Goal: Task Accomplishment & Management: Complete application form

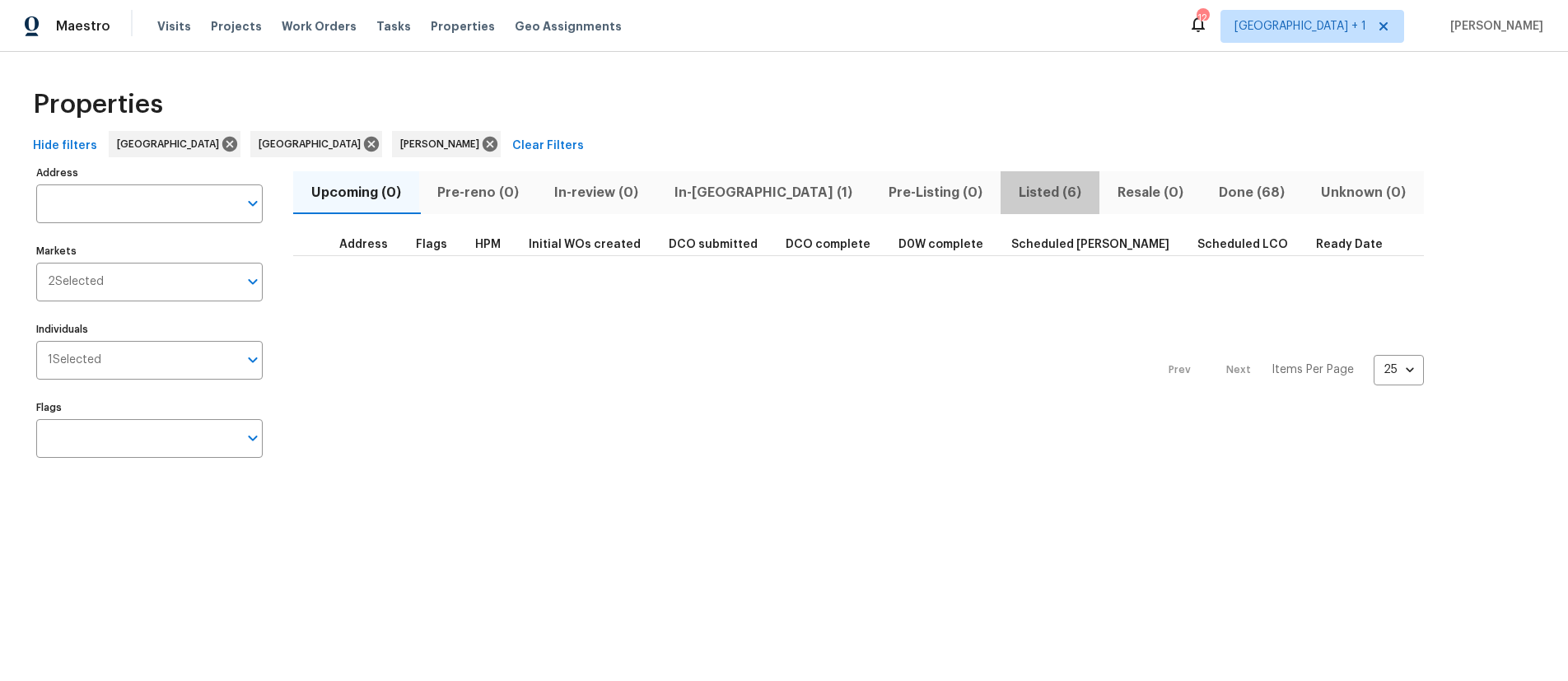
click at [1010, 193] on span "Listed (6)" at bounding box center [1050, 192] width 79 height 23
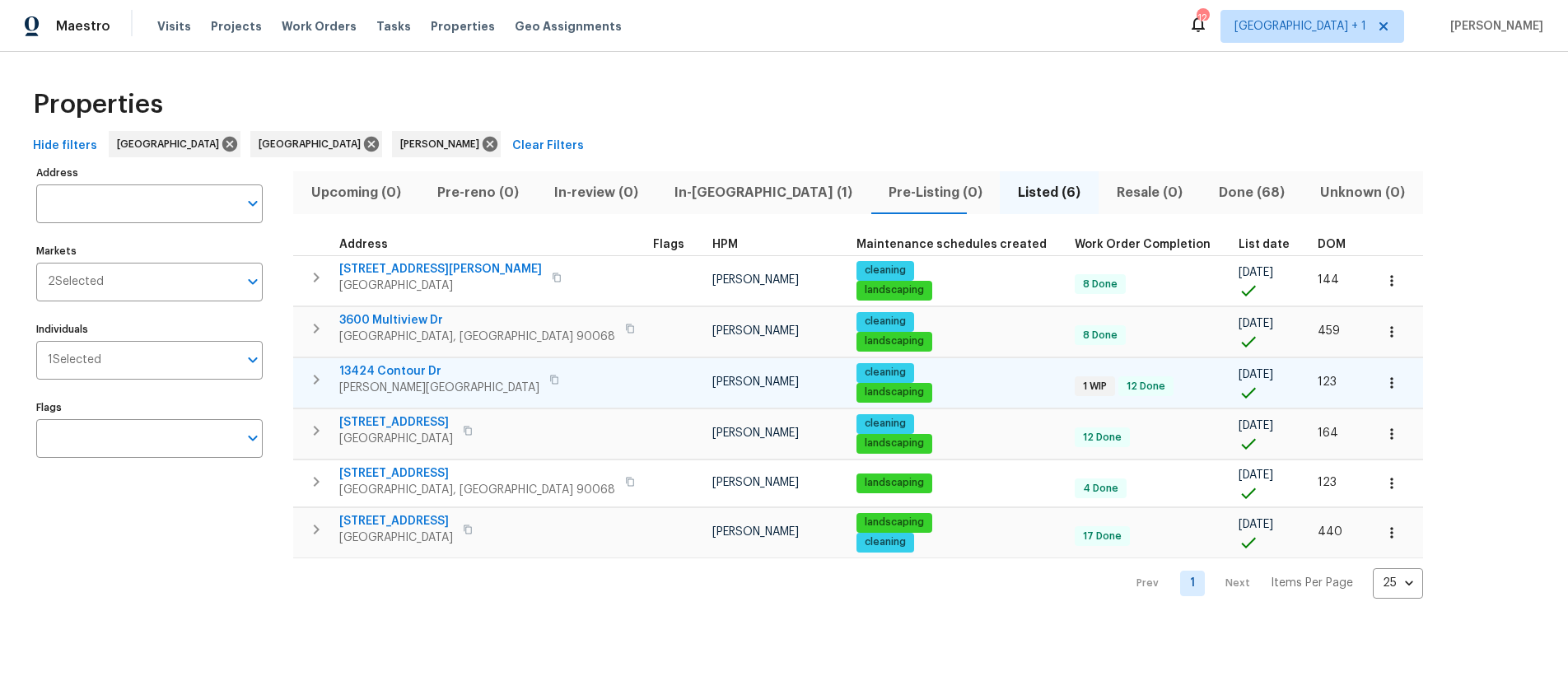
click at [550, 379] on icon "button" at bounding box center [554, 379] width 10 height 10
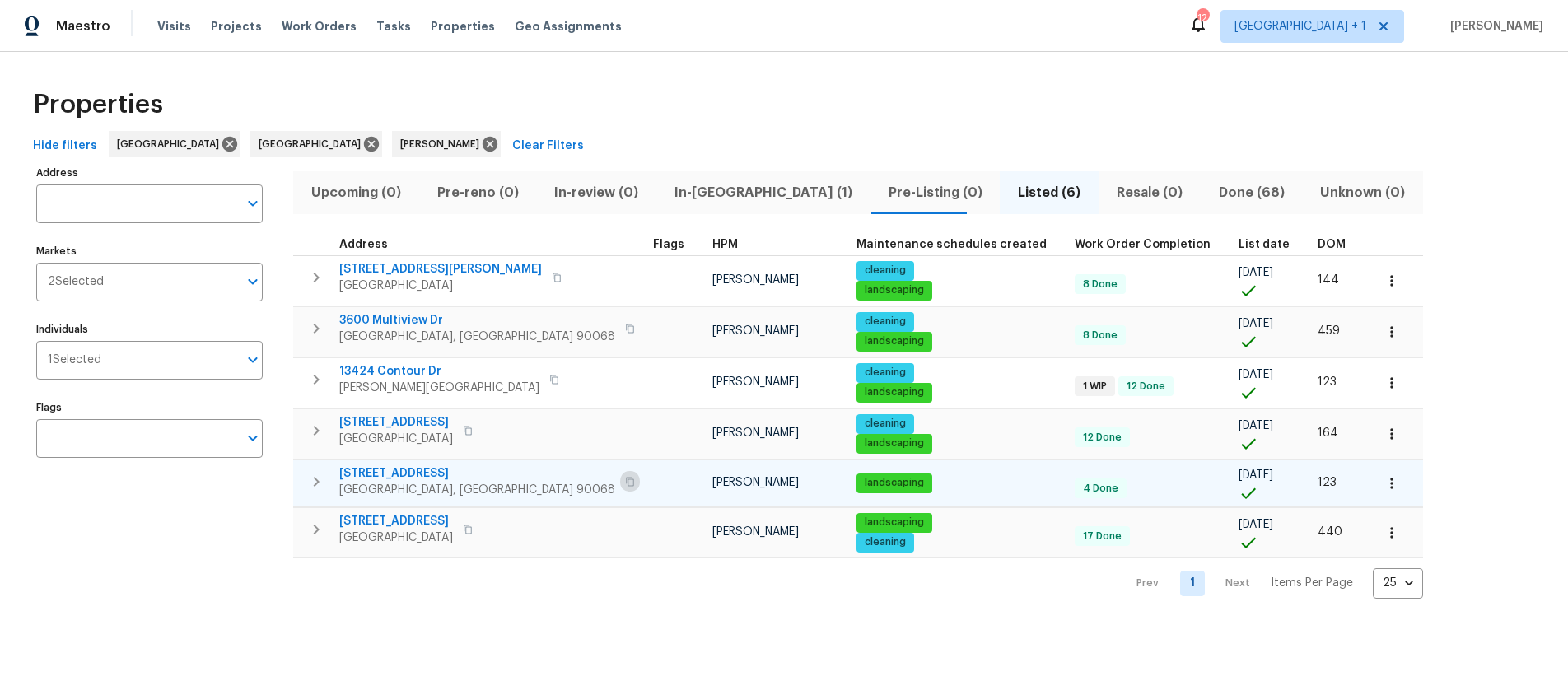
click at [625, 480] on icon "button" at bounding box center [629, 482] width 10 height 10
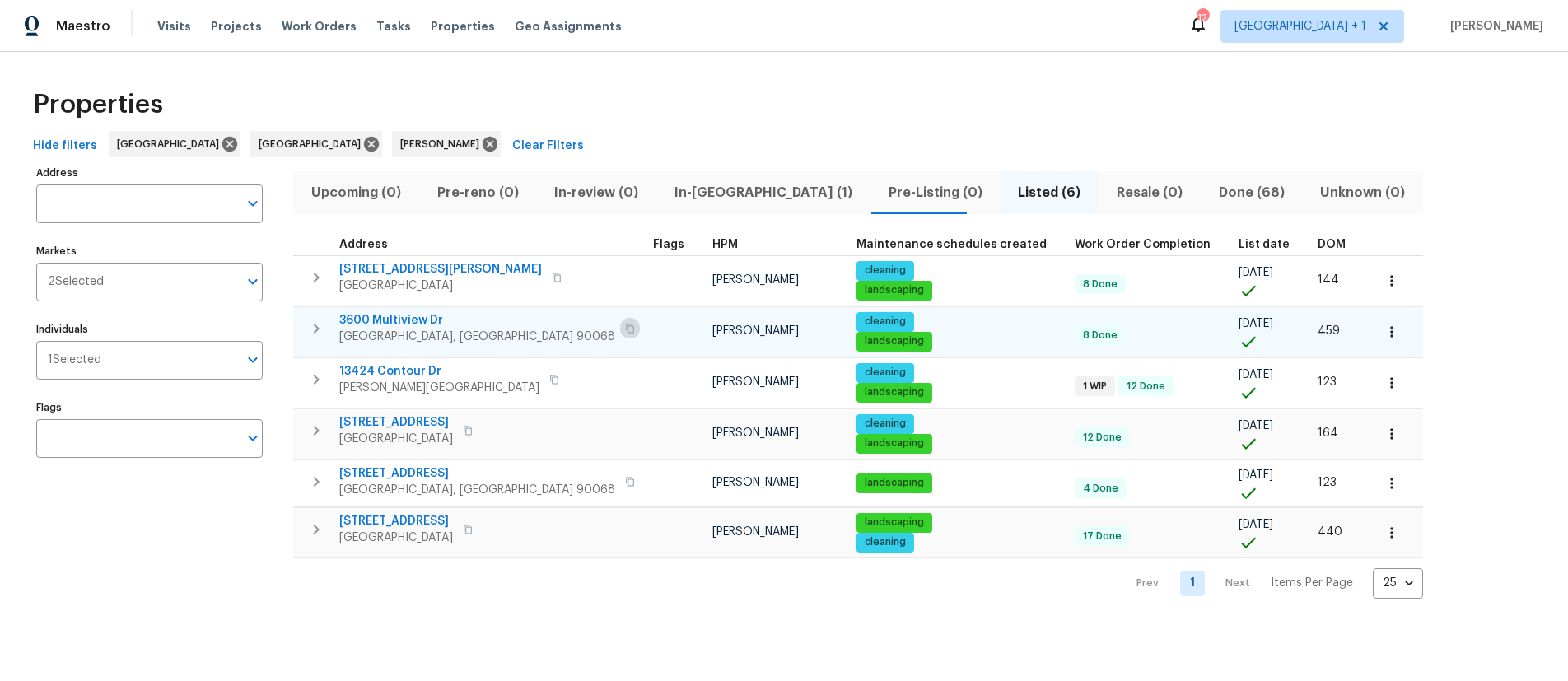
click at [625, 329] on icon "button" at bounding box center [629, 328] width 10 height 10
click at [698, 193] on span "In-reno (1)" at bounding box center [763, 192] width 194 height 23
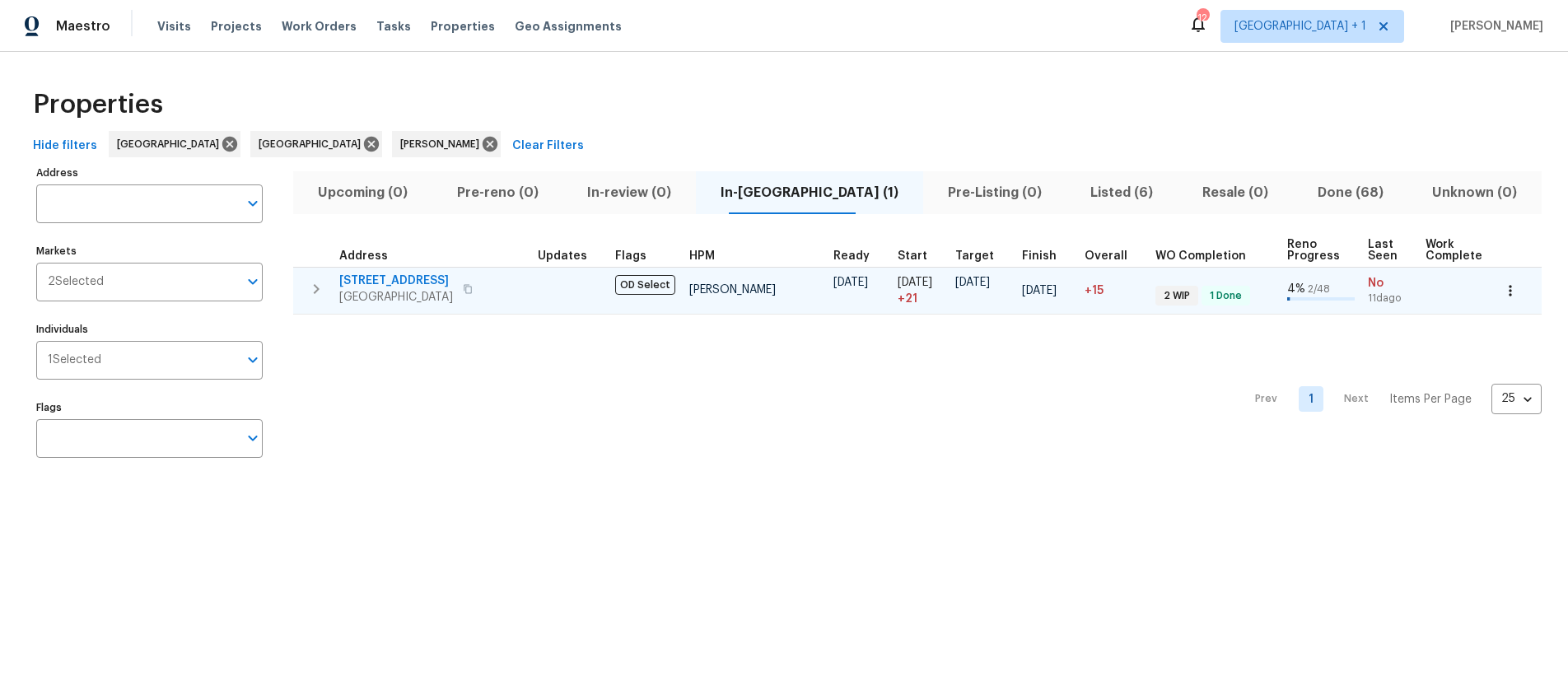
click at [473, 287] on icon "button" at bounding box center [468, 288] width 10 height 10
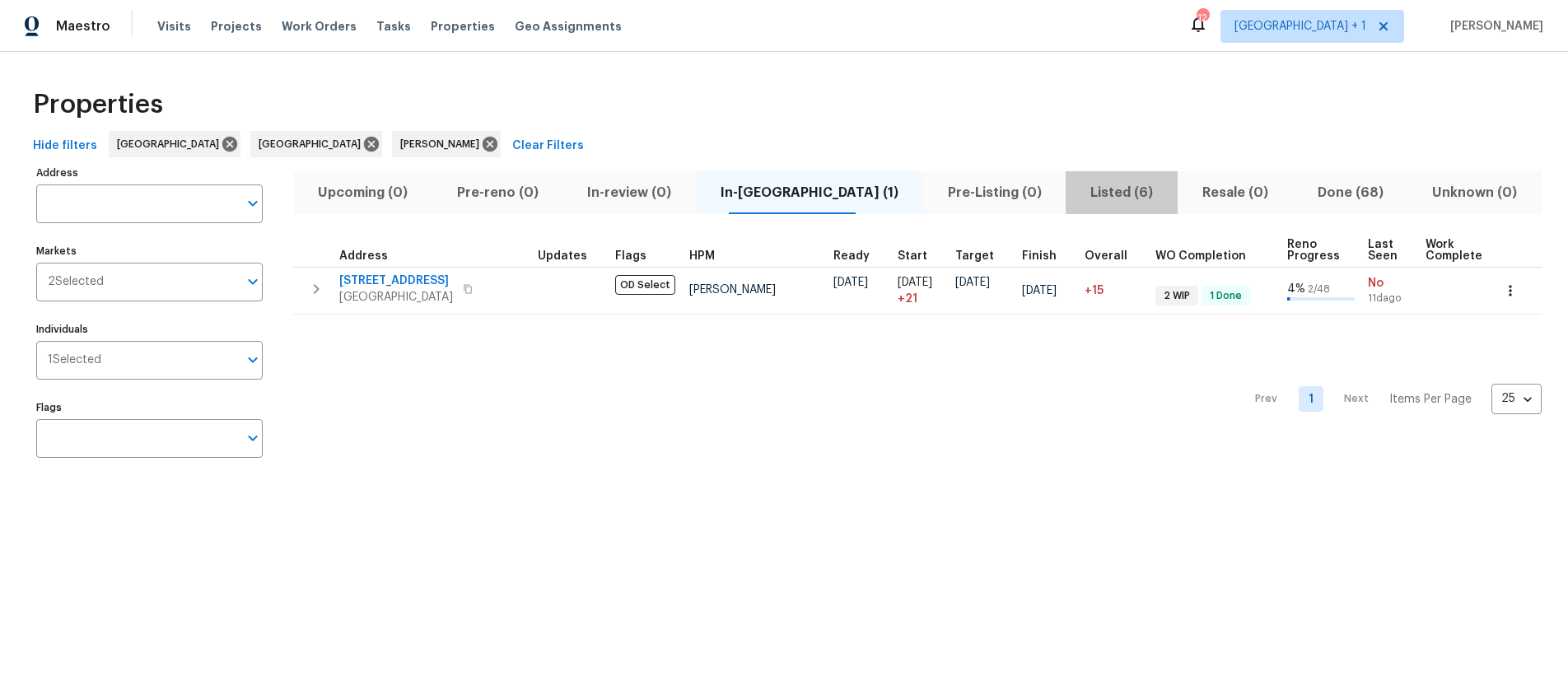
click at [1076, 198] on span "Listed (6)" at bounding box center [1122, 192] width 93 height 23
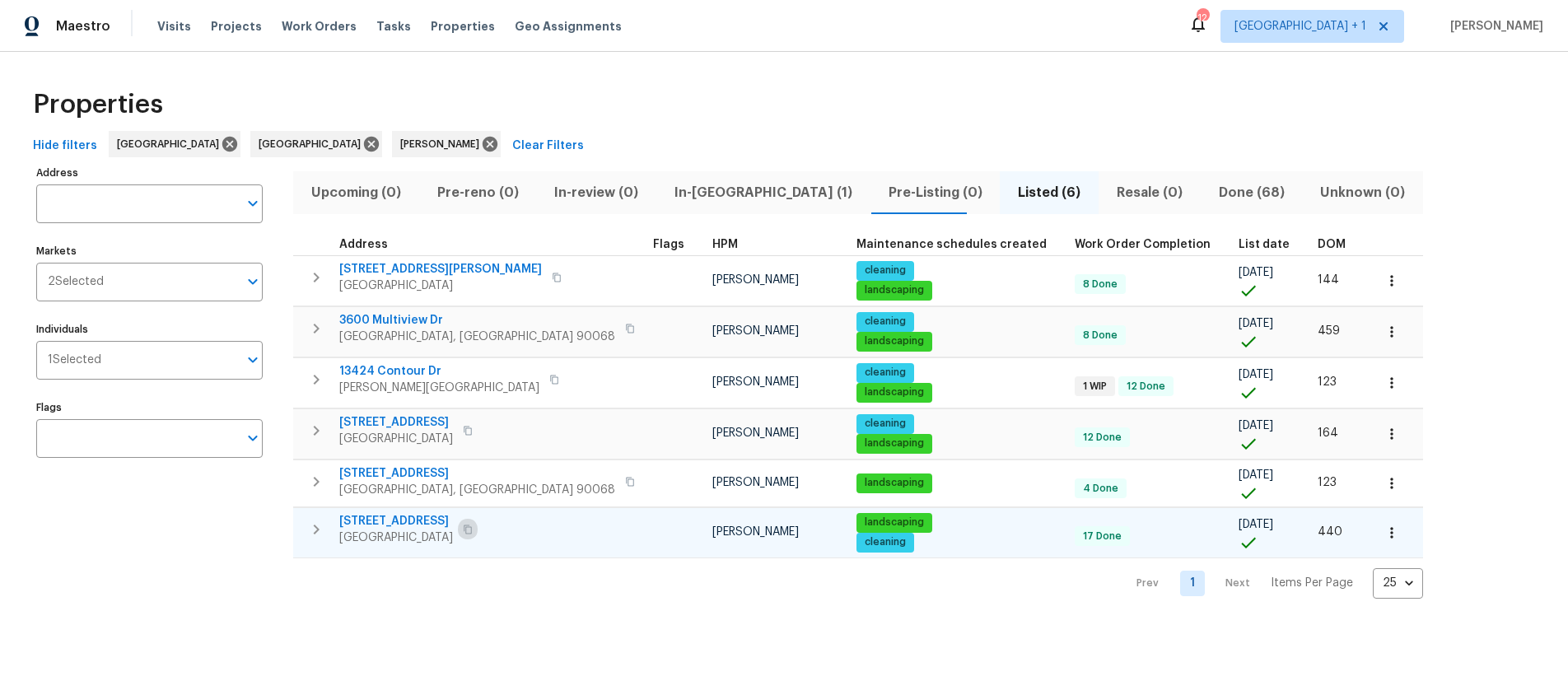
click at [472, 526] on icon "button" at bounding box center [468, 529] width 8 height 9
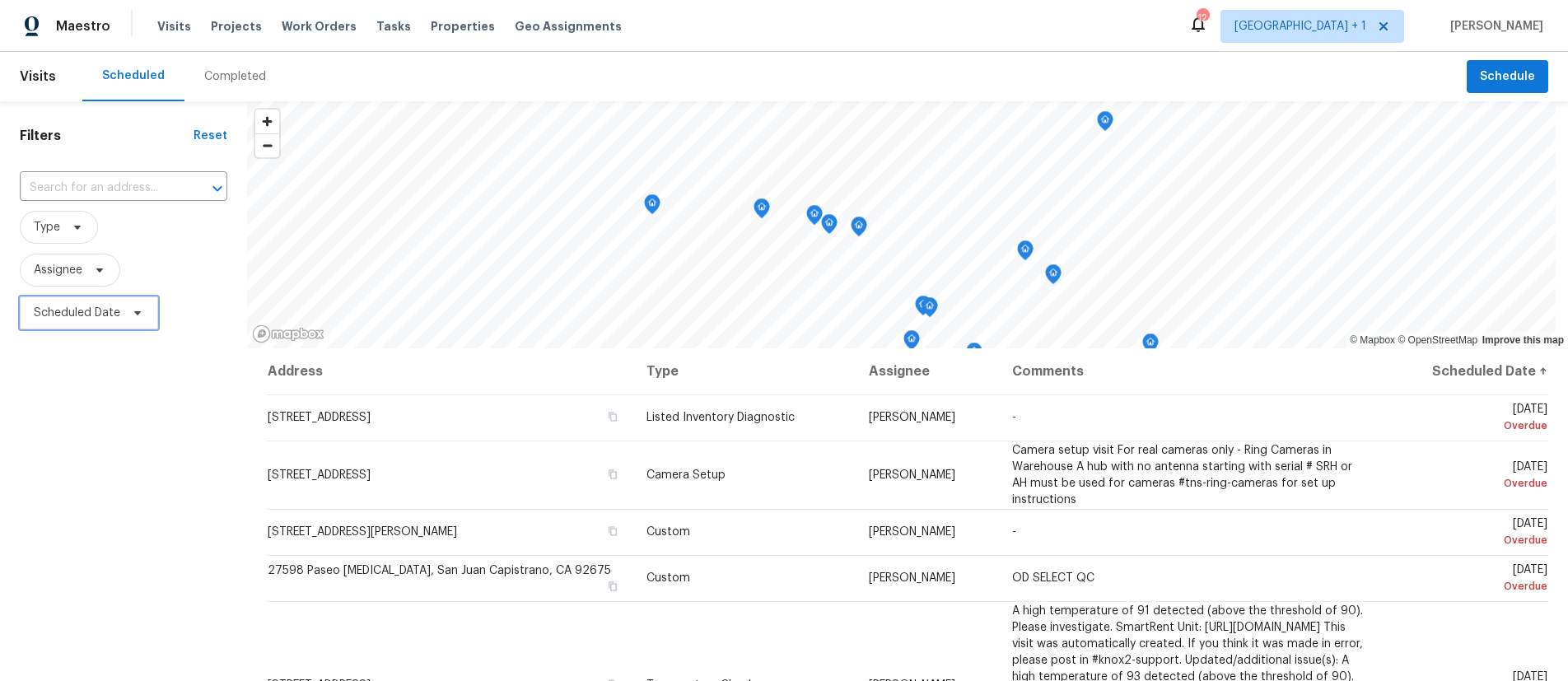
click at [79, 309] on span "Scheduled Date" at bounding box center [77, 313] width 87 height 17
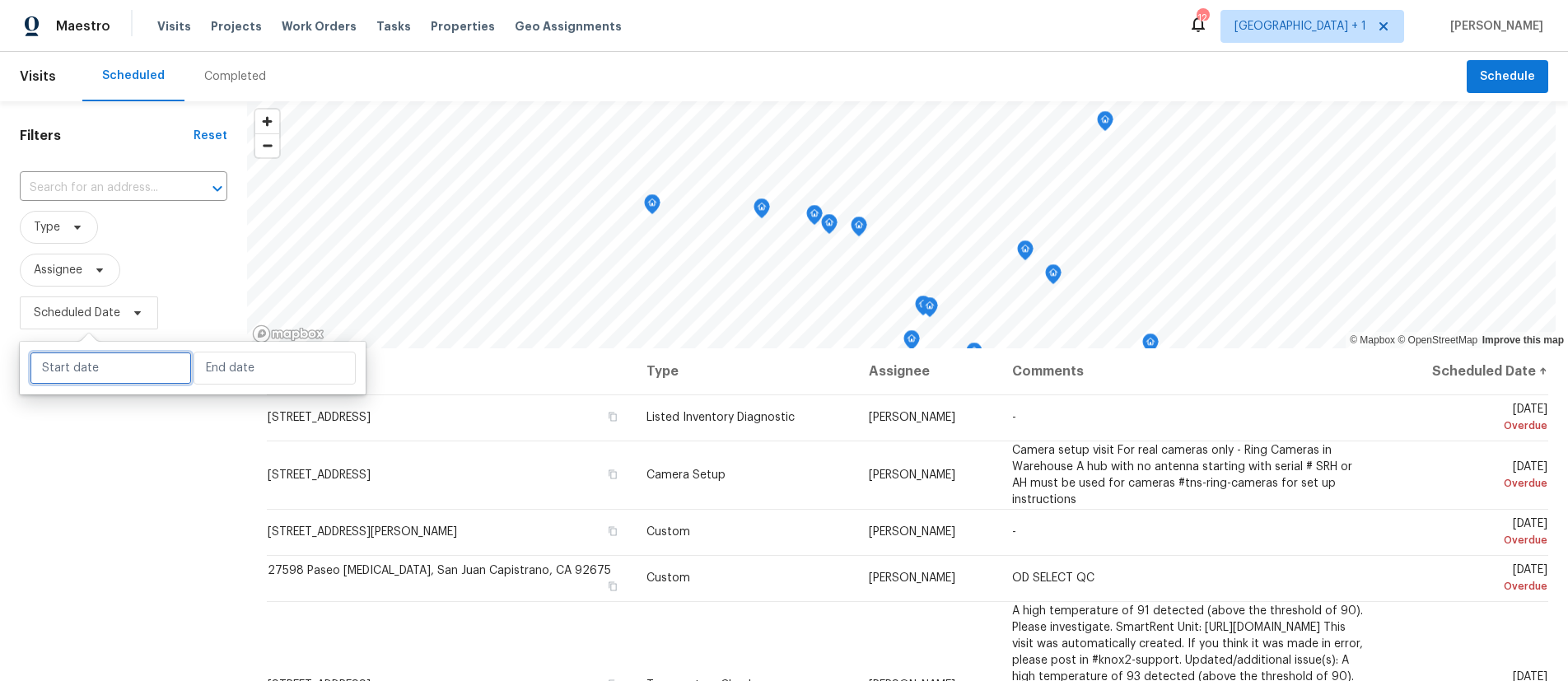
click at [96, 378] on input "text" at bounding box center [111, 368] width 163 height 33
select select "7"
select select "2025"
select select "8"
select select "2025"
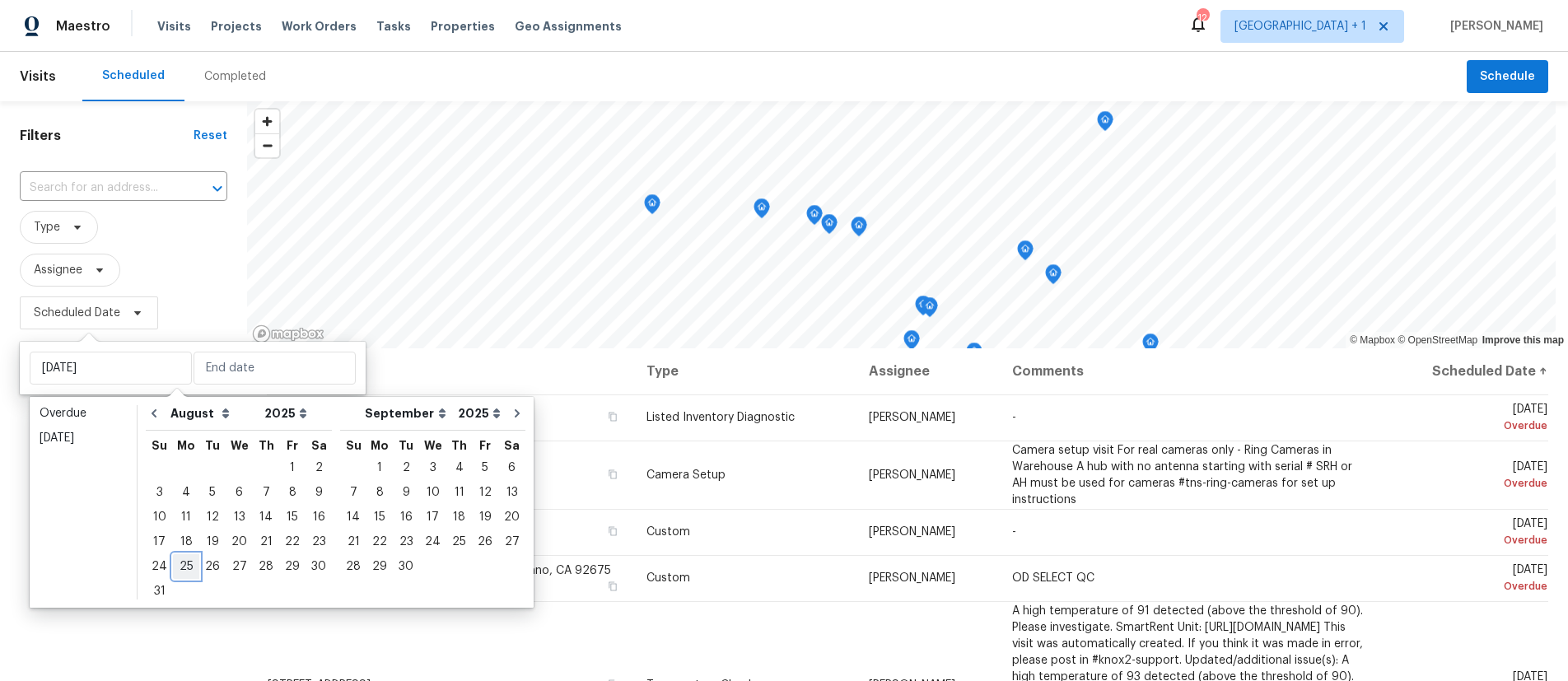
click at [183, 565] on div "25" at bounding box center [186, 566] width 26 height 23
type input "[DATE]"
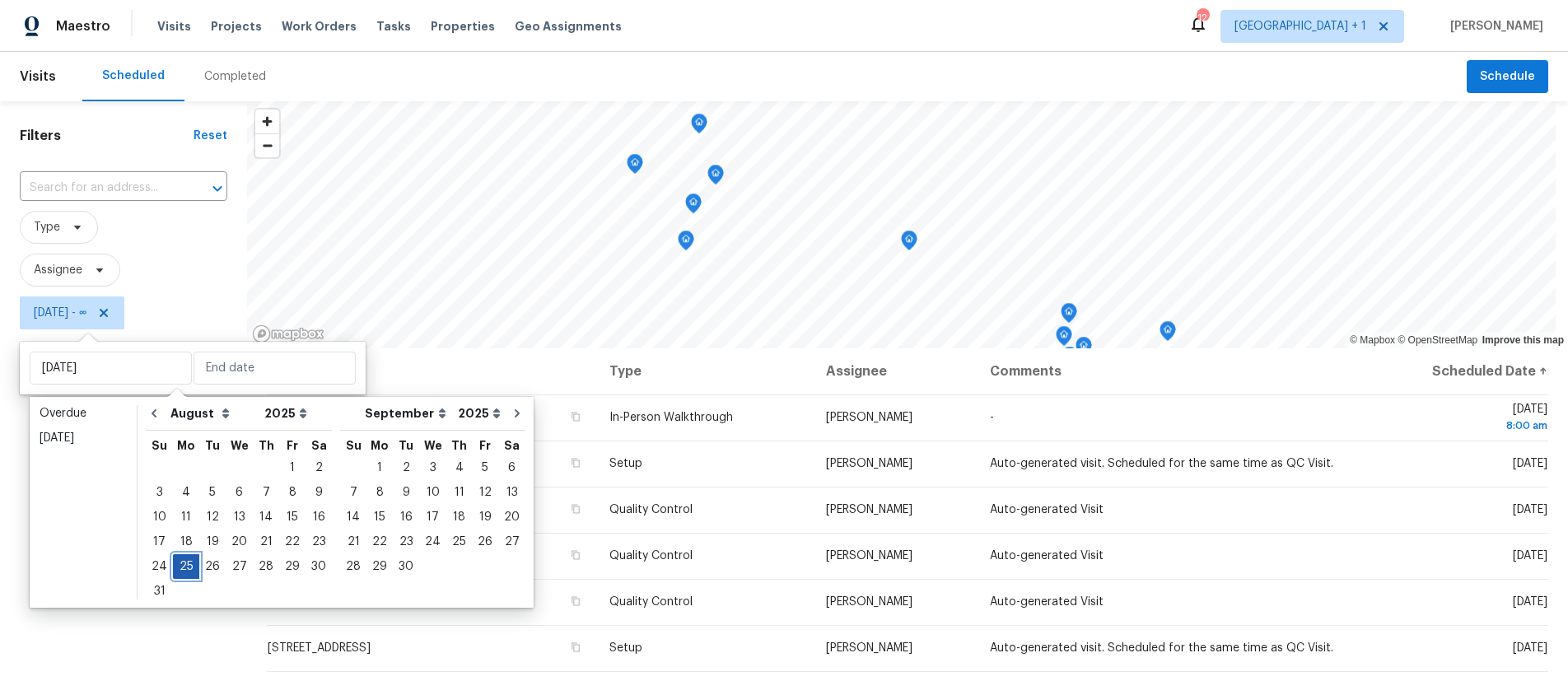
click at [183, 565] on div "25" at bounding box center [186, 566] width 26 height 23
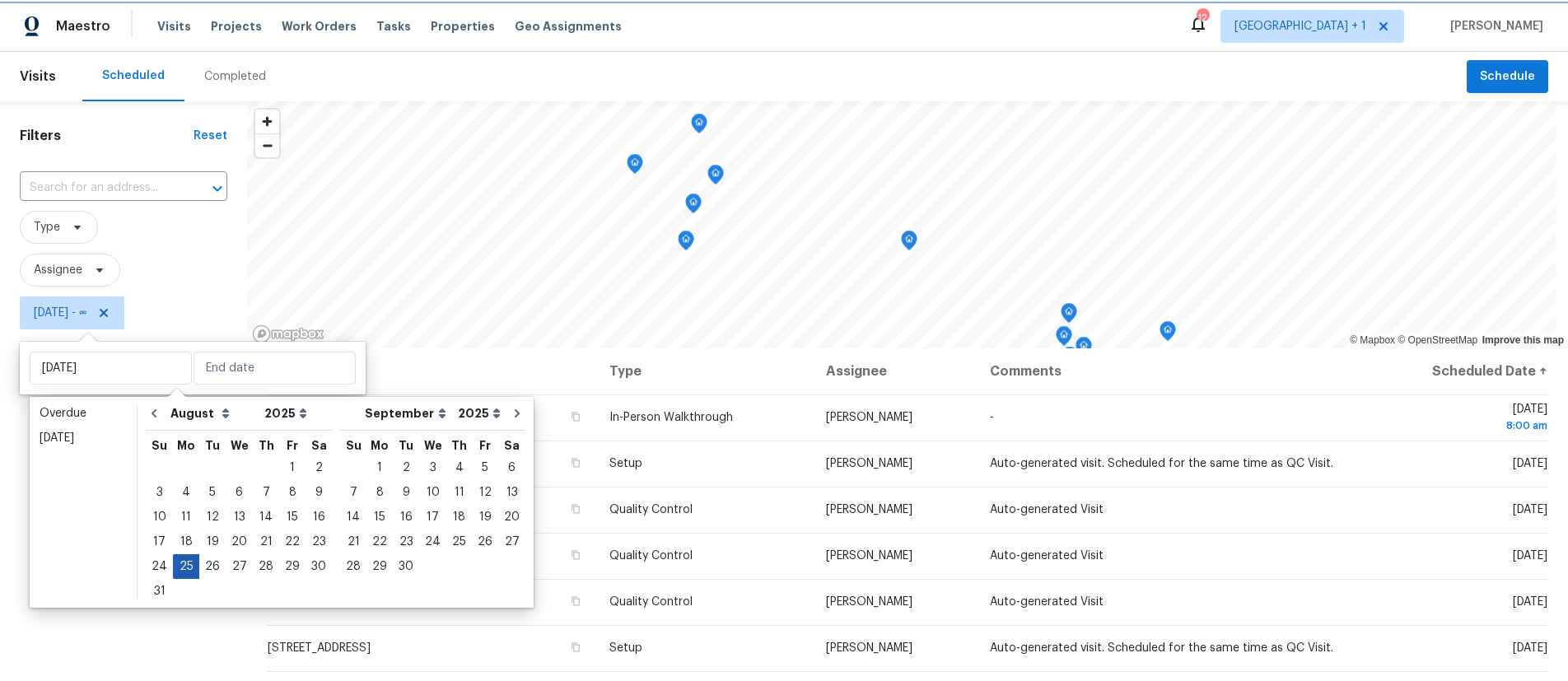
type input "[DATE]"
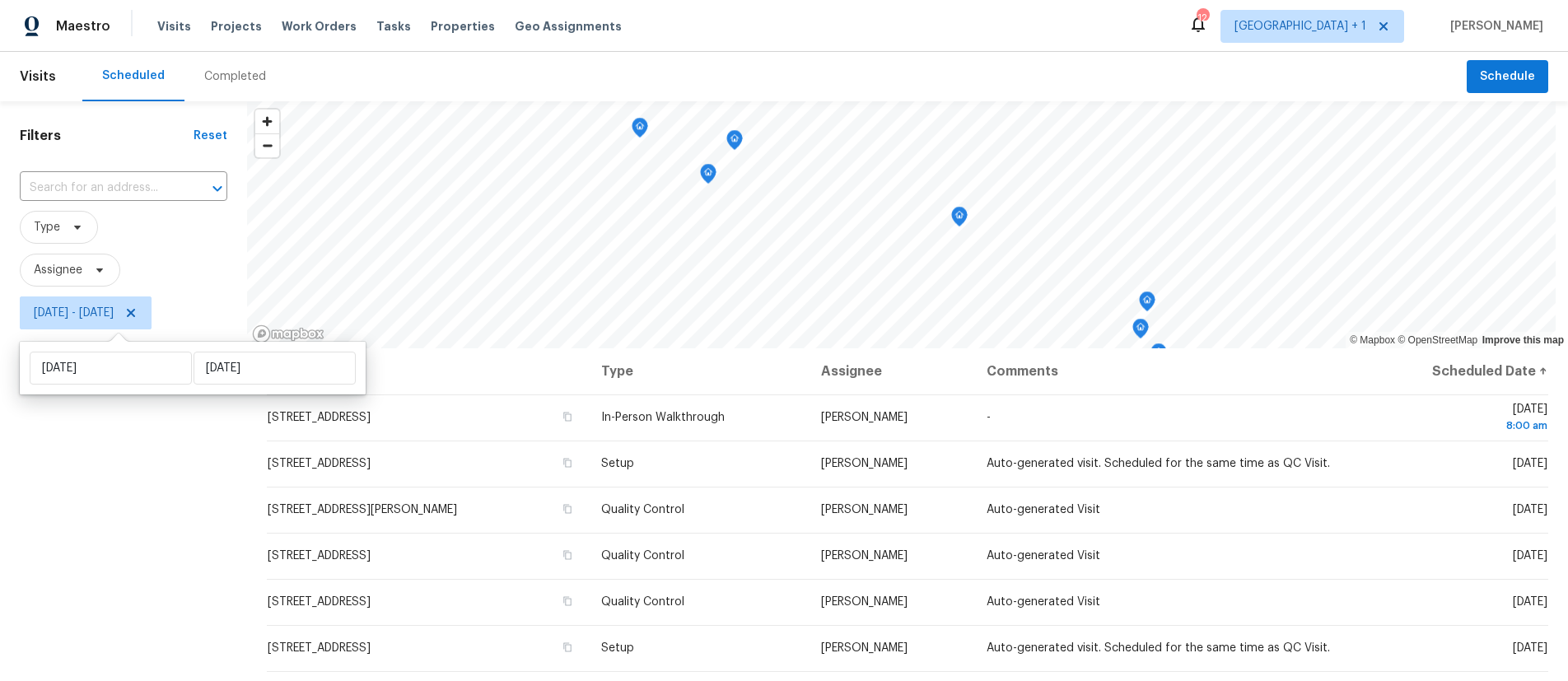
click at [68, 558] on div "Filters Reset ​ Type Assignee Mon, Aug 25 - Mon, Aug 25" at bounding box center [123, 497] width 247 height 793
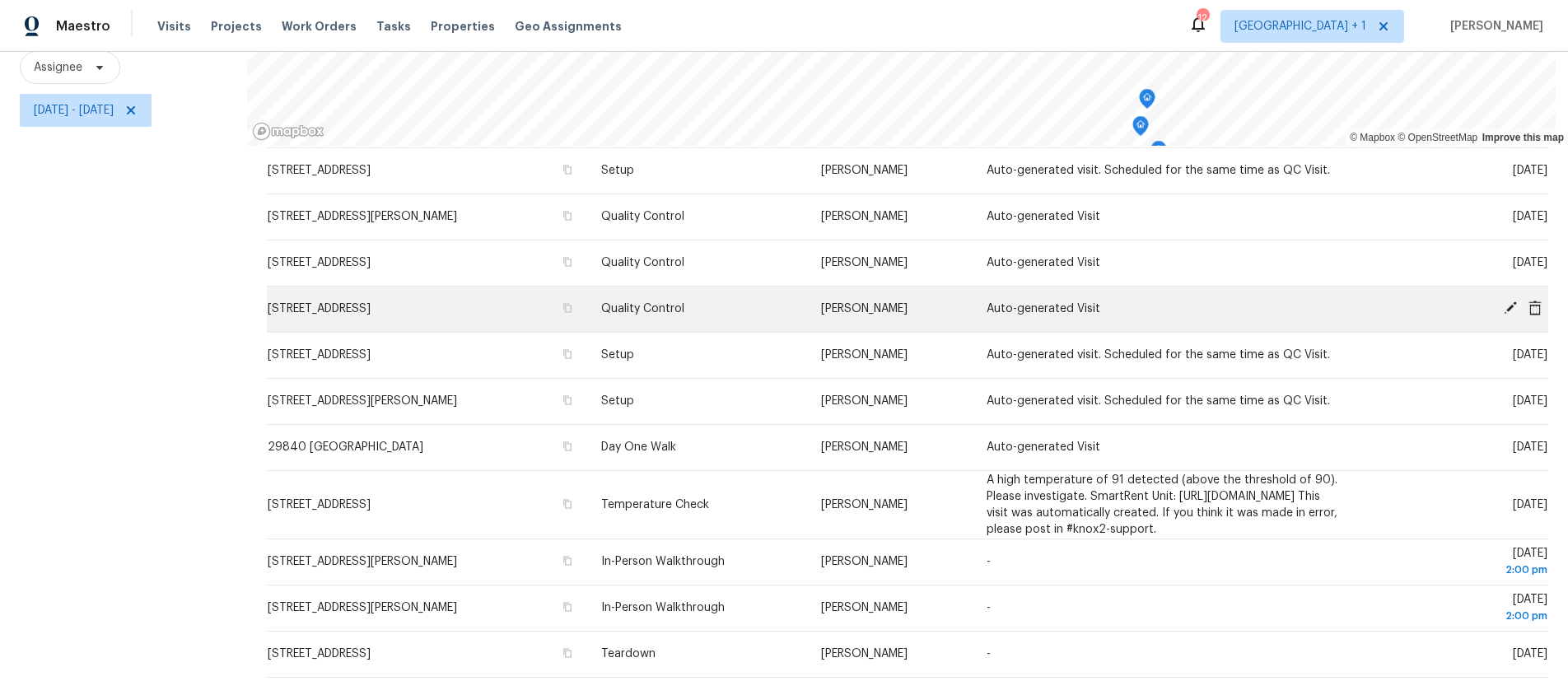
scroll to position [225, 0]
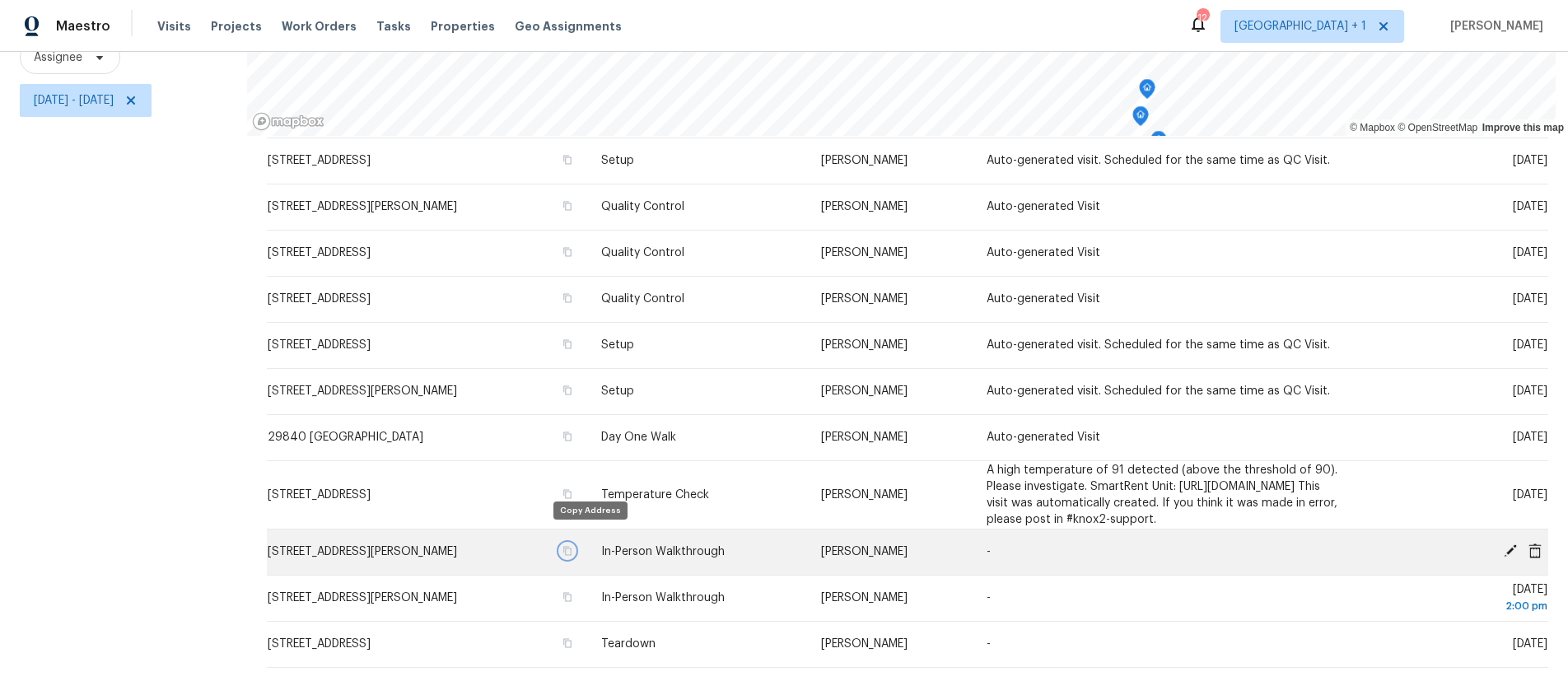
click at [572, 547] on icon "button" at bounding box center [567, 552] width 8 height 9
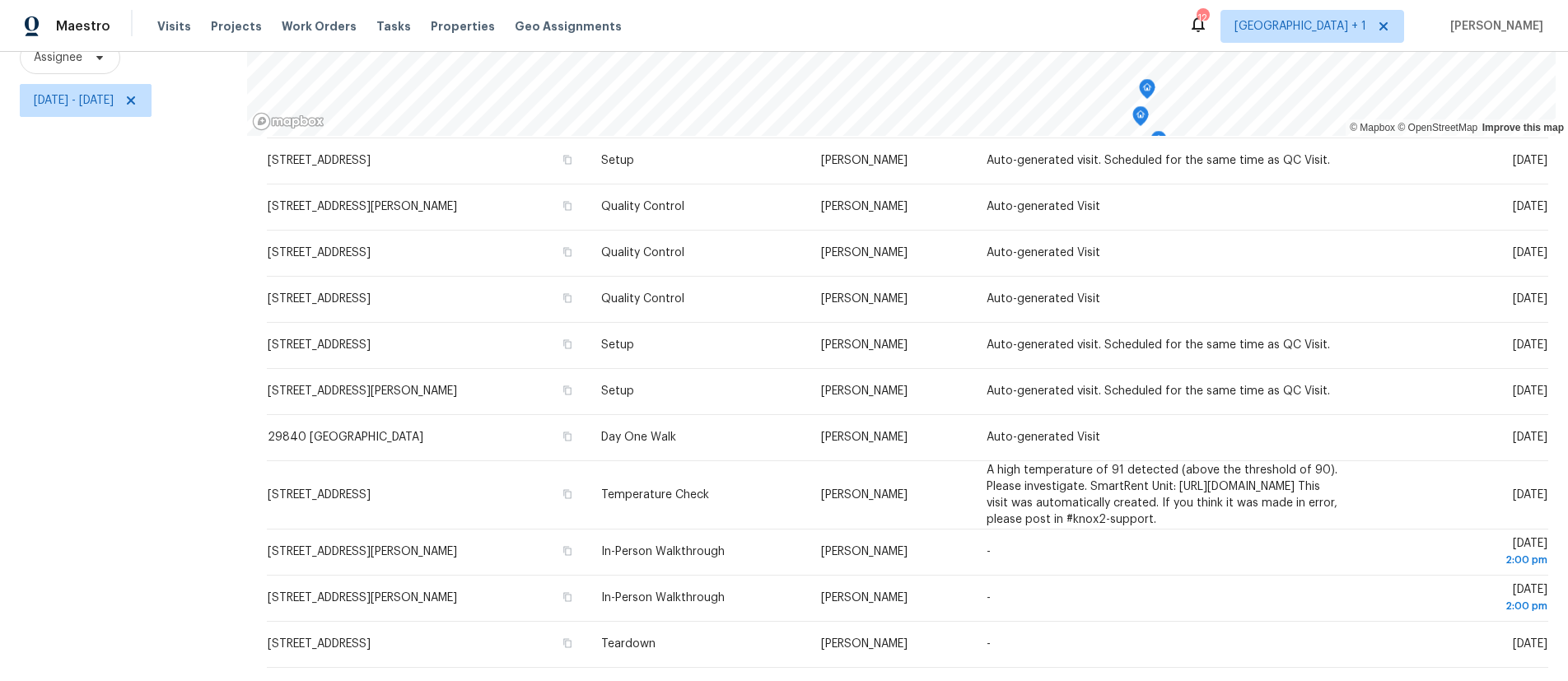
click at [125, 349] on div "Filters Reset ​ Type Assignee Mon, Aug 25 - Mon, Aug 25" at bounding box center [123, 285] width 247 height 793
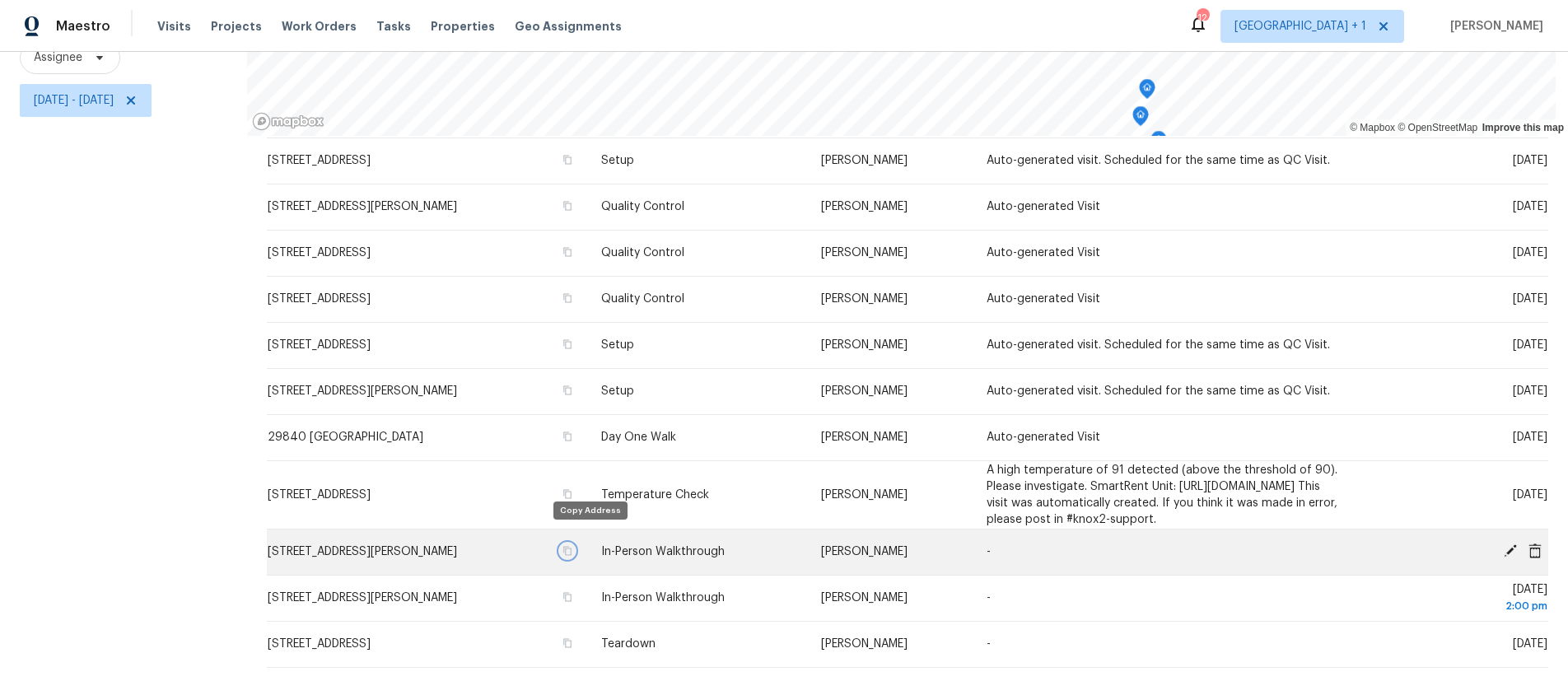
click at [572, 546] on icon "button" at bounding box center [567, 551] width 10 height 10
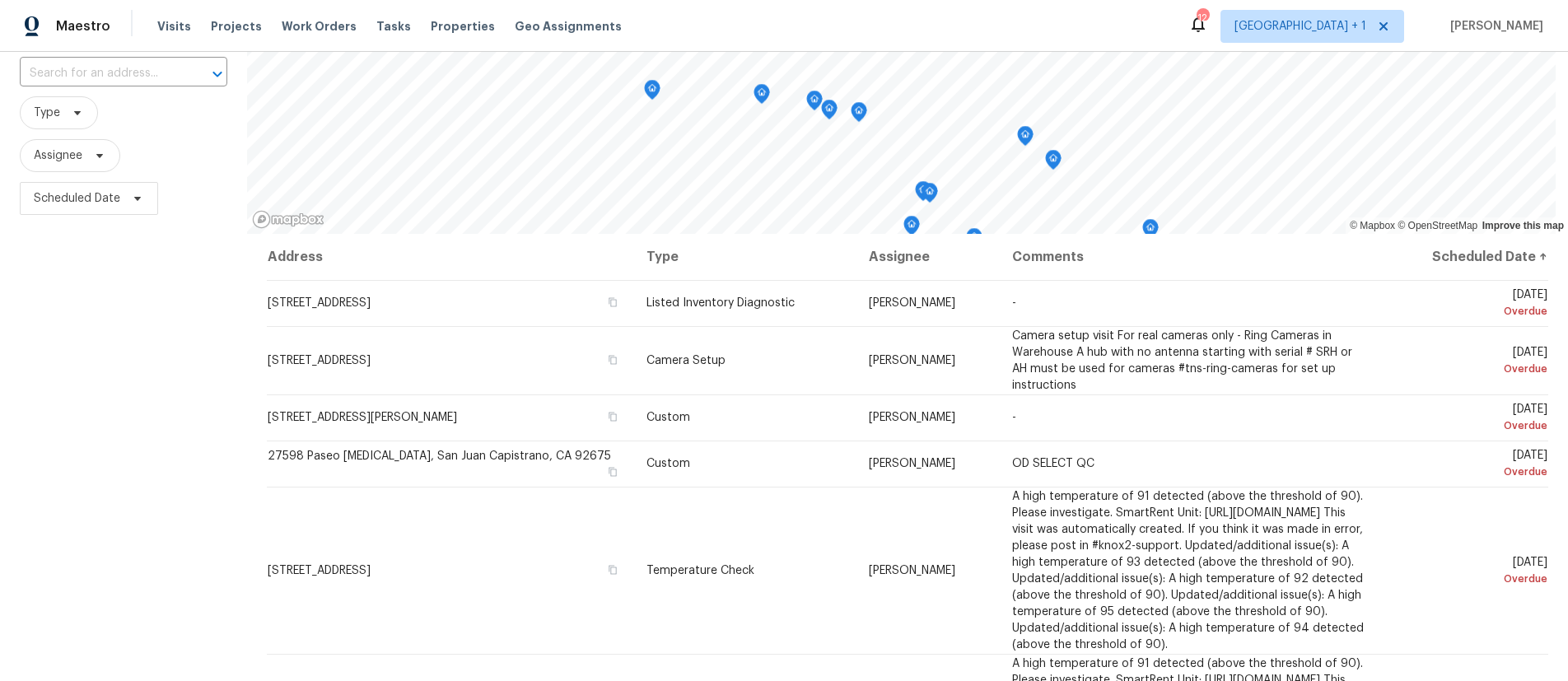
scroll to position [40, 0]
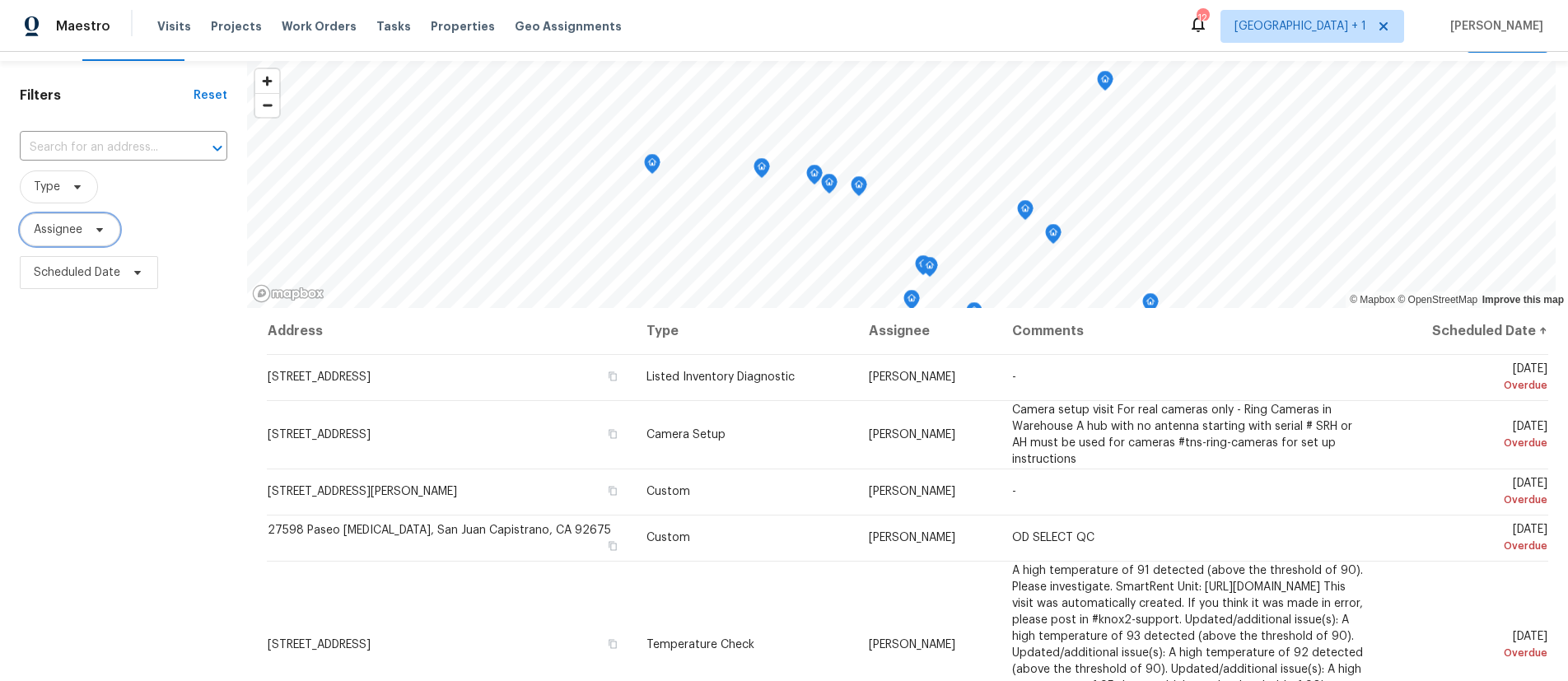
click at [67, 219] on span "Assignee" at bounding box center [70, 230] width 101 height 33
click at [81, 285] on input "search" at bounding box center [115, 281] width 176 height 33
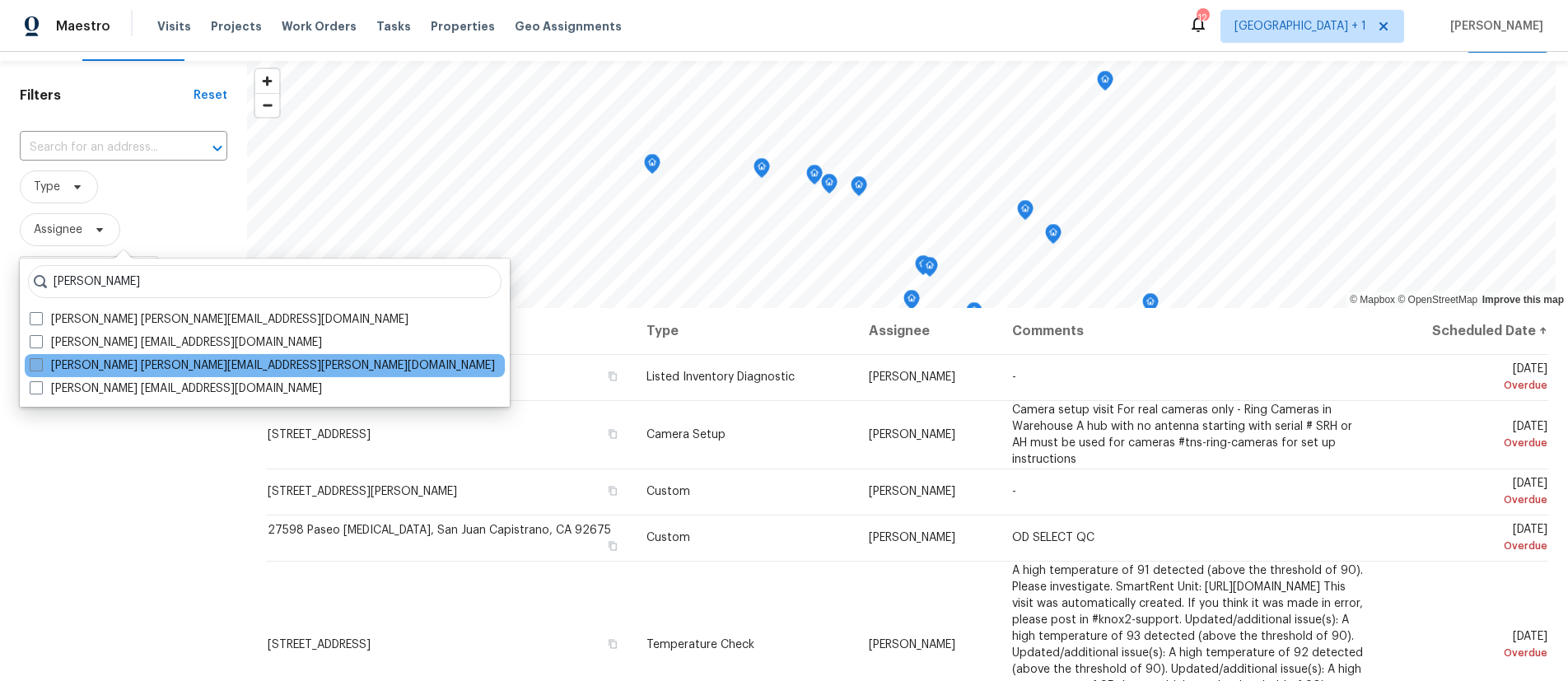
type input "[PERSON_NAME]"
click at [39, 368] on span at bounding box center [36, 365] width 13 height 13
click at [39, 368] on input "[PERSON_NAME] [PERSON_NAME][EMAIL_ADDRESS][PERSON_NAME][DOMAIN_NAME]" at bounding box center [35, 363] width 10 height 10
checkbox input "true"
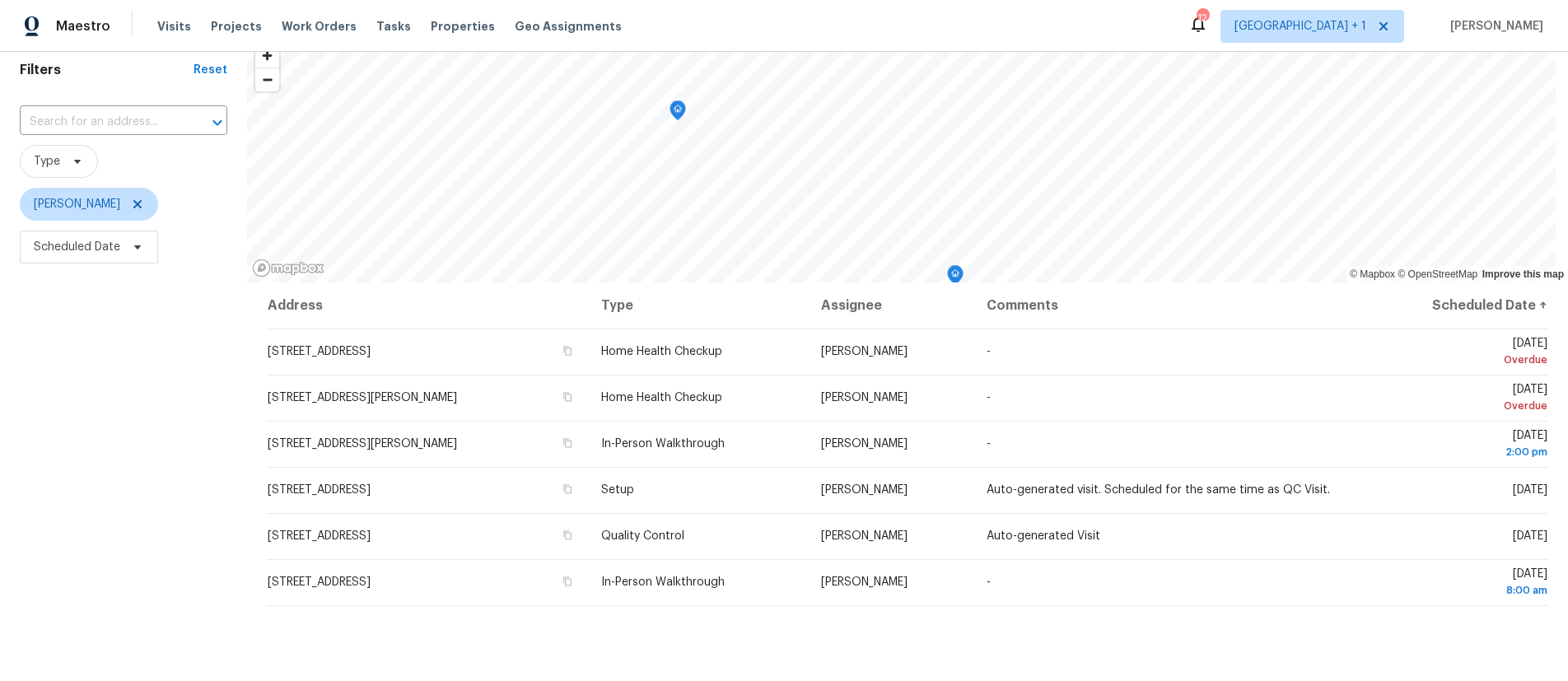
scroll to position [88, 0]
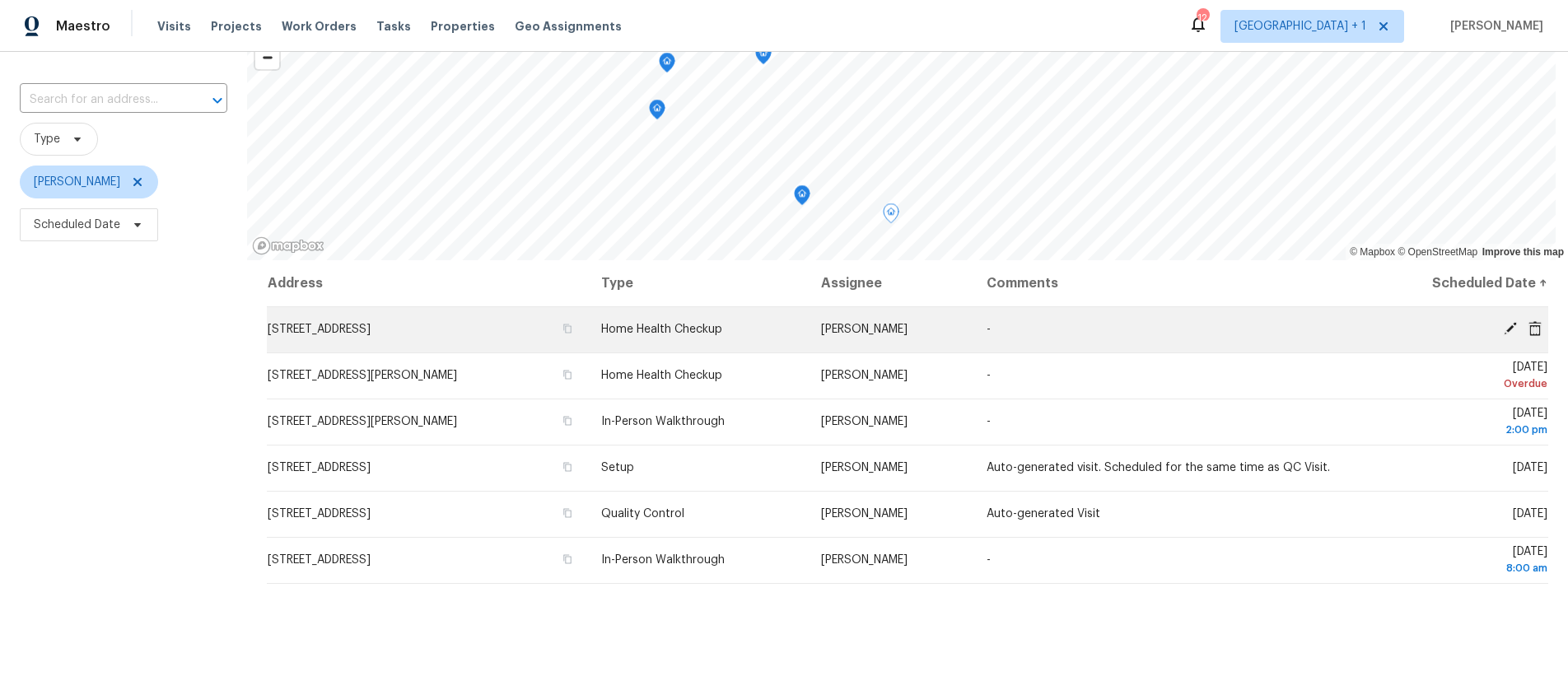
click at [1504, 330] on icon at bounding box center [1510, 328] width 13 height 13
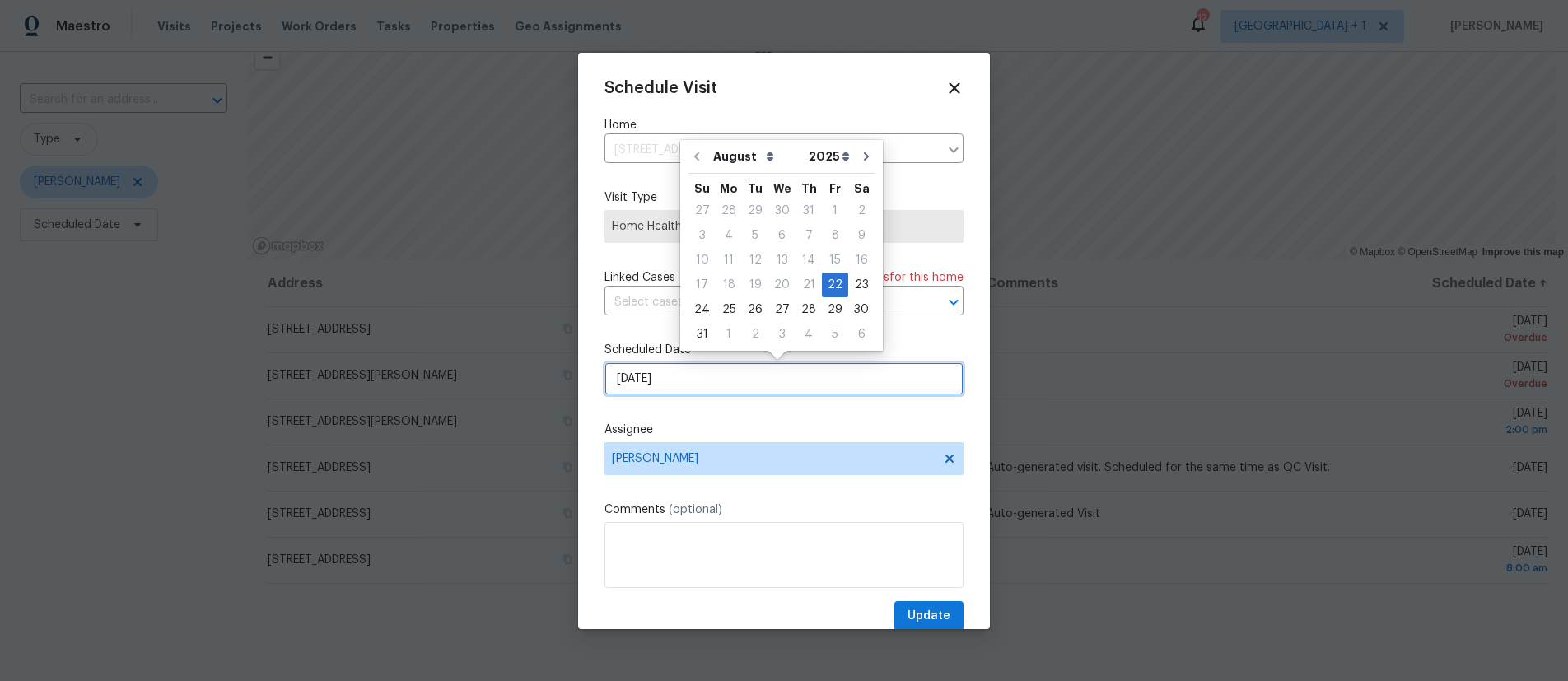
click at [701, 383] on input "[DATE]" at bounding box center [784, 379] width 359 height 33
click at [751, 313] on div "26" at bounding box center [755, 309] width 26 height 23
type input "[DATE]"
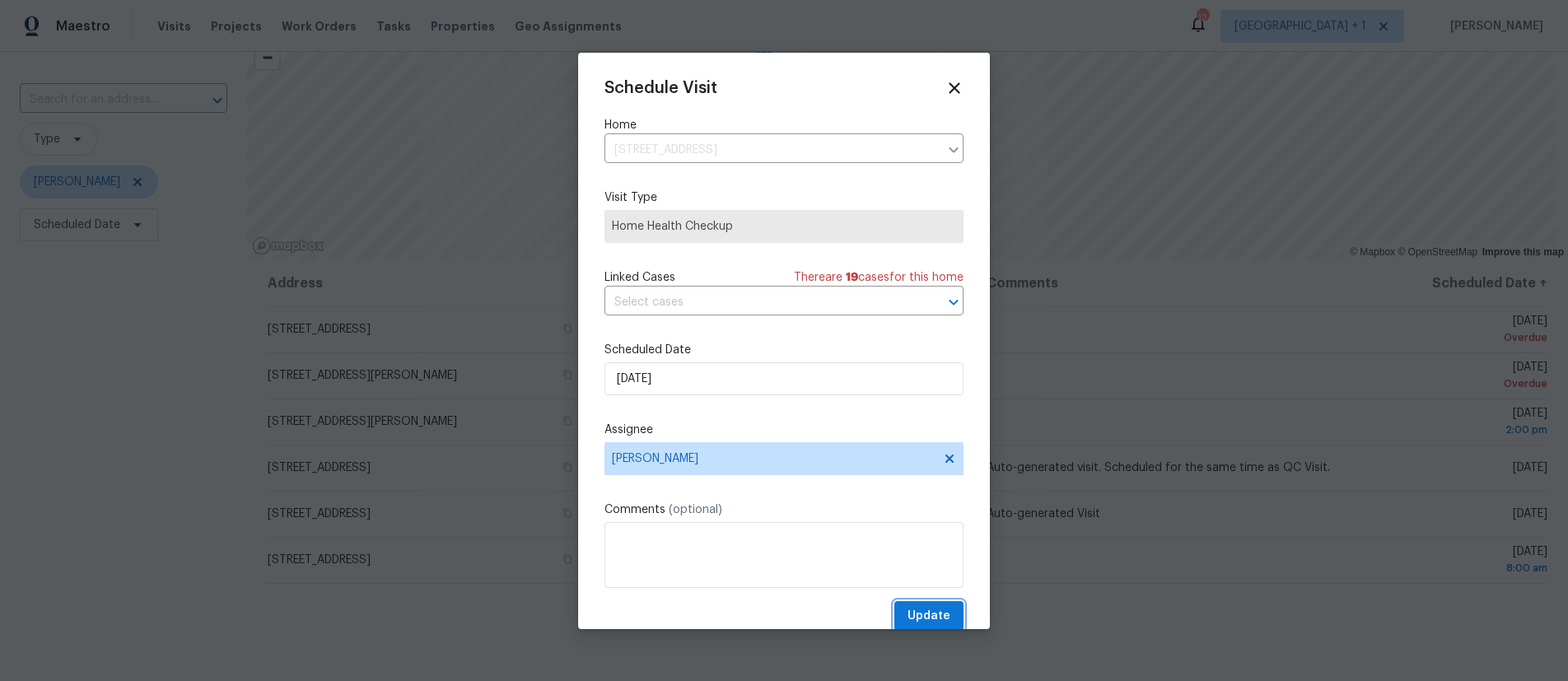
click at [937, 615] on span "Update" at bounding box center [929, 617] width 43 height 21
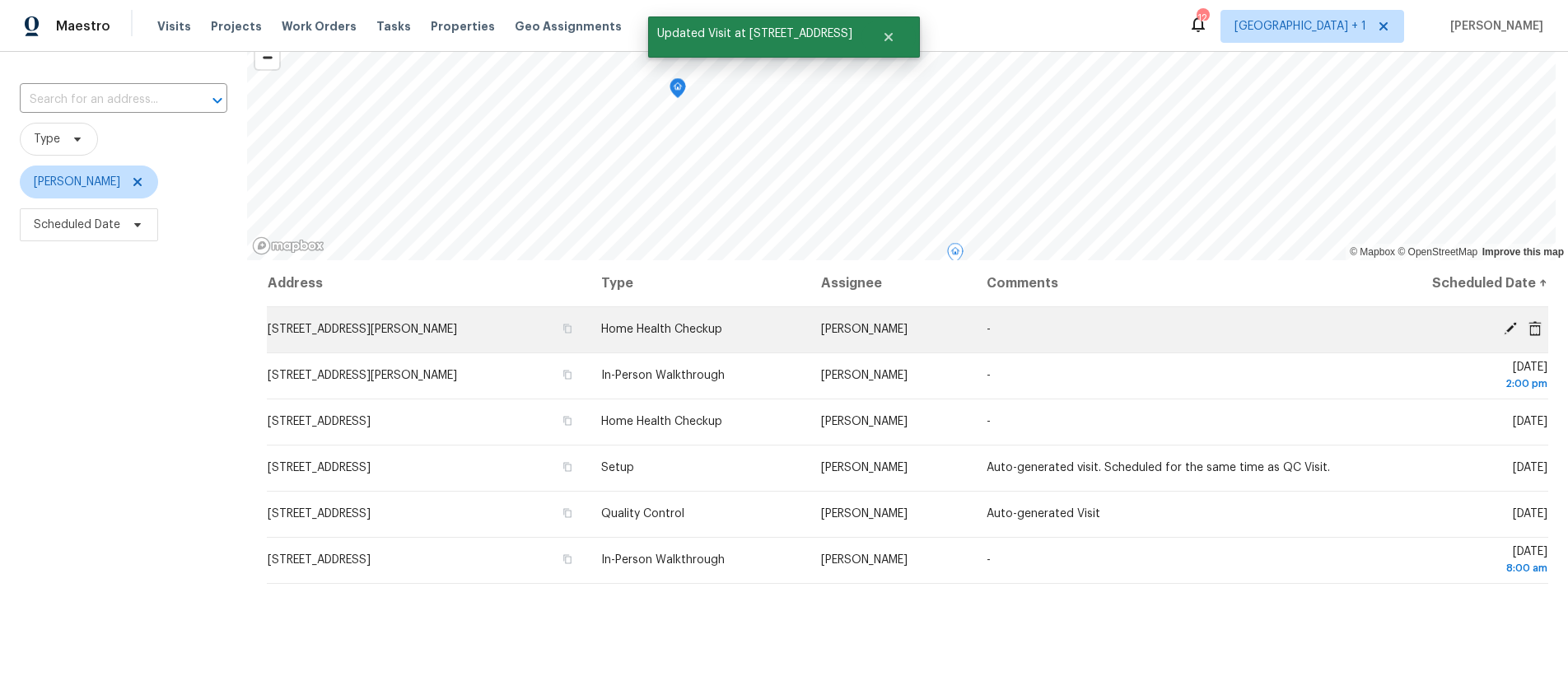
click at [1503, 332] on icon at bounding box center [1510, 329] width 15 height 15
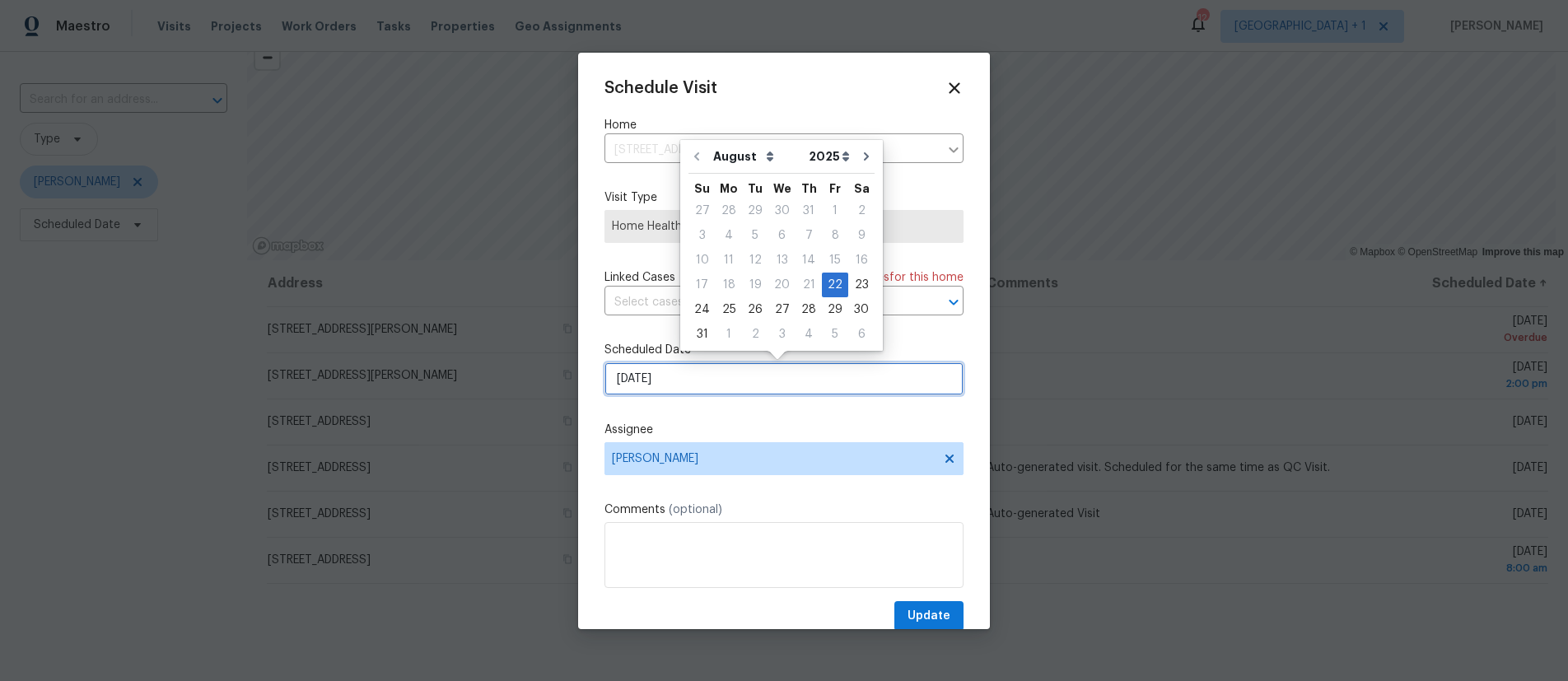
click at [754, 373] on input "[DATE]" at bounding box center [784, 379] width 359 height 33
click at [751, 307] on div "26" at bounding box center [755, 309] width 26 height 23
type input "[DATE]"
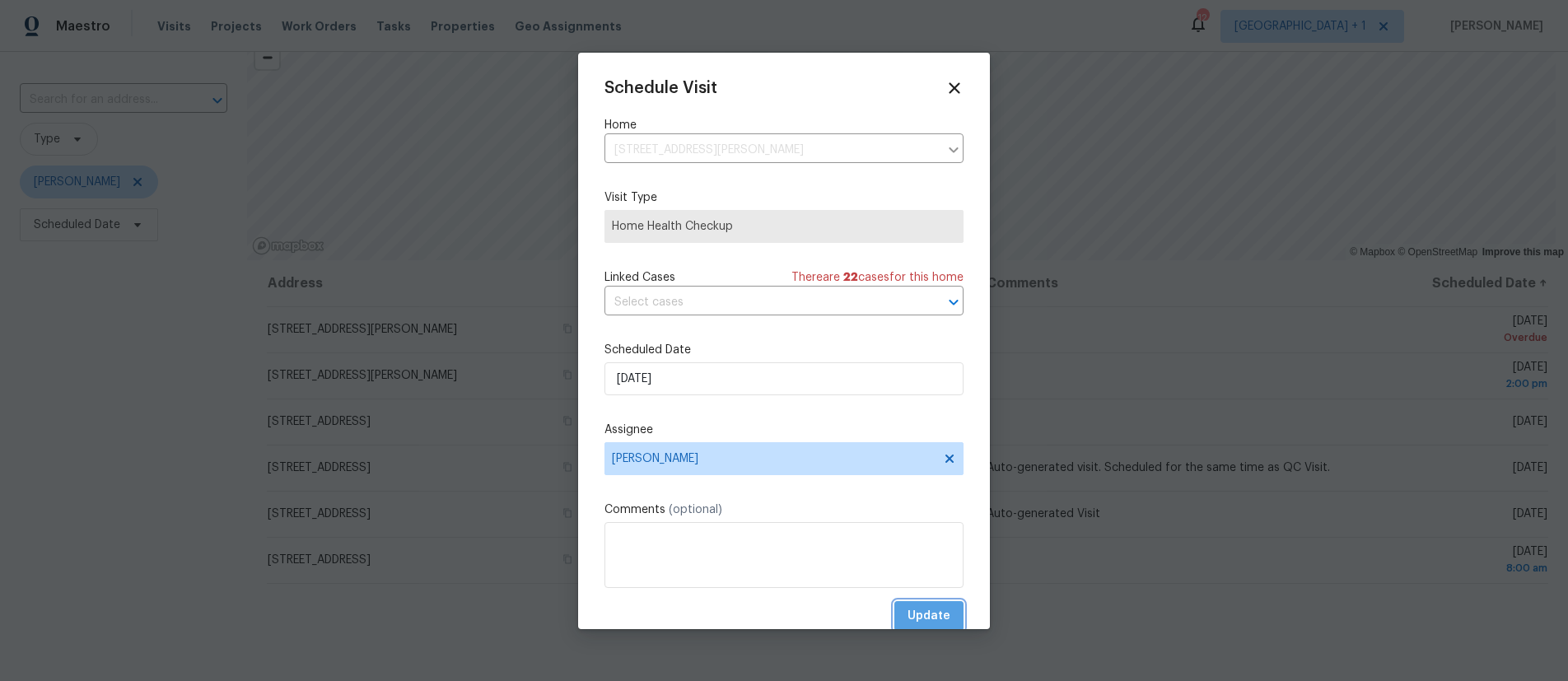
click at [929, 610] on span "Update" at bounding box center [929, 617] width 43 height 21
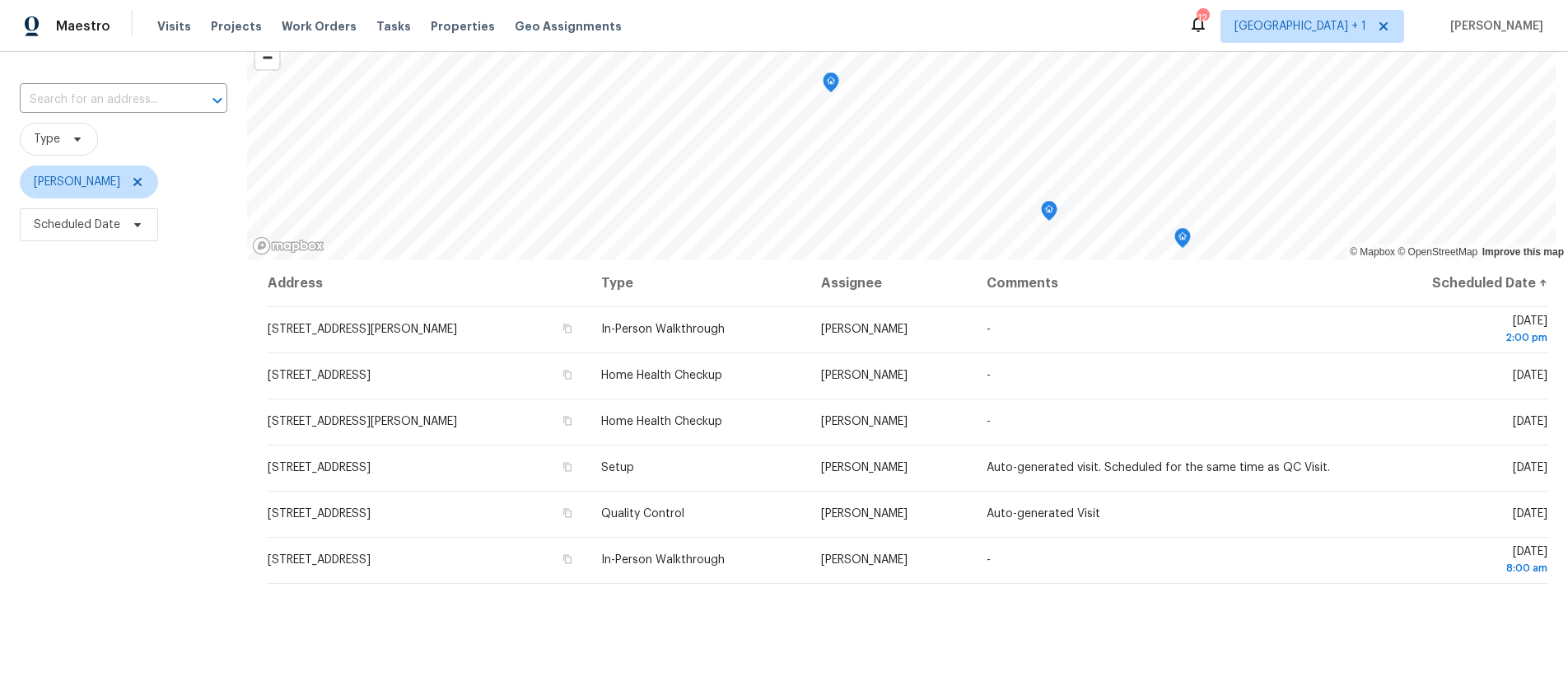
click at [92, 359] on div "Filters Reset ​ Type [PERSON_NAME] Scheduled Date" at bounding box center [123, 409] width 247 height 793
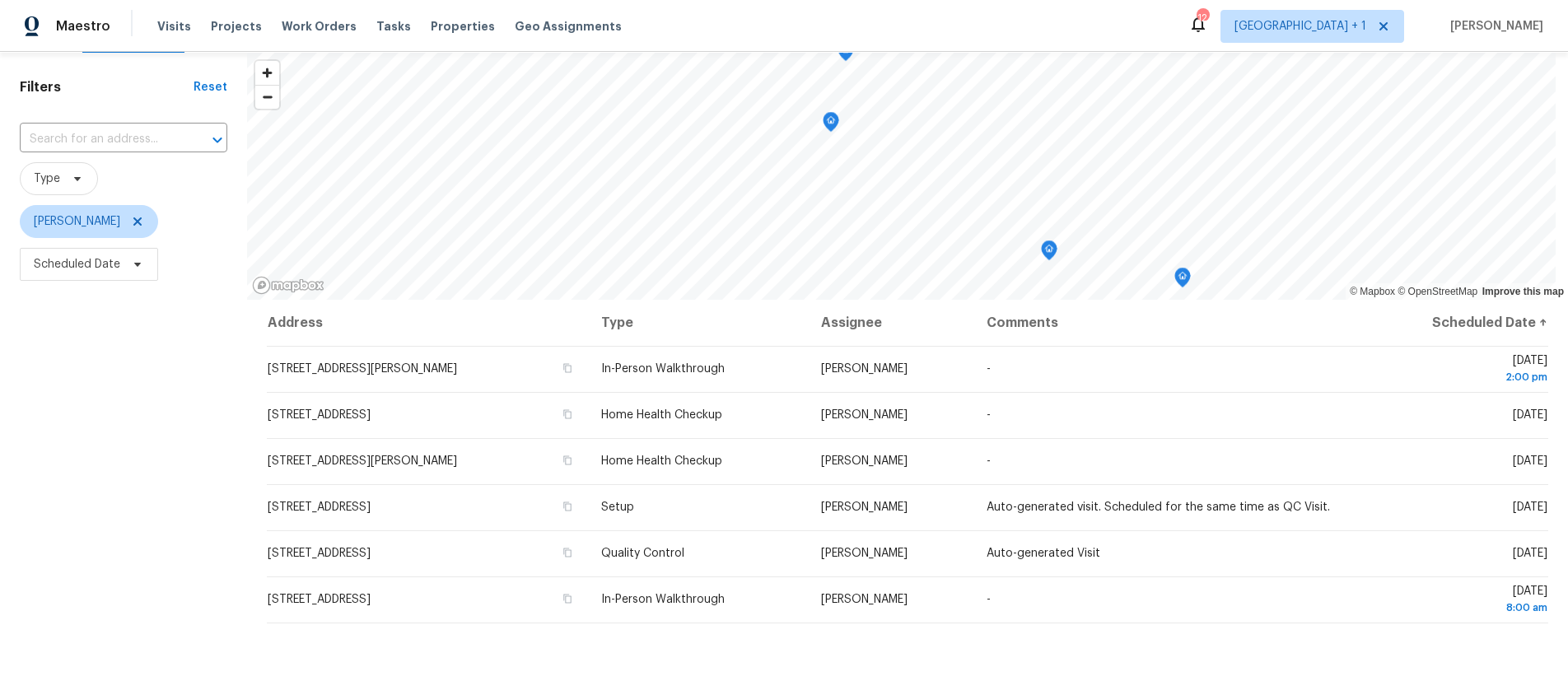
scroll to position [0, 0]
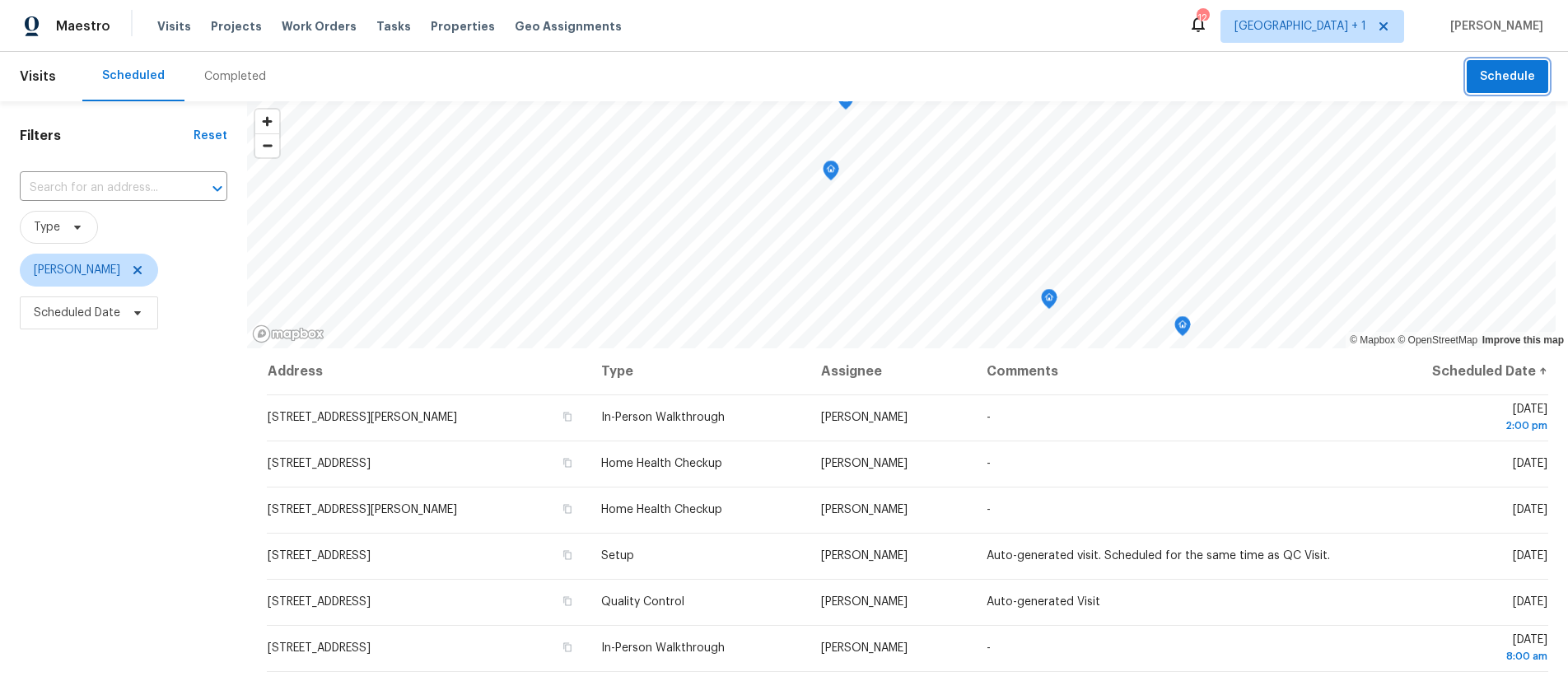
click at [1496, 84] on span "Schedule" at bounding box center [1507, 77] width 55 height 21
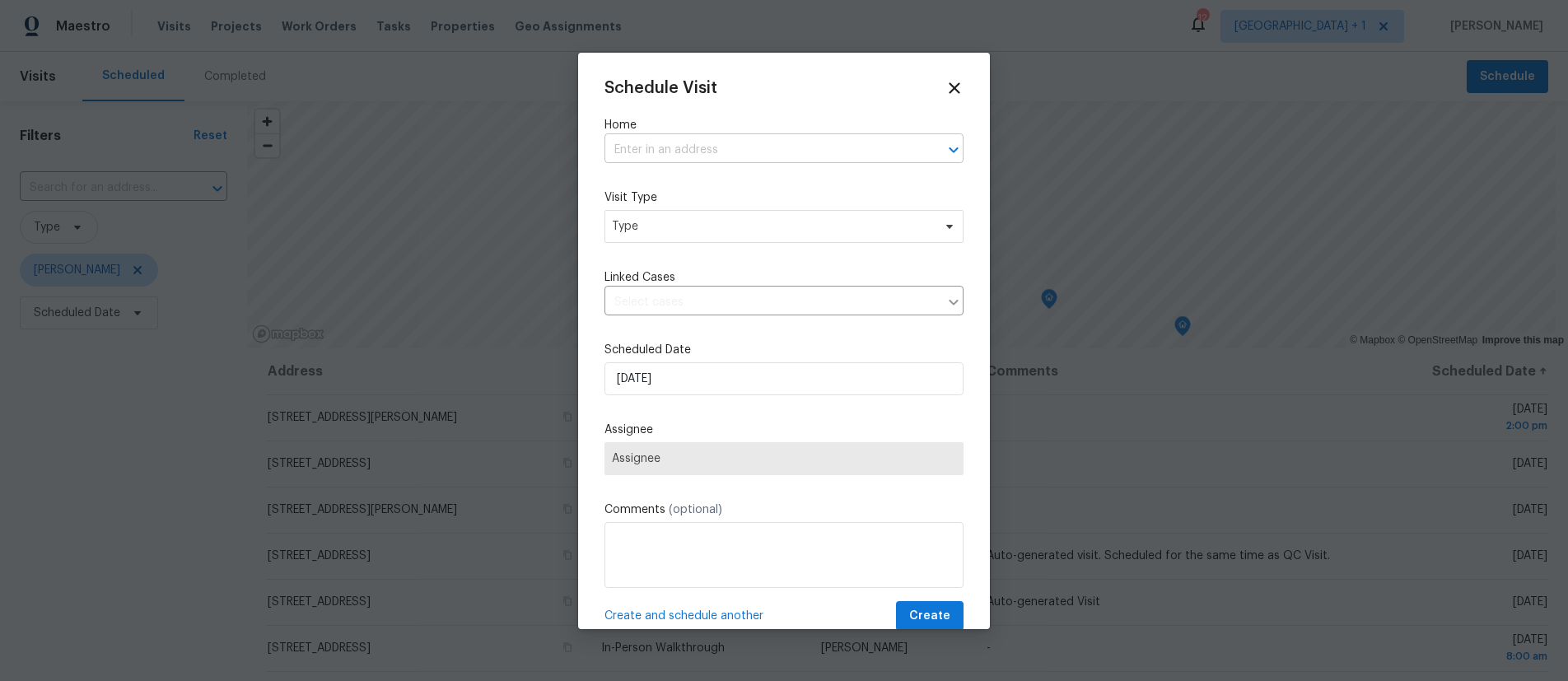
click at [663, 152] on input "text" at bounding box center [761, 149] width 313 height 25
type input "2252 Verde"
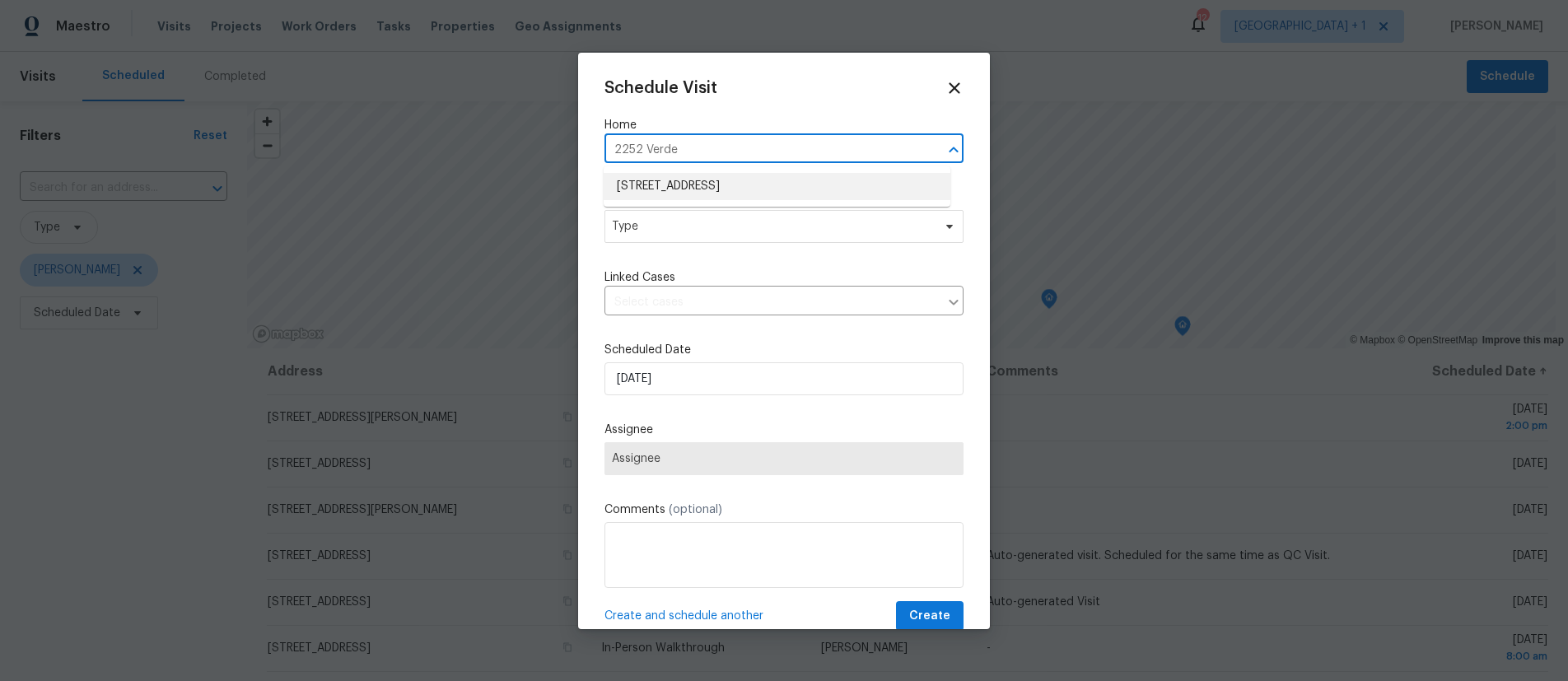
click at [691, 192] on li "[STREET_ADDRESS]" at bounding box center [777, 186] width 347 height 27
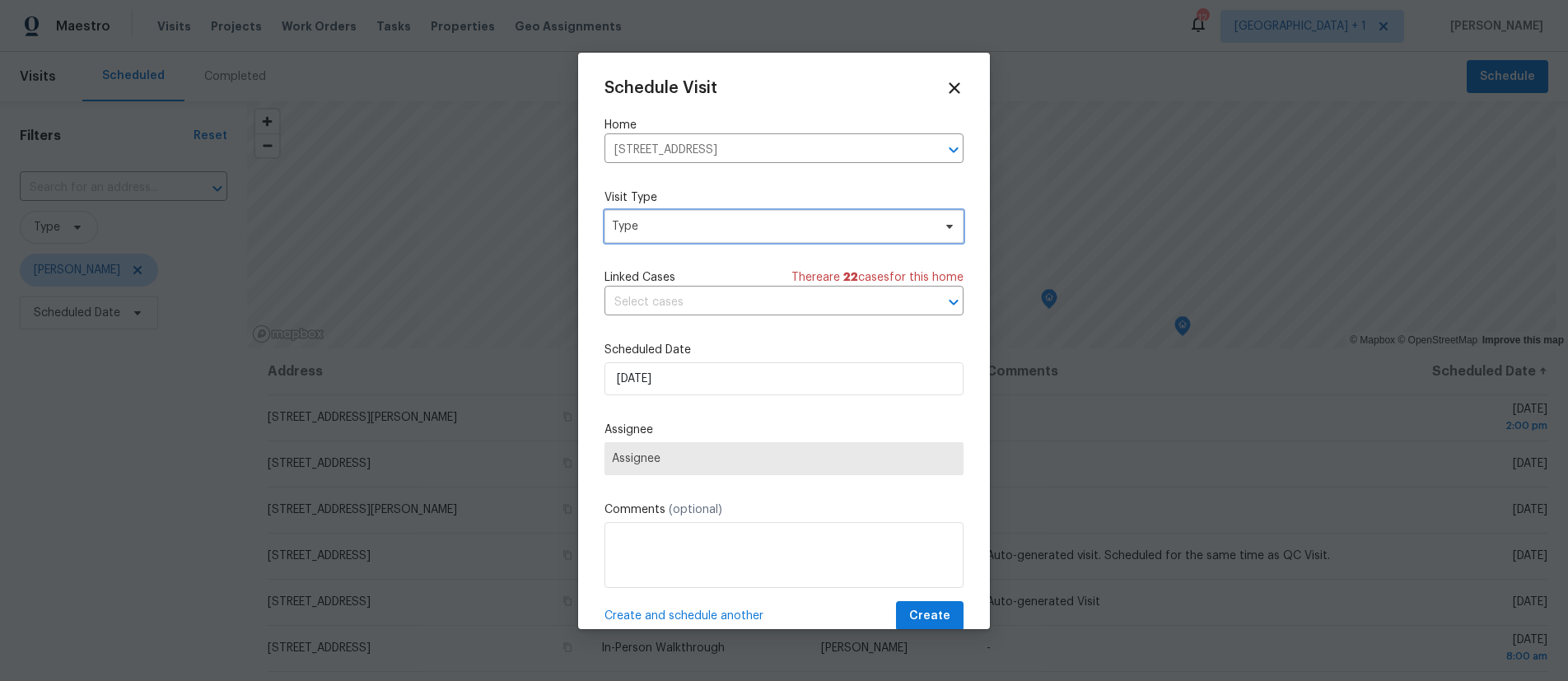
click at [682, 233] on span "Type" at bounding box center [772, 226] width 321 height 17
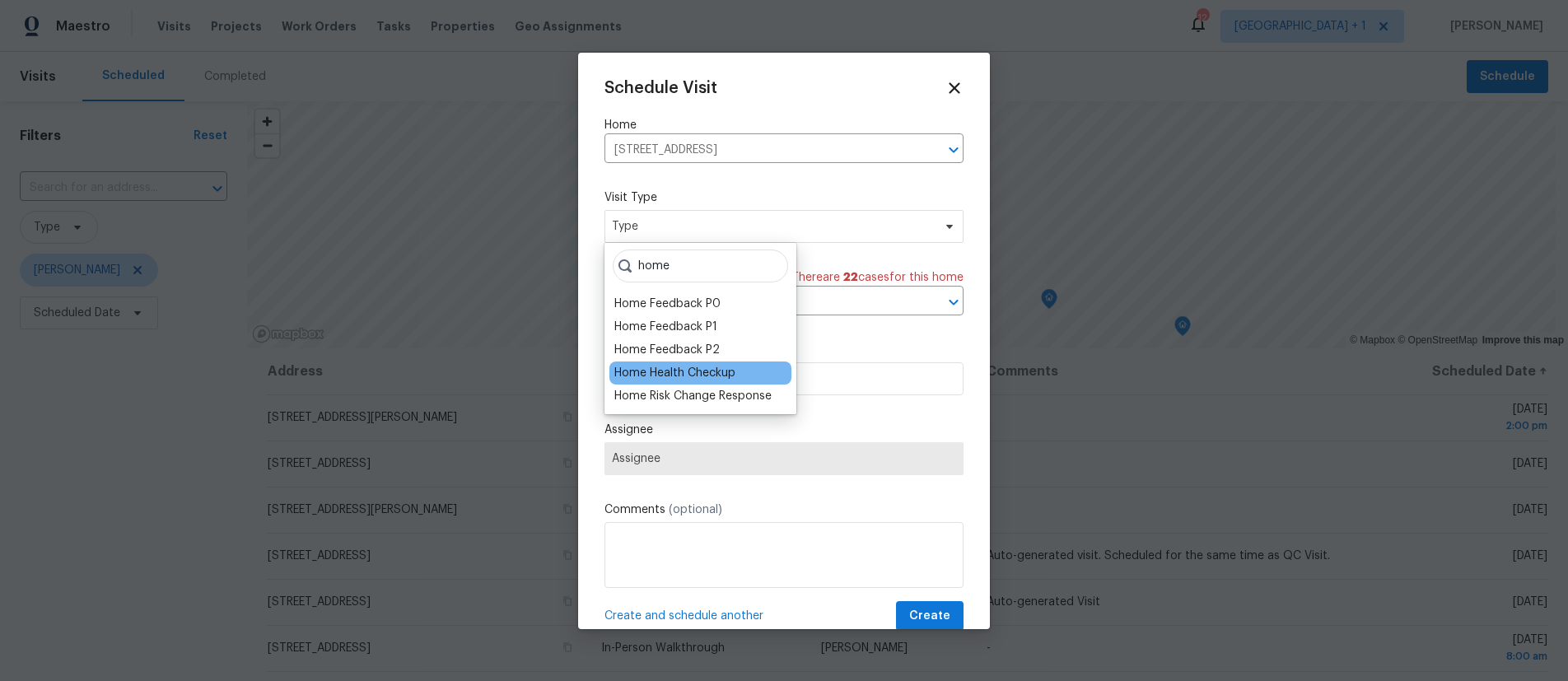
type input "home"
click at [703, 376] on div "Home Health Checkup" at bounding box center [675, 372] width 121 height 17
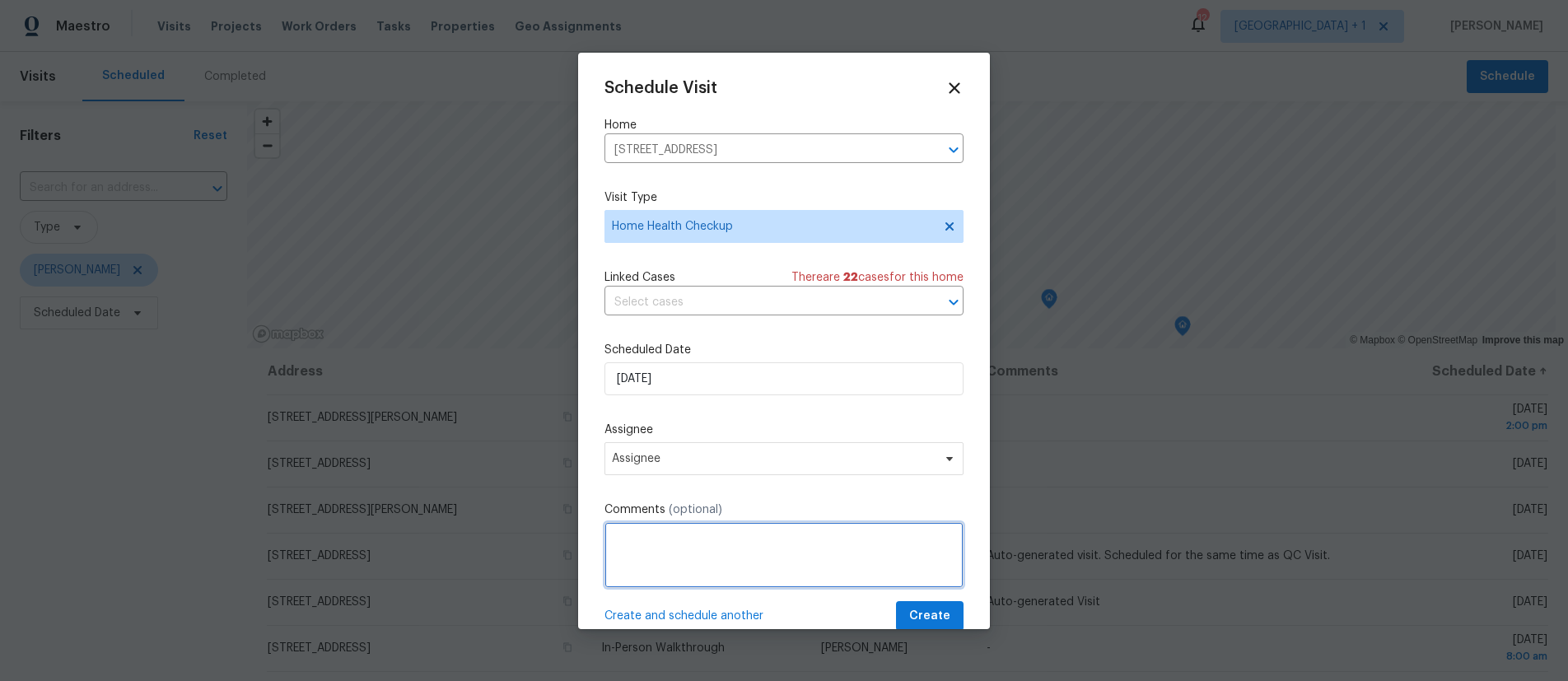
drag, startPoint x: 657, startPoint y: 536, endPoint x: 679, endPoint y: 535, distance: 22.0
click at [657, 536] on textarea at bounding box center [784, 554] width 359 height 66
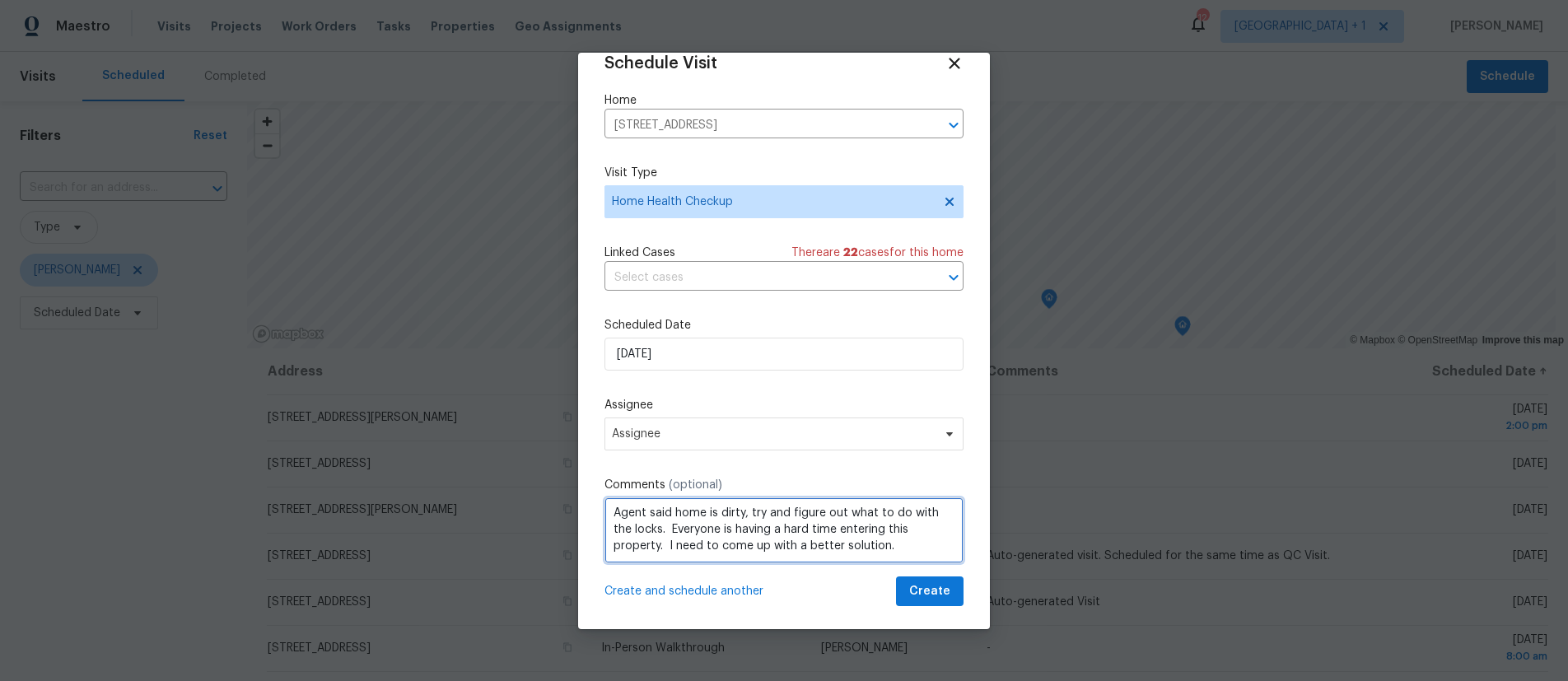
scroll to position [18, 0]
type textarea "Agent said home is dirty, try and figure out what to do with the locks. Everyon…"
click at [911, 596] on span "Create" at bounding box center [929, 592] width 41 height 21
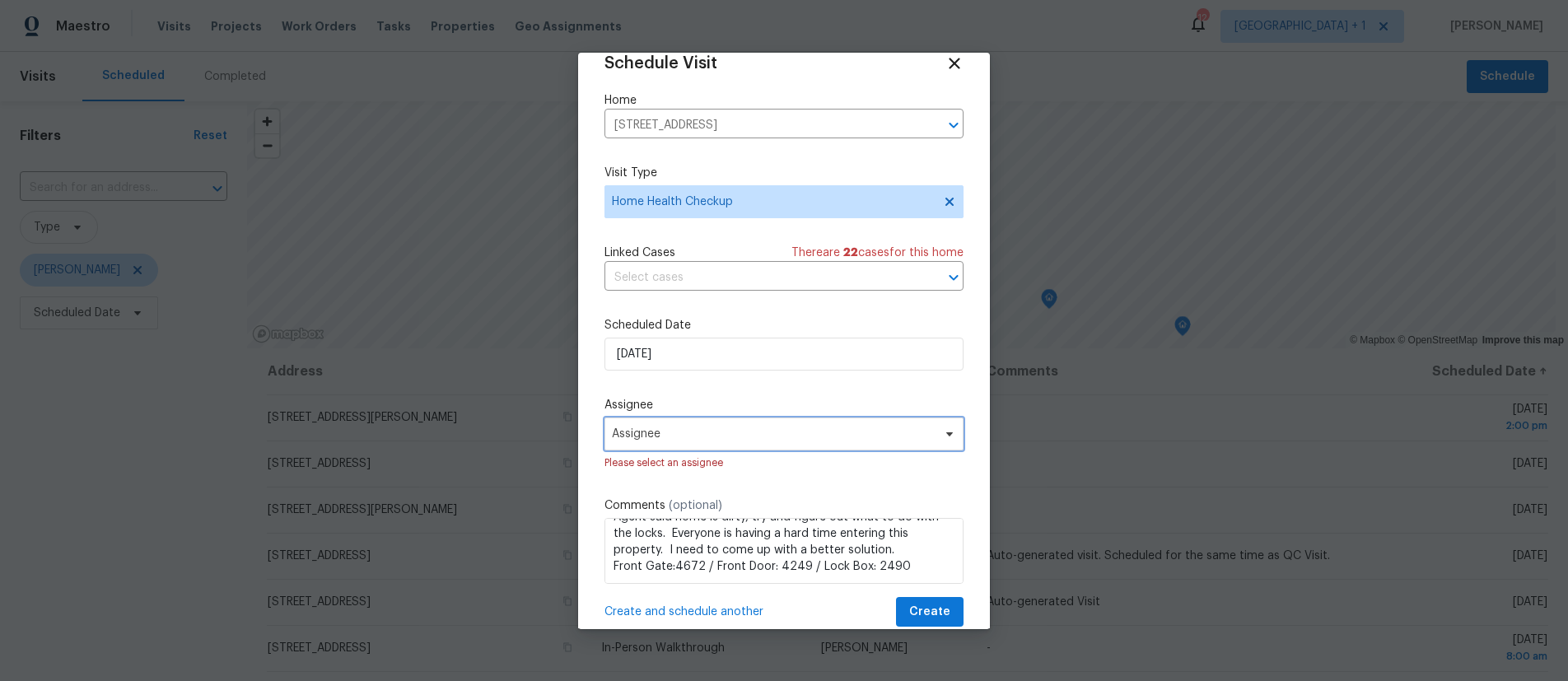
click at [694, 441] on span "Assignee" at bounding box center [773, 434] width 323 height 13
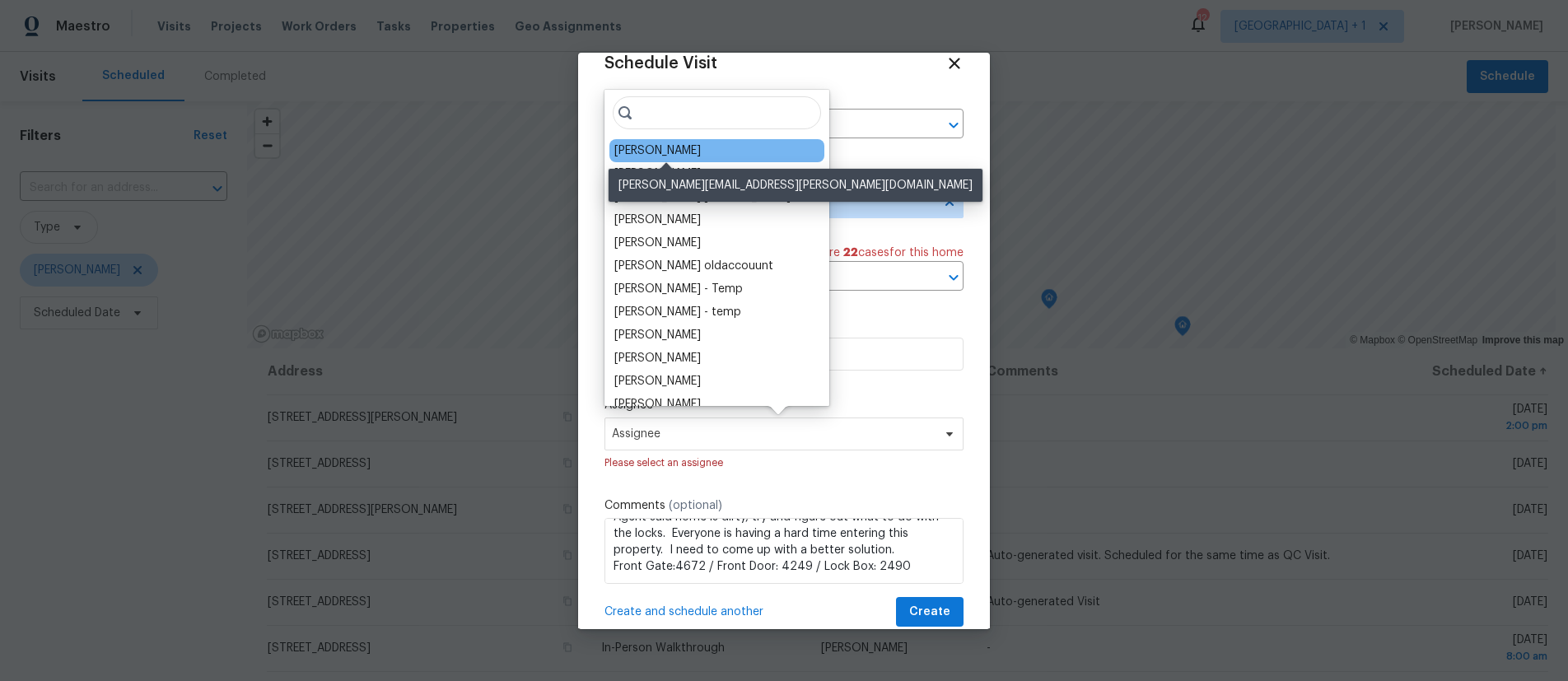
click at [656, 146] on div "[PERSON_NAME]" at bounding box center [657, 150] width 87 height 17
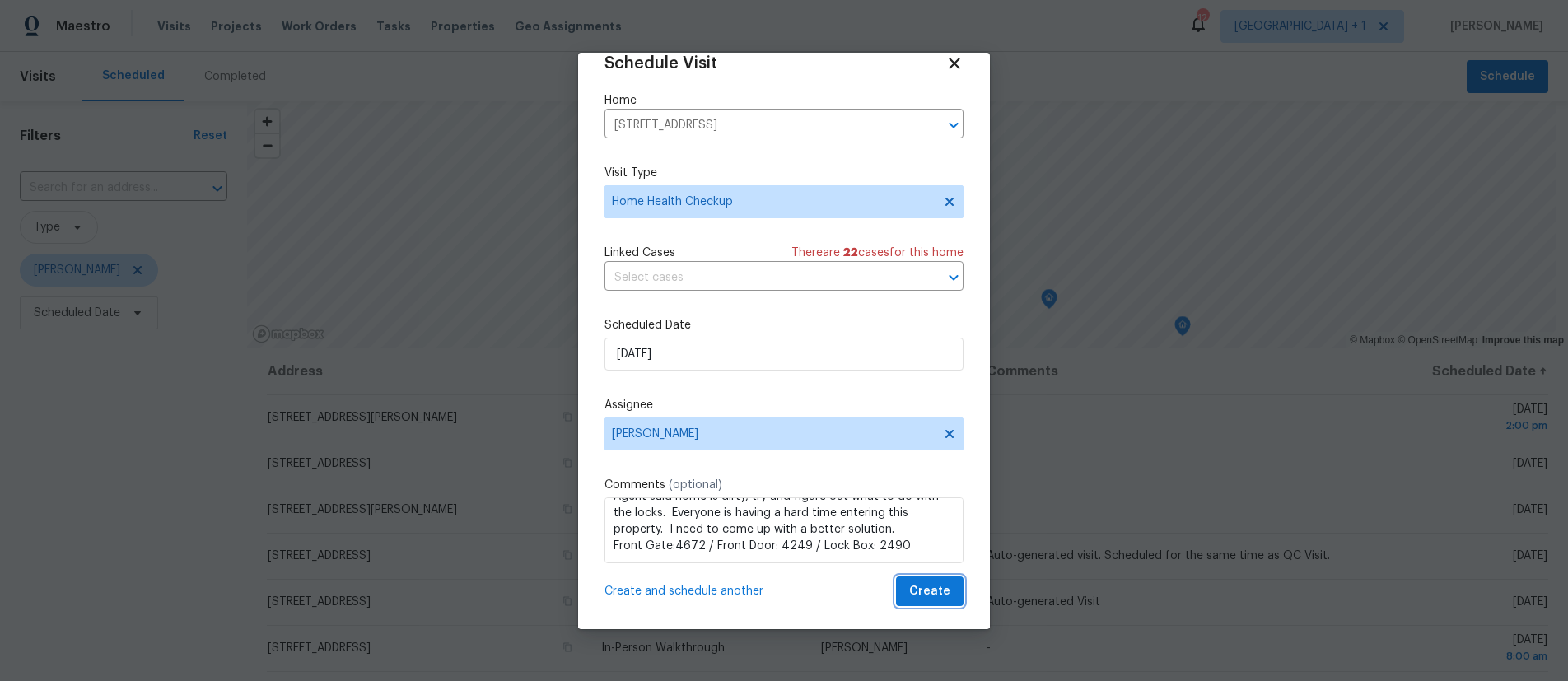
click at [918, 593] on span "Create" at bounding box center [929, 592] width 41 height 21
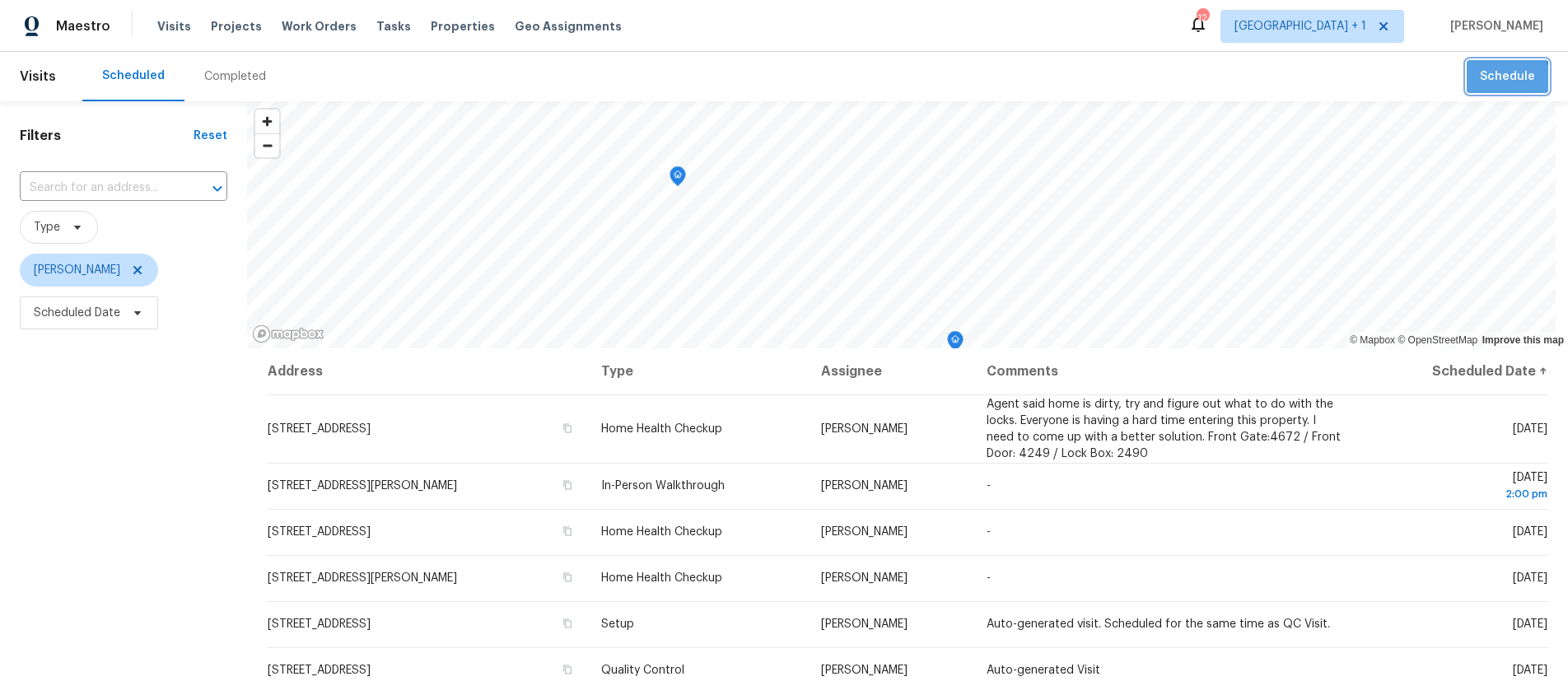
click at [1491, 81] on span "Schedule" at bounding box center [1507, 77] width 55 height 21
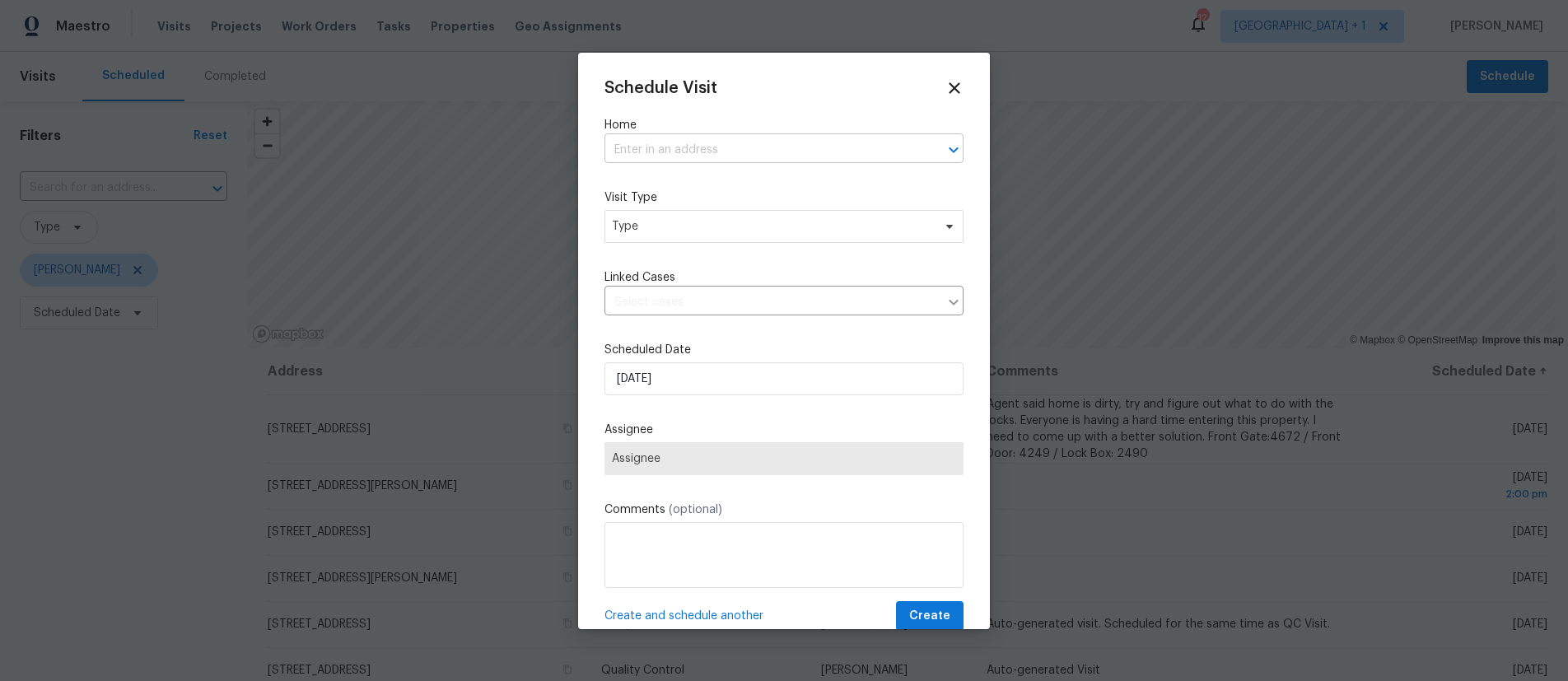
click at [759, 140] on input "text" at bounding box center [761, 149] width 313 height 25
type input "3600"
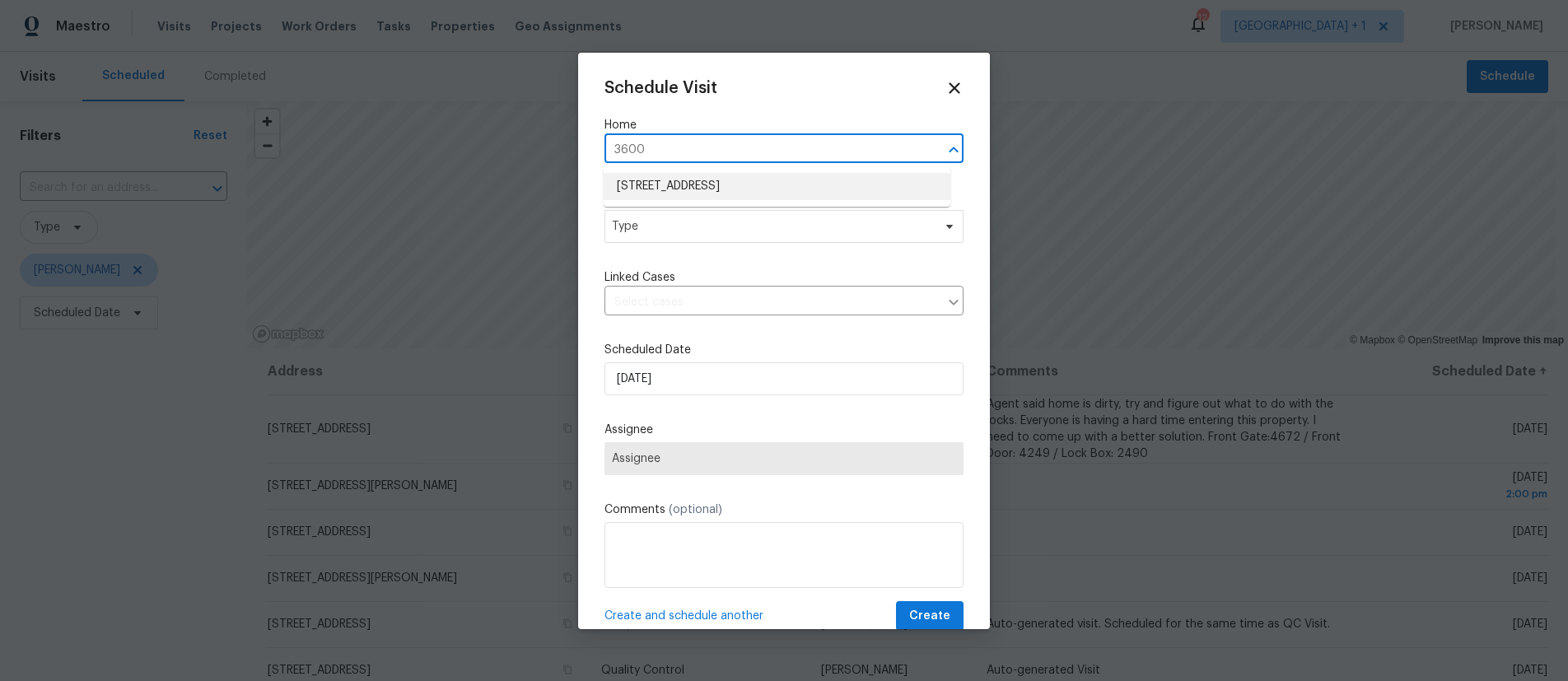
click at [690, 179] on li "[STREET_ADDRESS]" at bounding box center [777, 186] width 347 height 27
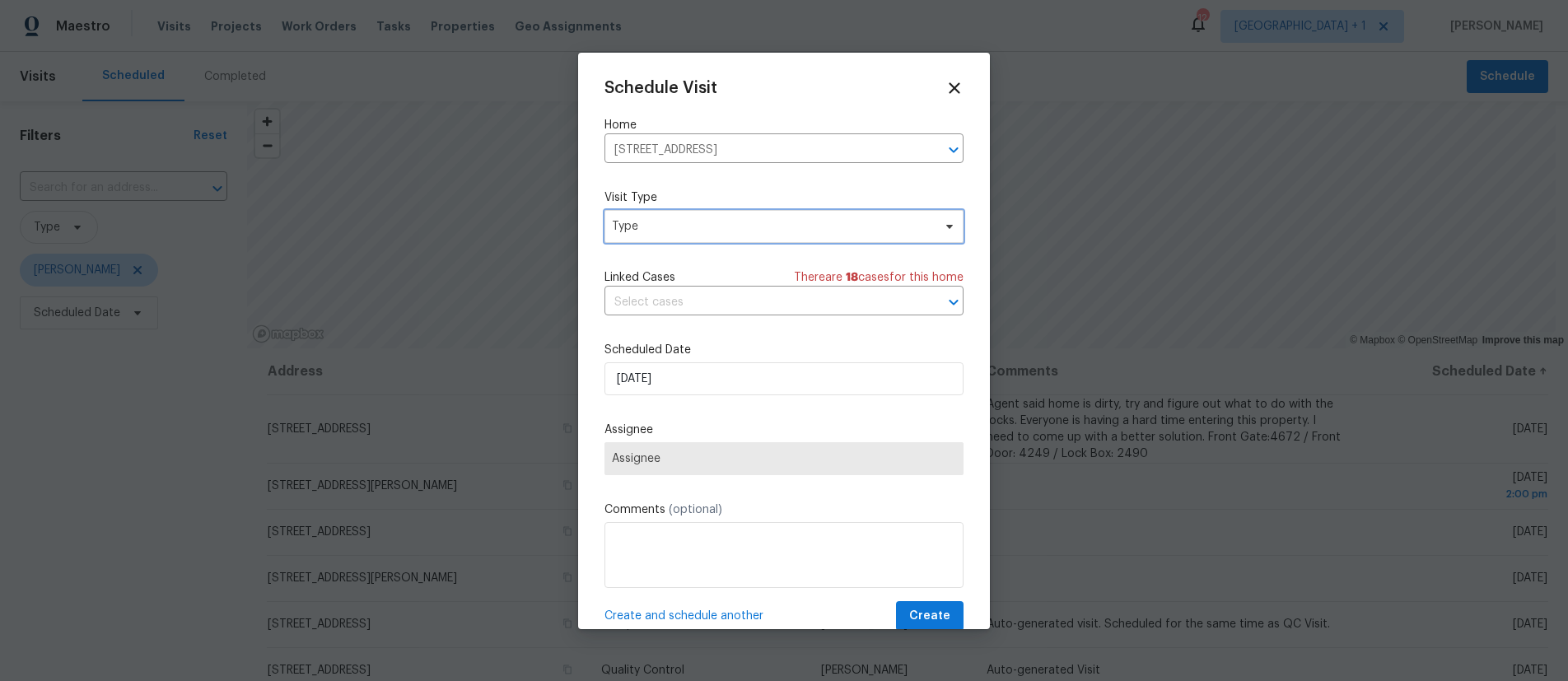
click at [666, 215] on span "Type" at bounding box center [784, 226] width 359 height 33
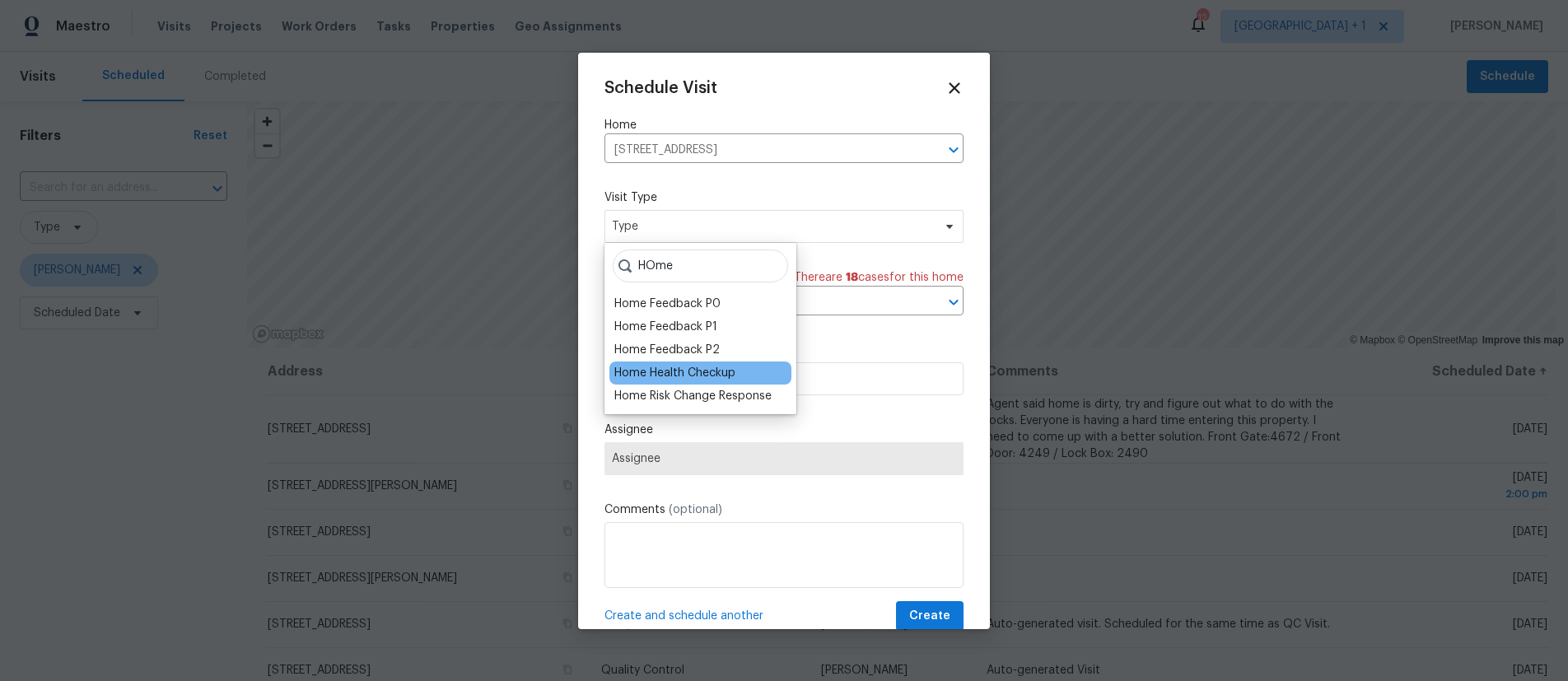
type input "HOme"
click at [661, 379] on div "Home Health Checkup" at bounding box center [675, 372] width 121 height 17
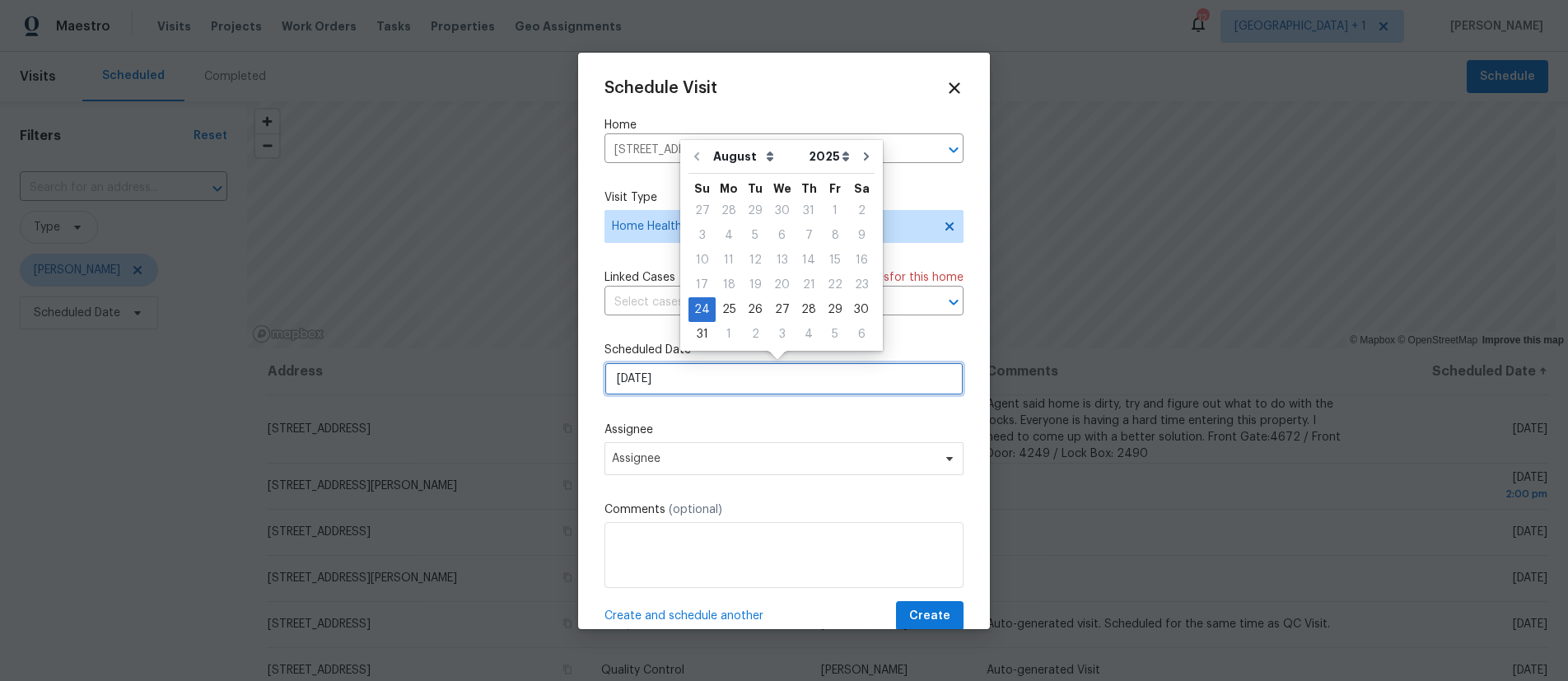
click at [697, 379] on input "[DATE]" at bounding box center [784, 379] width 359 height 33
click at [723, 308] on div "25" at bounding box center [729, 309] width 26 height 23
type input "[DATE]"
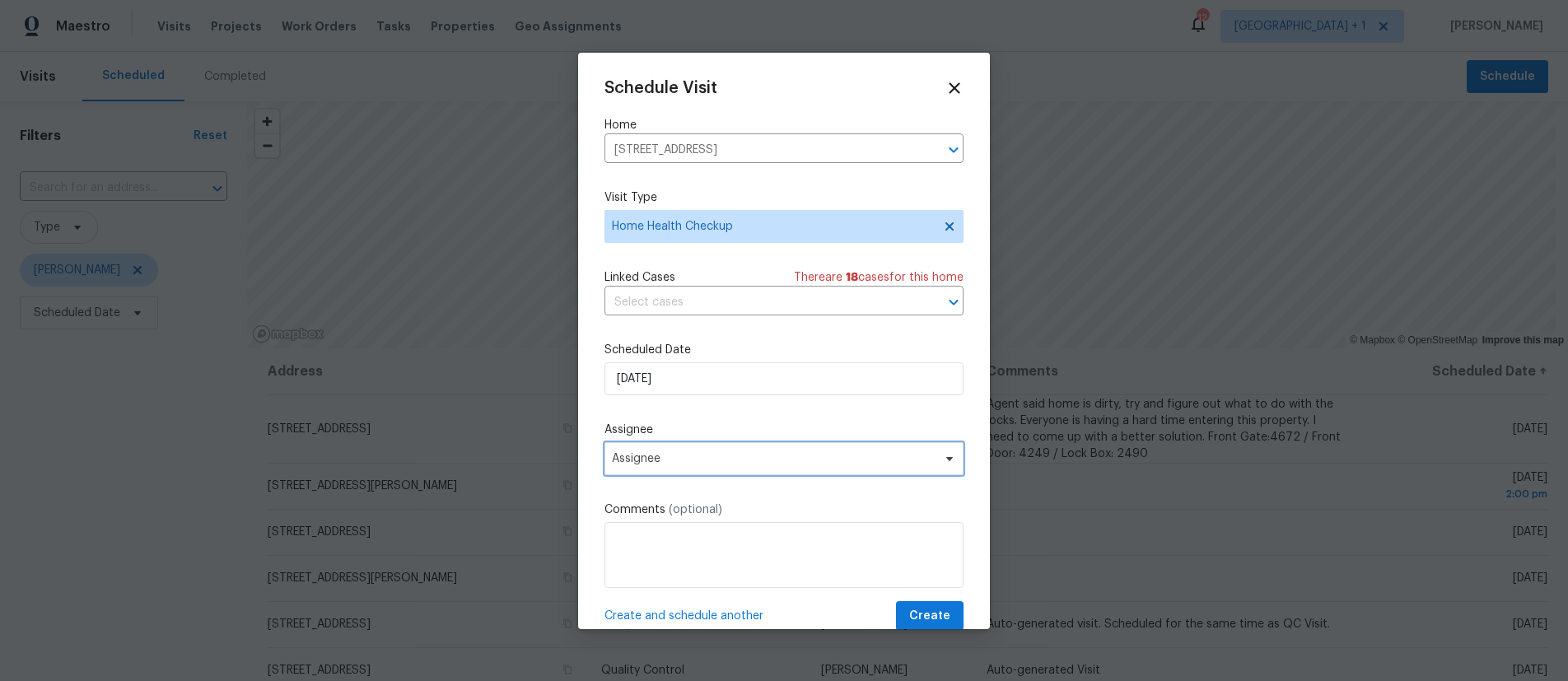
click at [704, 461] on span "Assignee" at bounding box center [773, 458] width 323 height 13
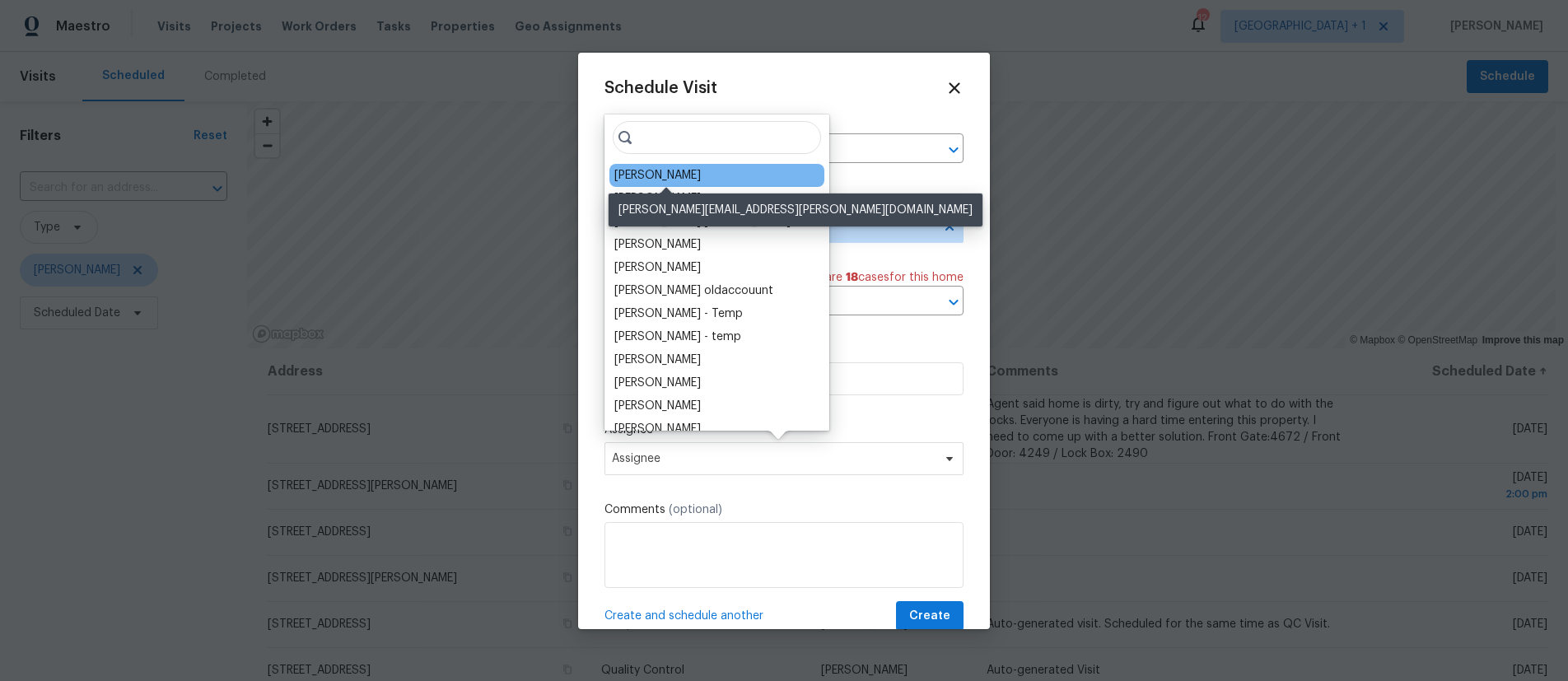
click at [685, 182] on div "[PERSON_NAME]" at bounding box center [657, 175] width 87 height 17
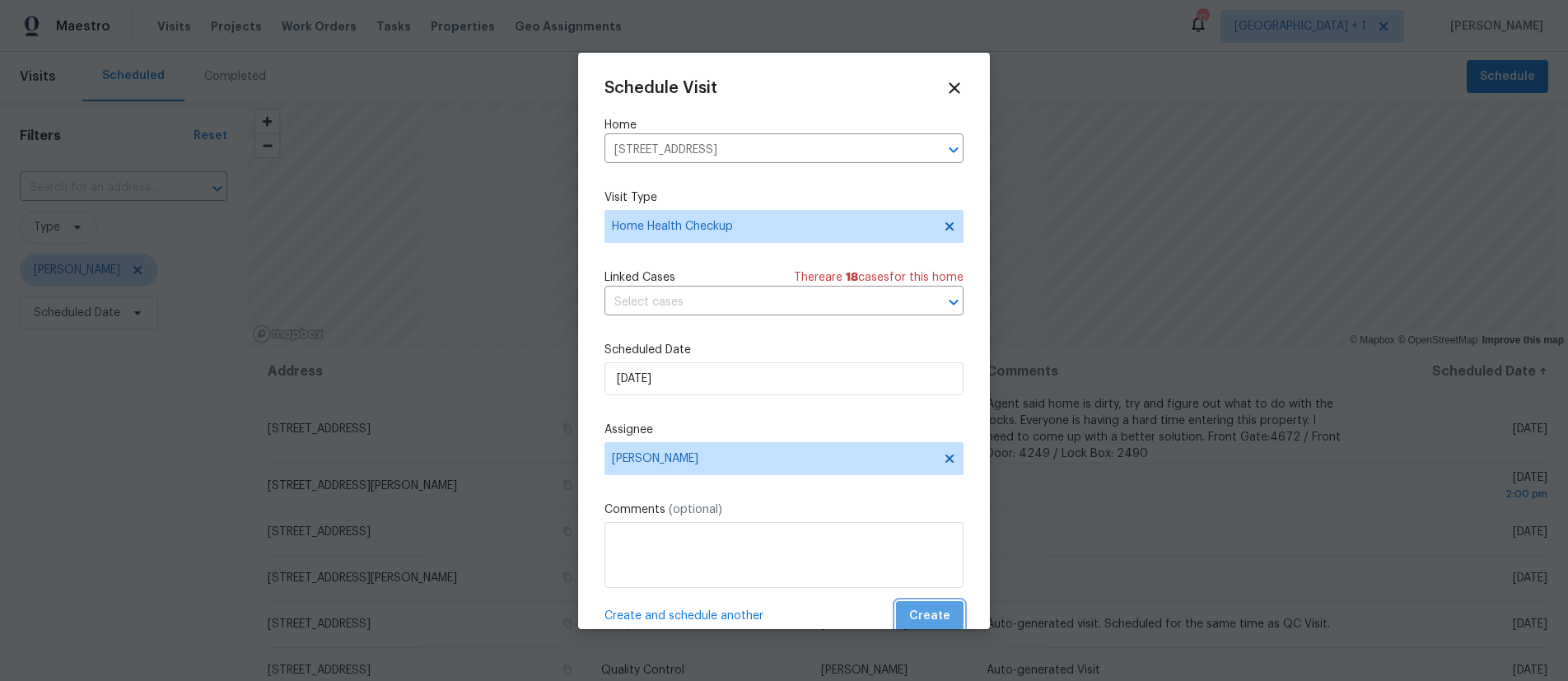
click at [923, 620] on span "Create" at bounding box center [929, 617] width 41 height 21
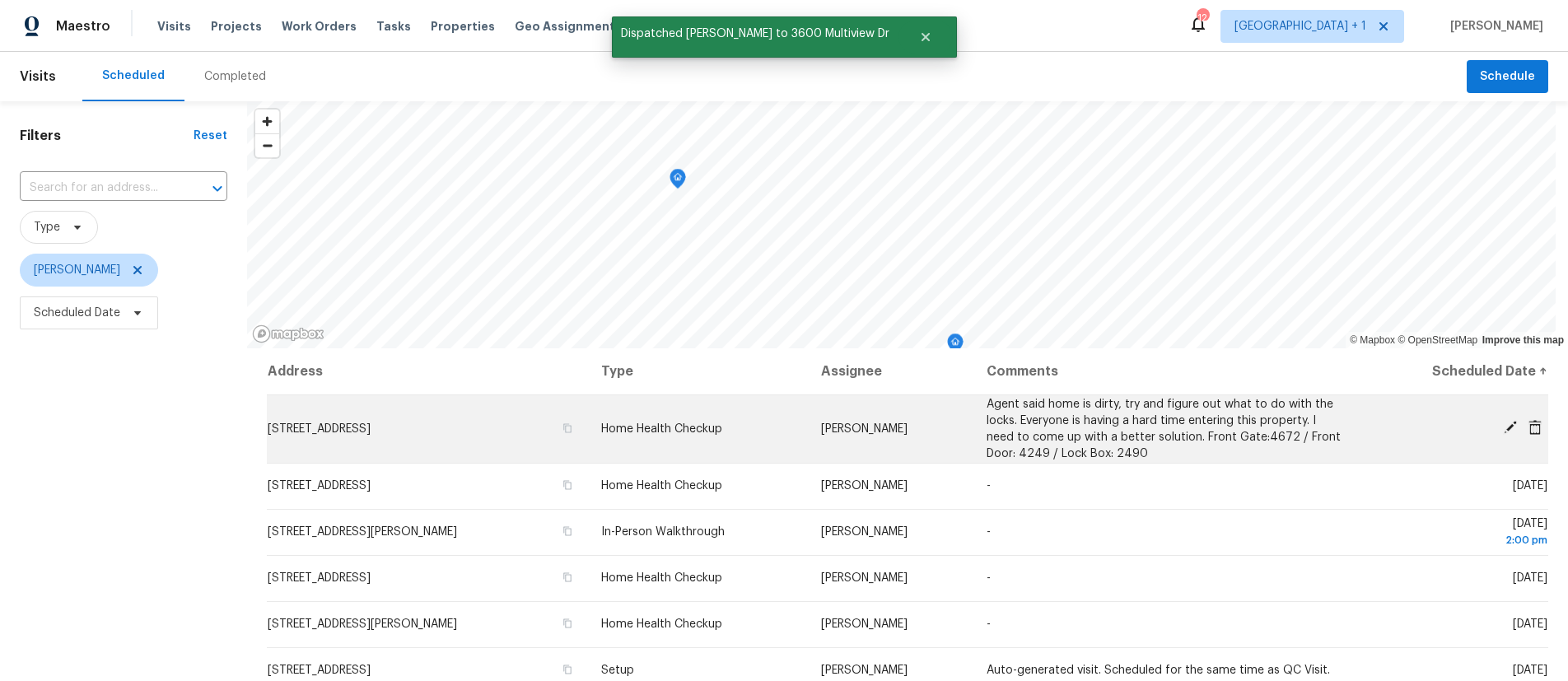
click at [1503, 430] on icon at bounding box center [1510, 427] width 15 height 15
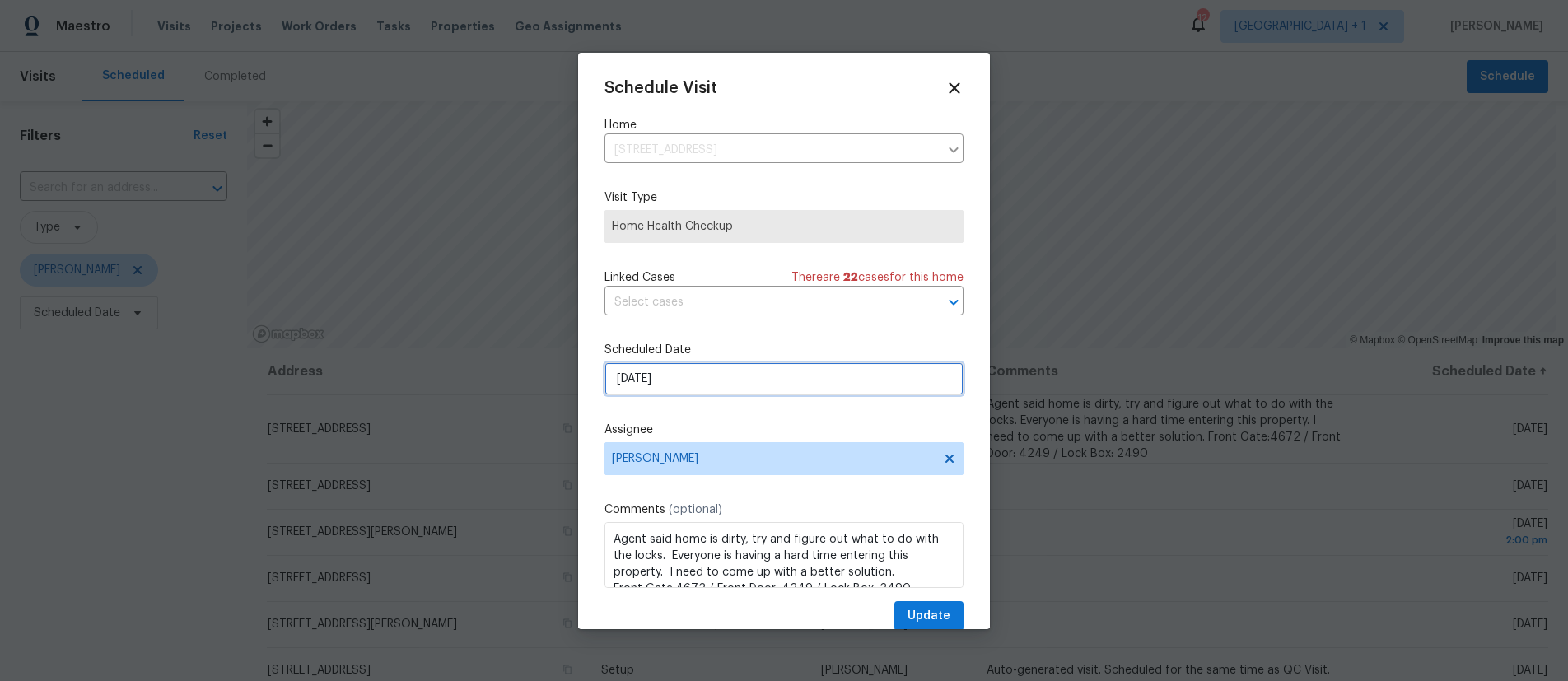
click at [711, 376] on input "[DATE]" at bounding box center [784, 379] width 359 height 33
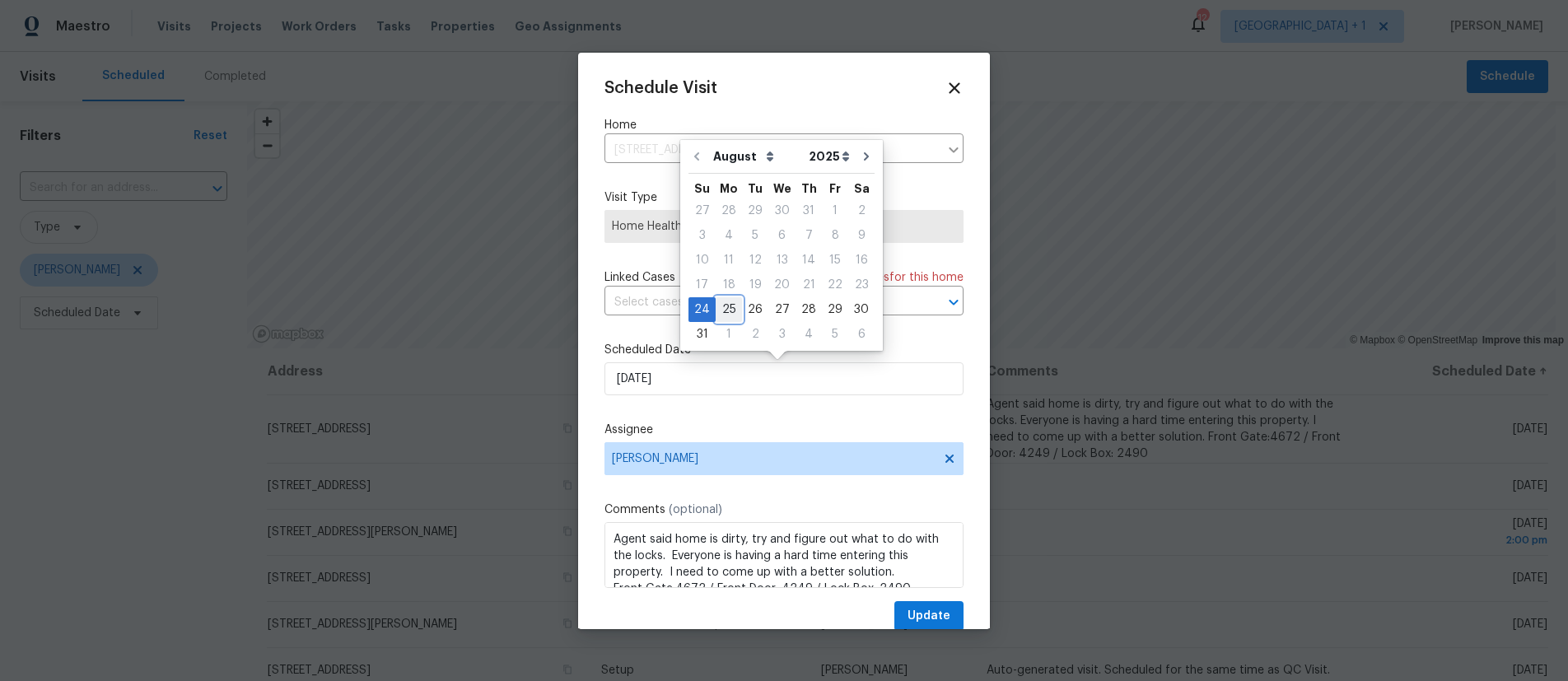
click at [726, 309] on div "25" at bounding box center [729, 309] width 26 height 23
type input "[DATE]"
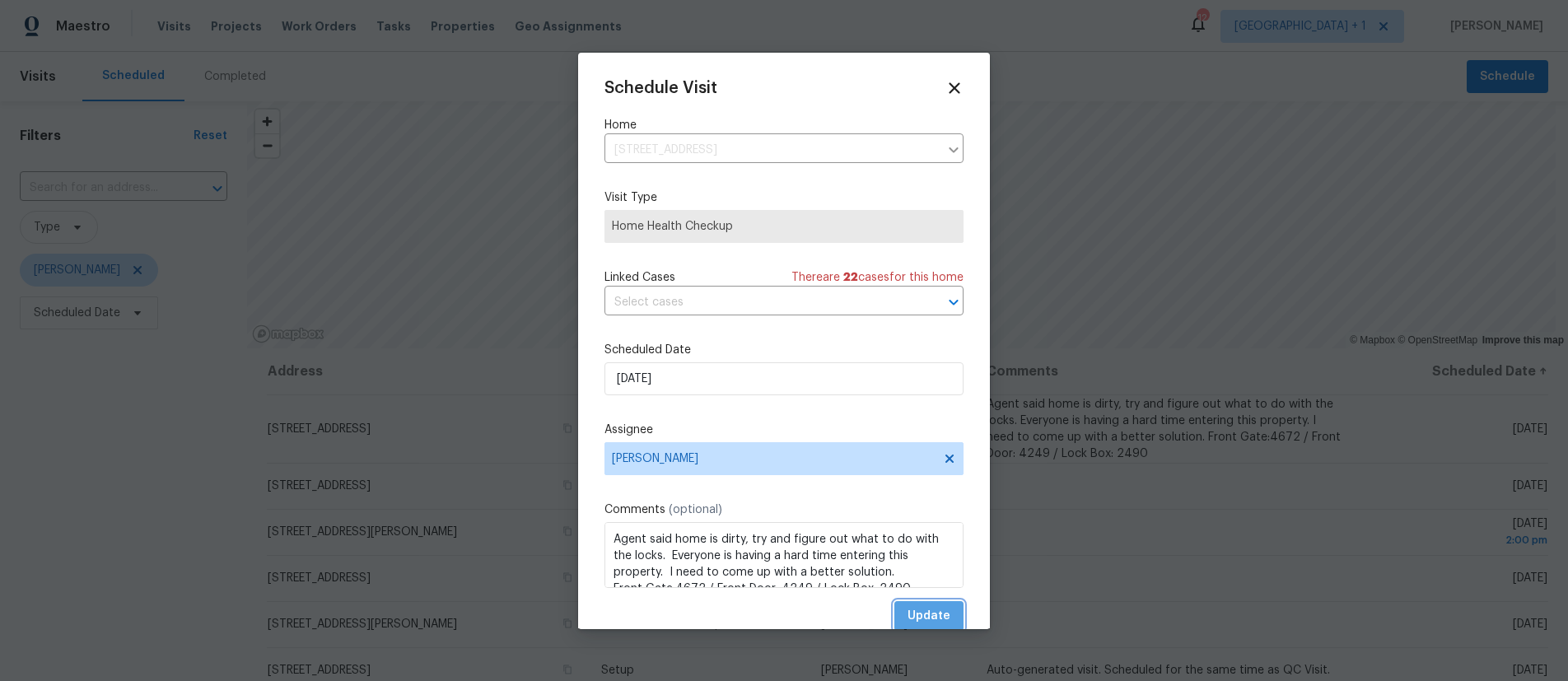
click at [922, 608] on span "Update" at bounding box center [929, 617] width 43 height 21
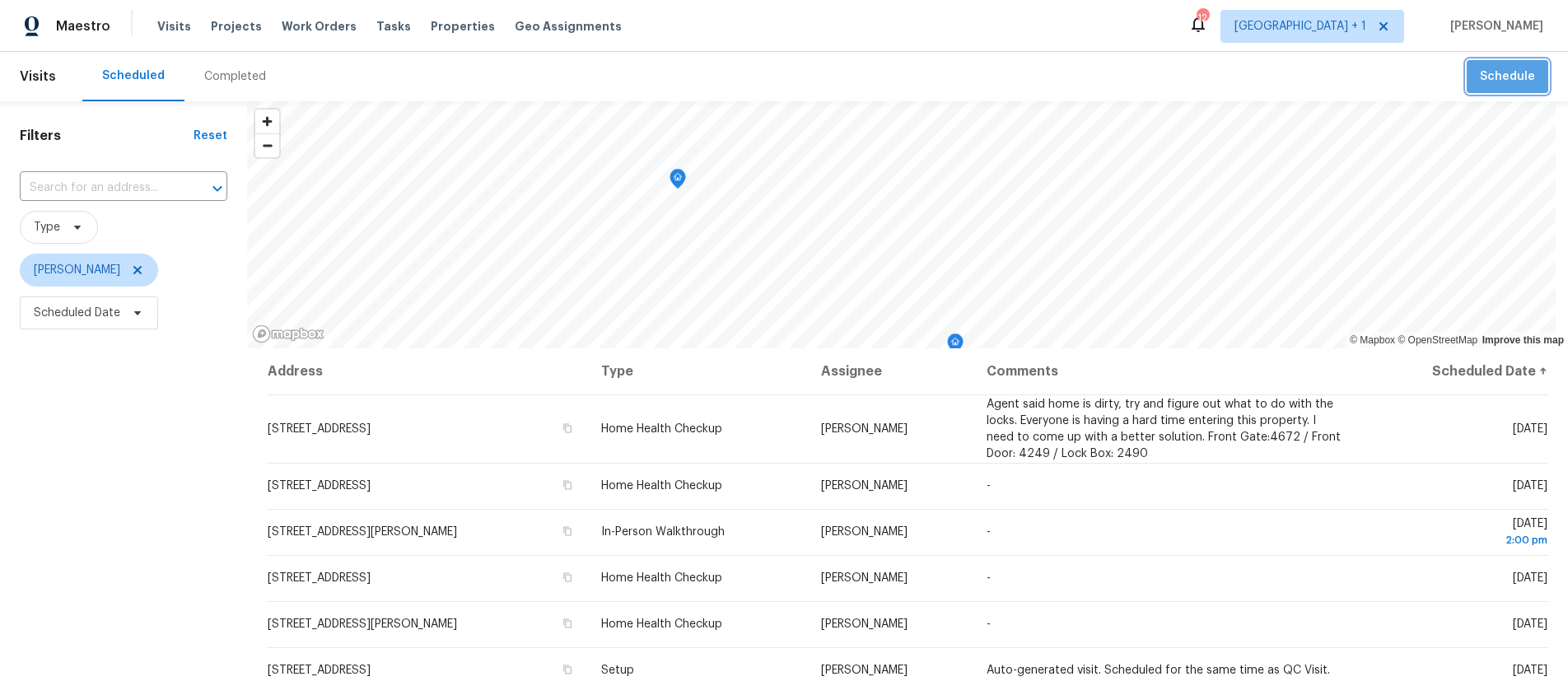
click at [1522, 73] on span "Schedule" at bounding box center [1507, 77] width 55 height 21
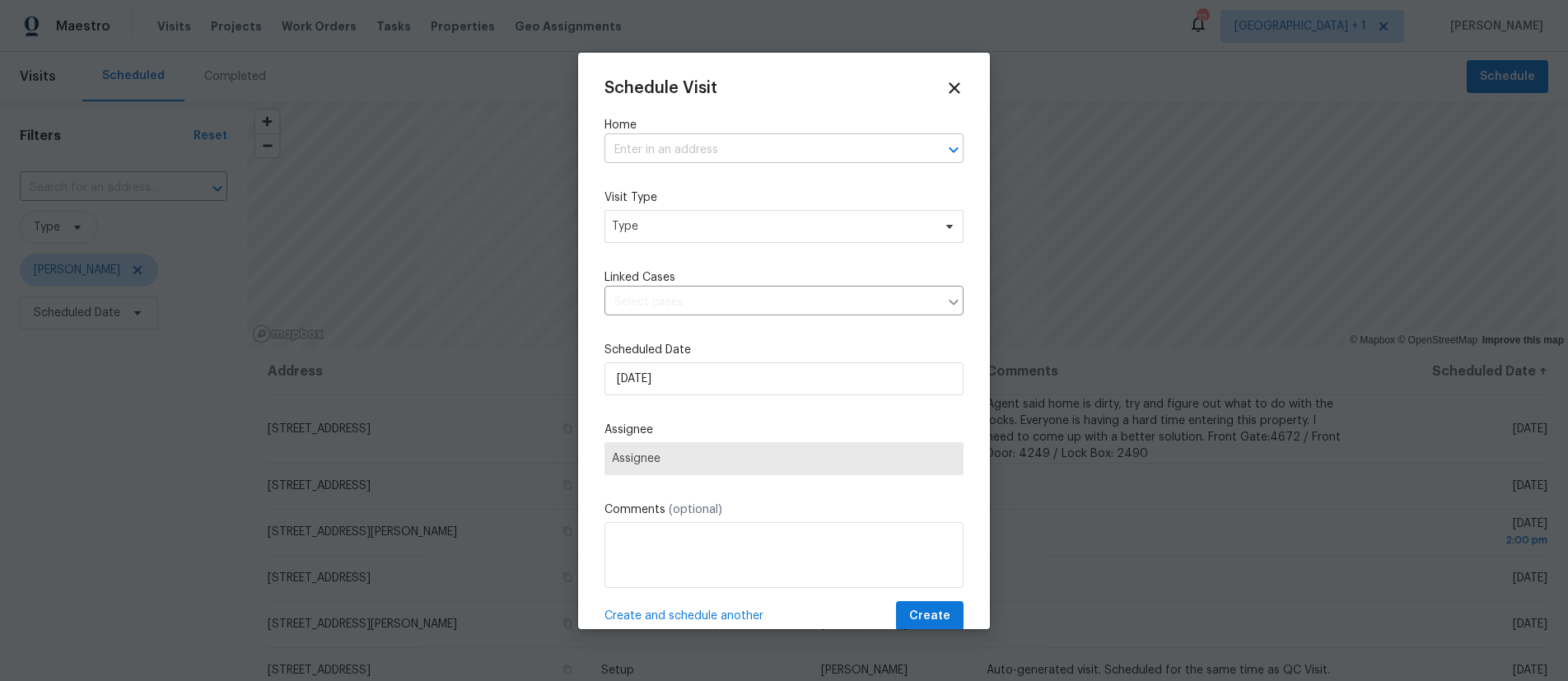
click at [683, 140] on input "text" at bounding box center [761, 149] width 313 height 25
type input "13424"
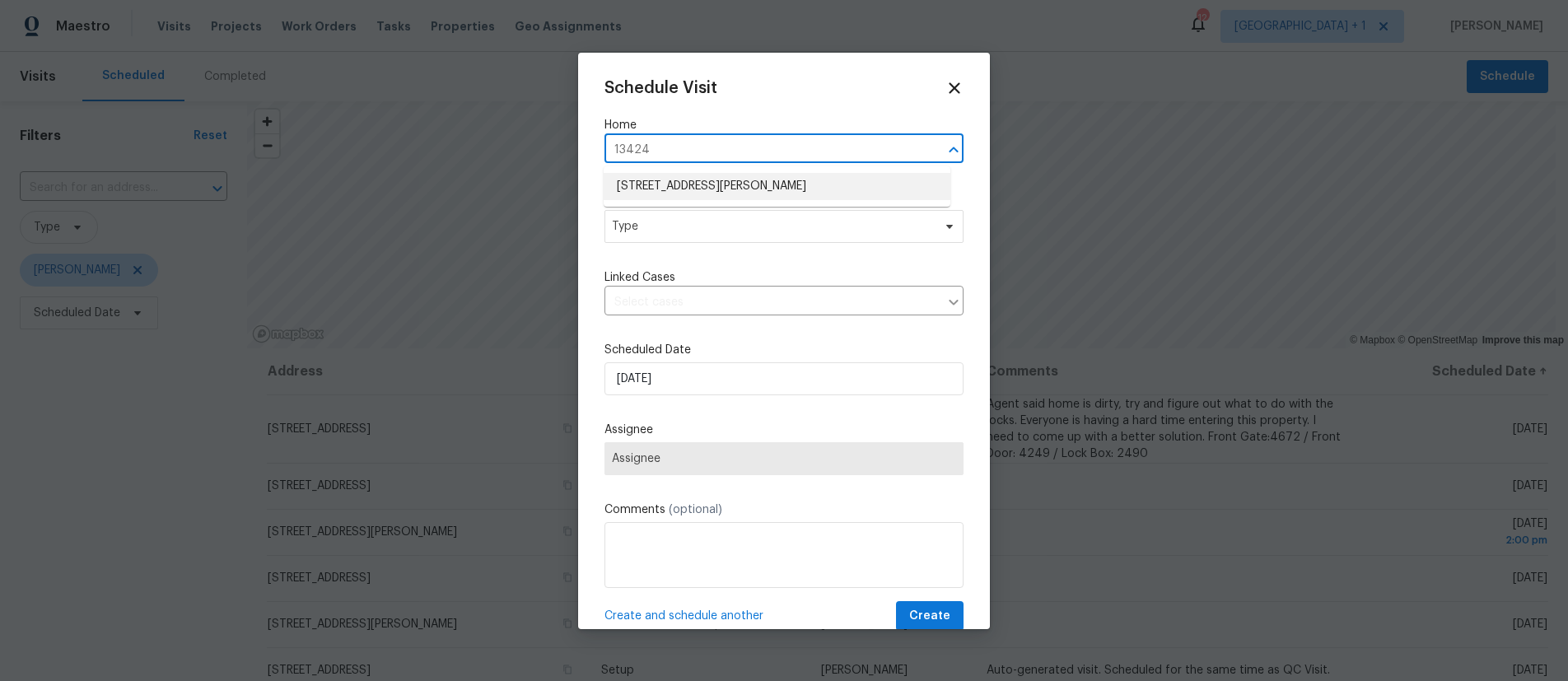
click at [744, 178] on li "[STREET_ADDRESS][PERSON_NAME]" at bounding box center [777, 186] width 347 height 27
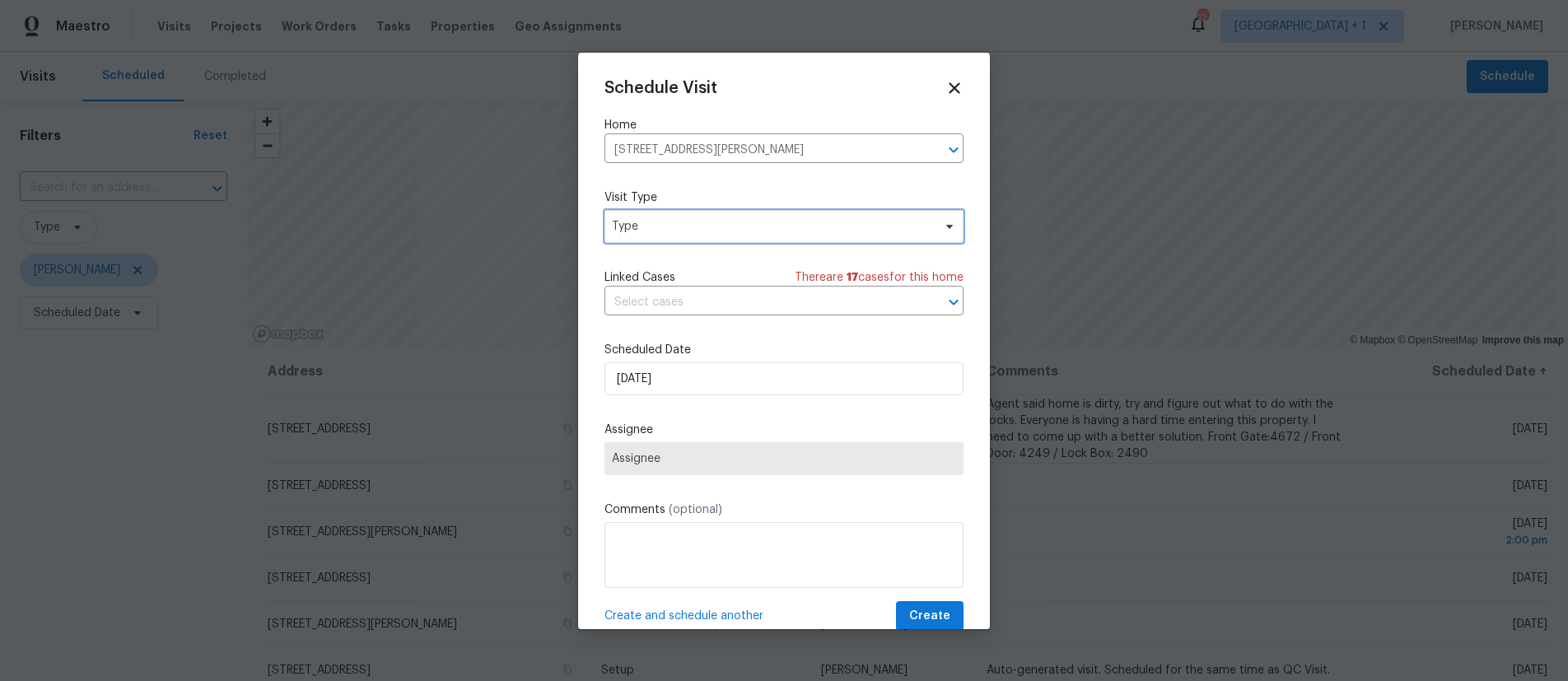
click at [706, 236] on span "Type" at bounding box center [784, 226] width 359 height 33
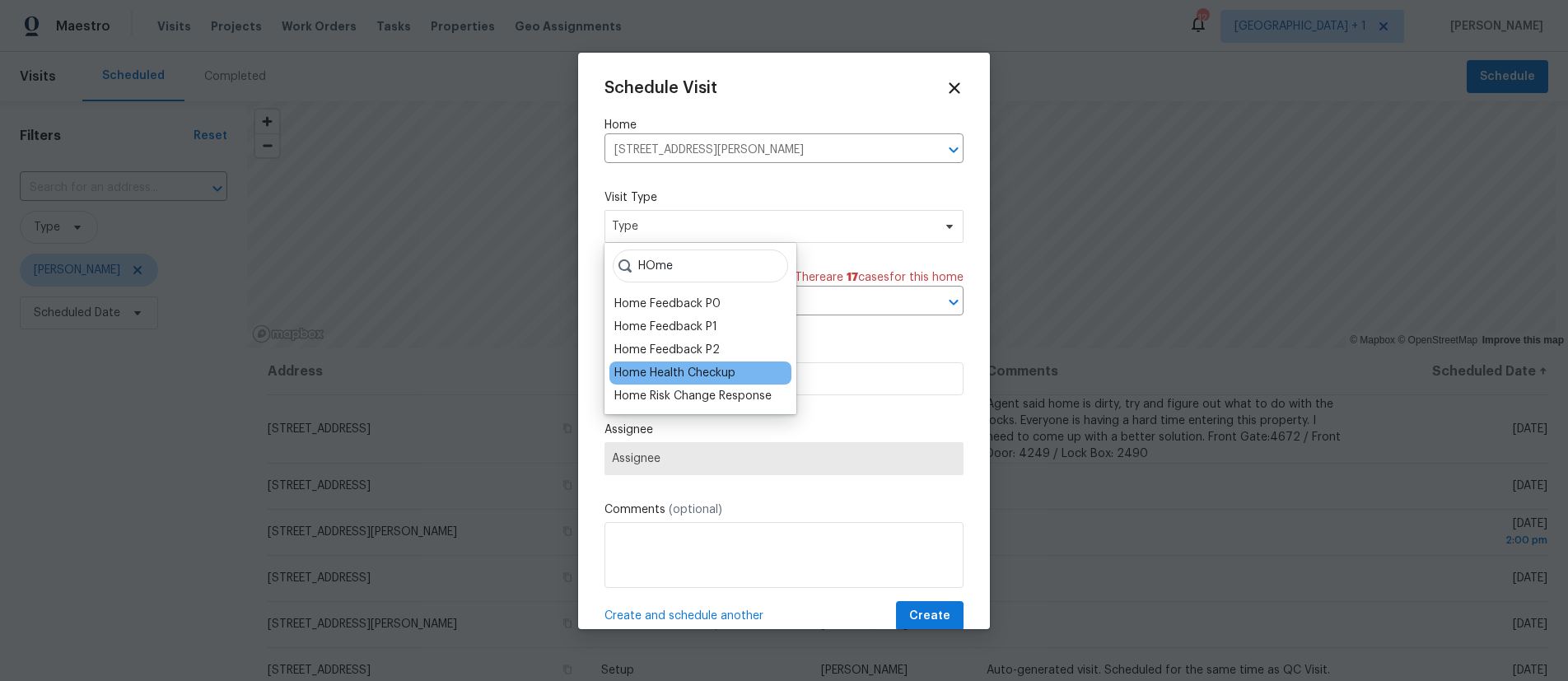
type input "HOme"
click at [695, 366] on div "Home Health Checkup" at bounding box center [675, 372] width 121 height 17
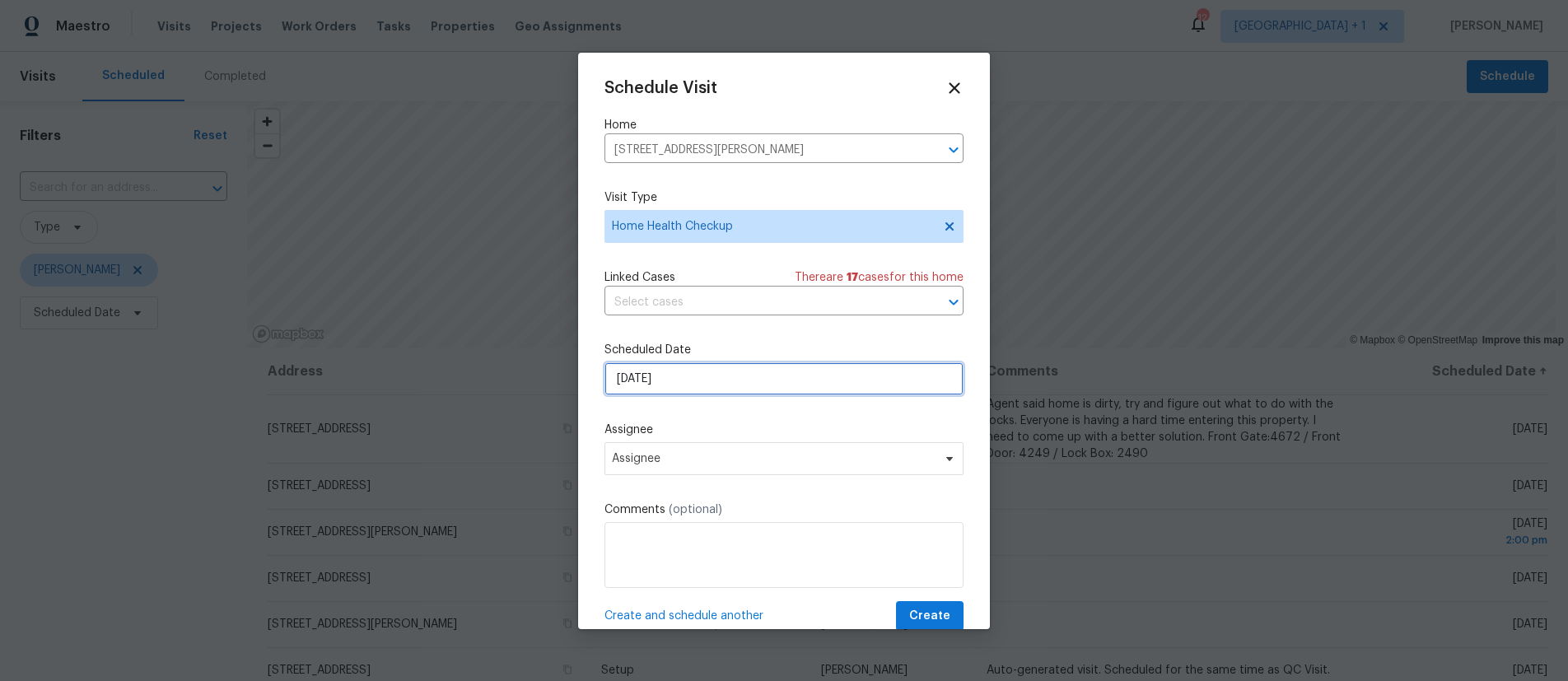
click at [677, 376] on input "[DATE]" at bounding box center [784, 379] width 359 height 33
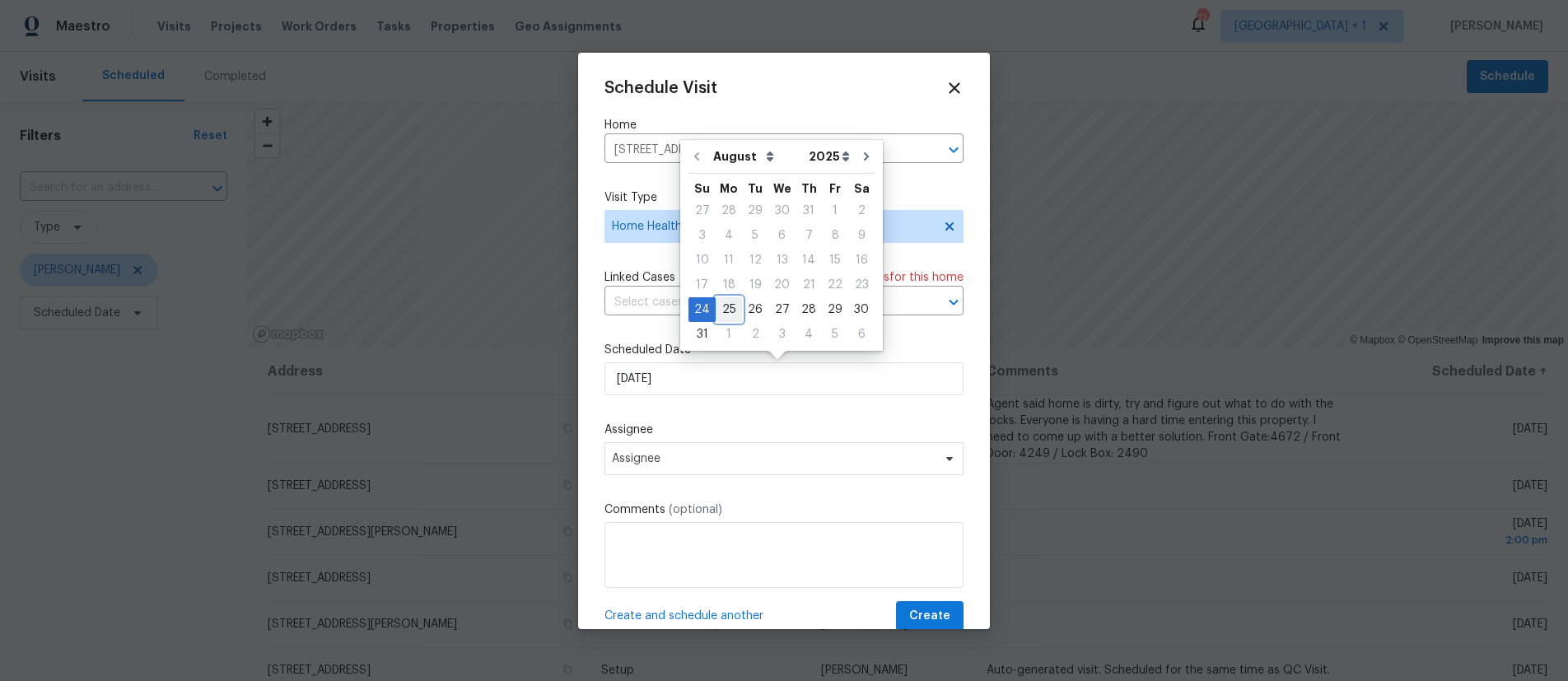
click at [728, 302] on div "25" at bounding box center [729, 309] width 26 height 23
type input "[DATE]"
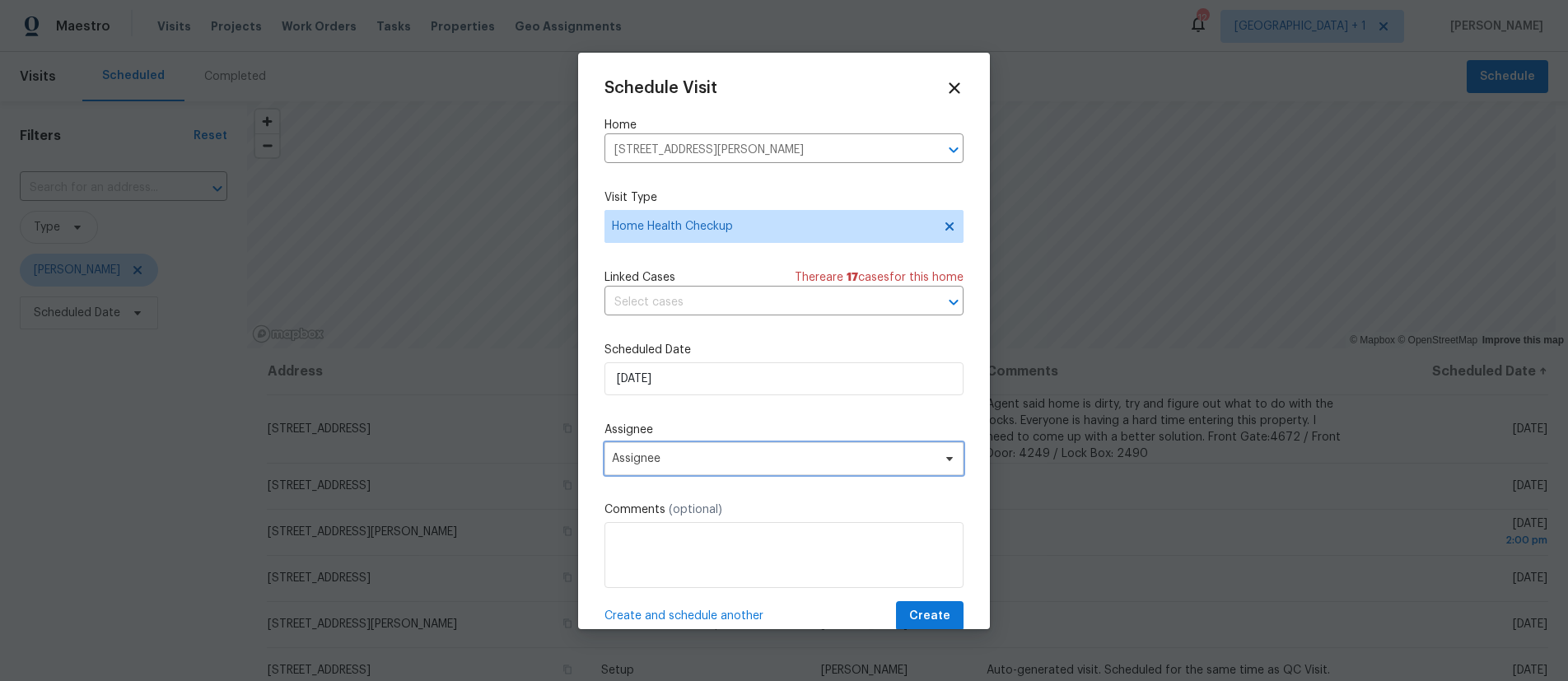
click at [697, 467] on span "Assignee" at bounding box center [784, 459] width 359 height 33
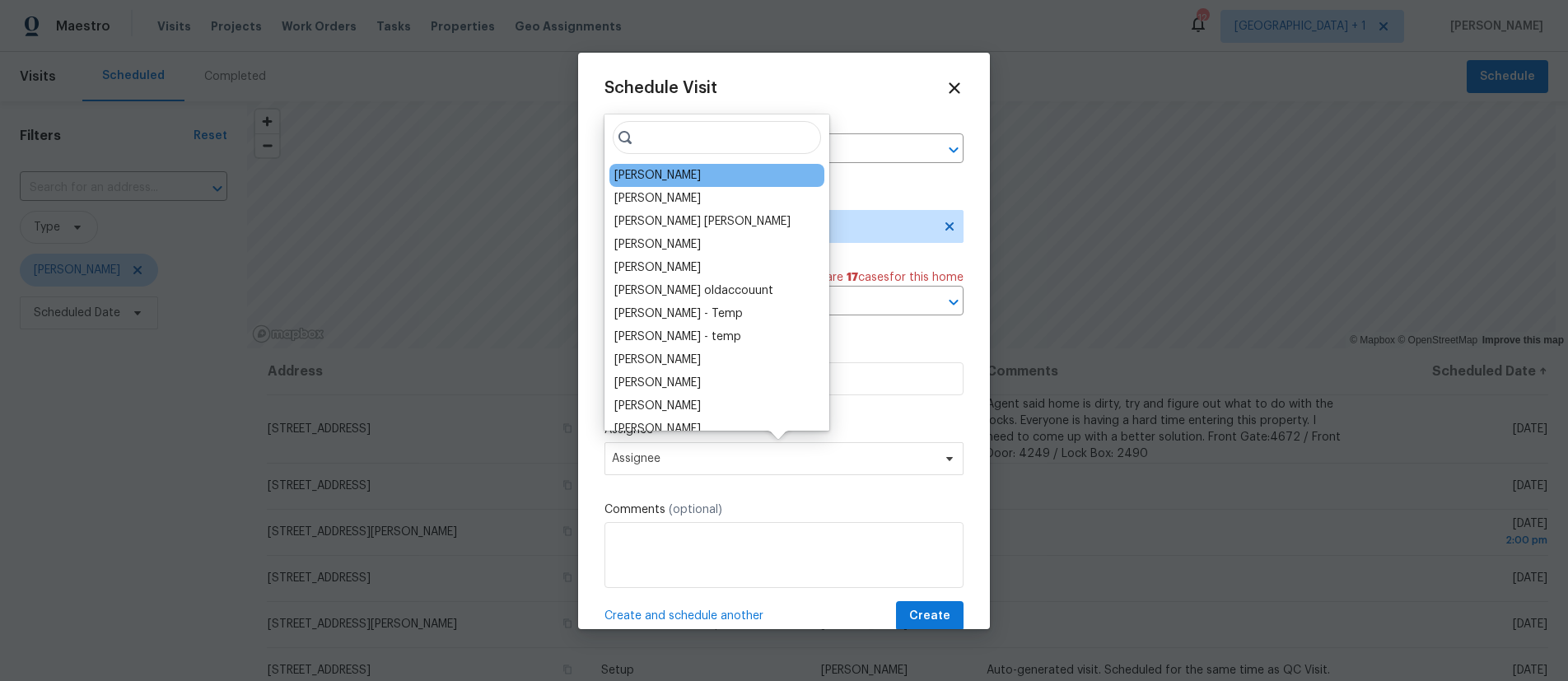
click at [670, 179] on div "[PERSON_NAME]" at bounding box center [657, 175] width 87 height 17
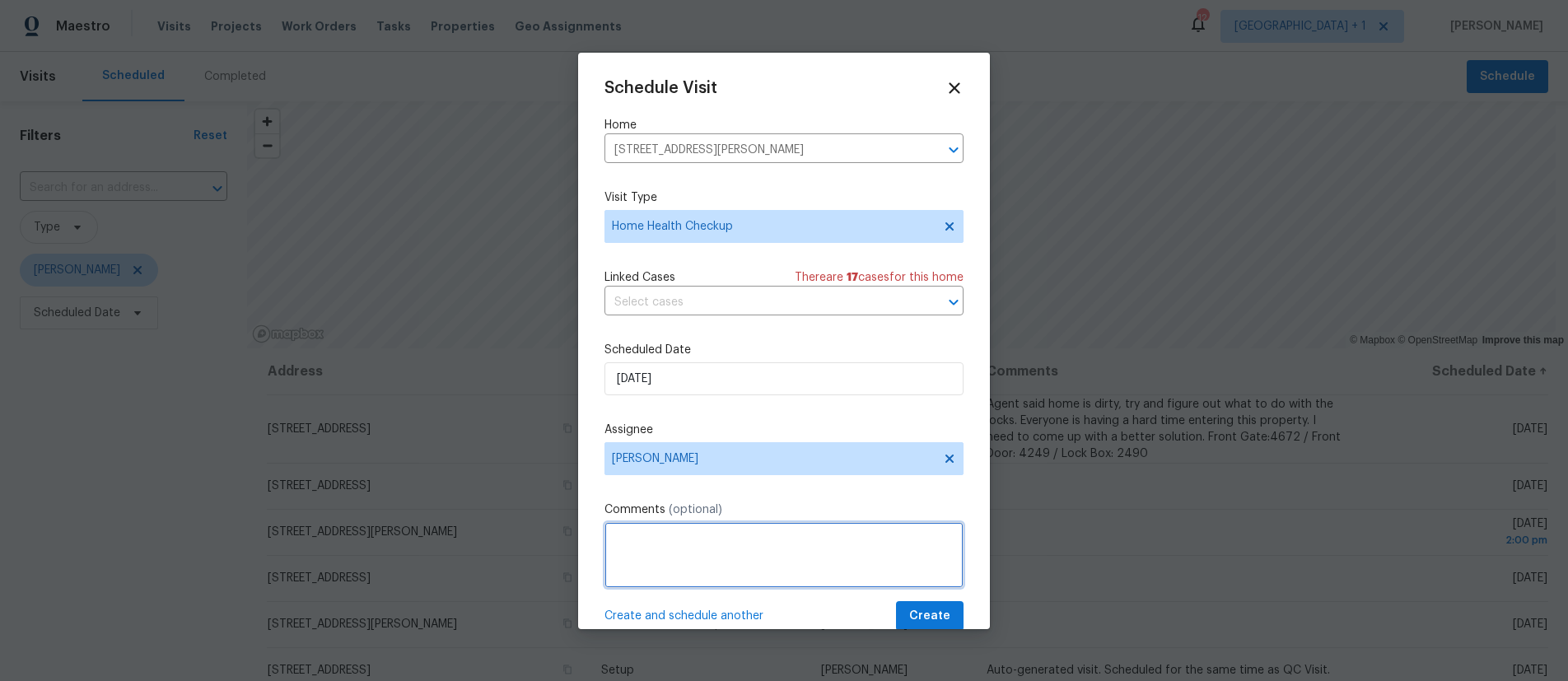
click at [746, 543] on textarea at bounding box center [784, 554] width 359 height 66
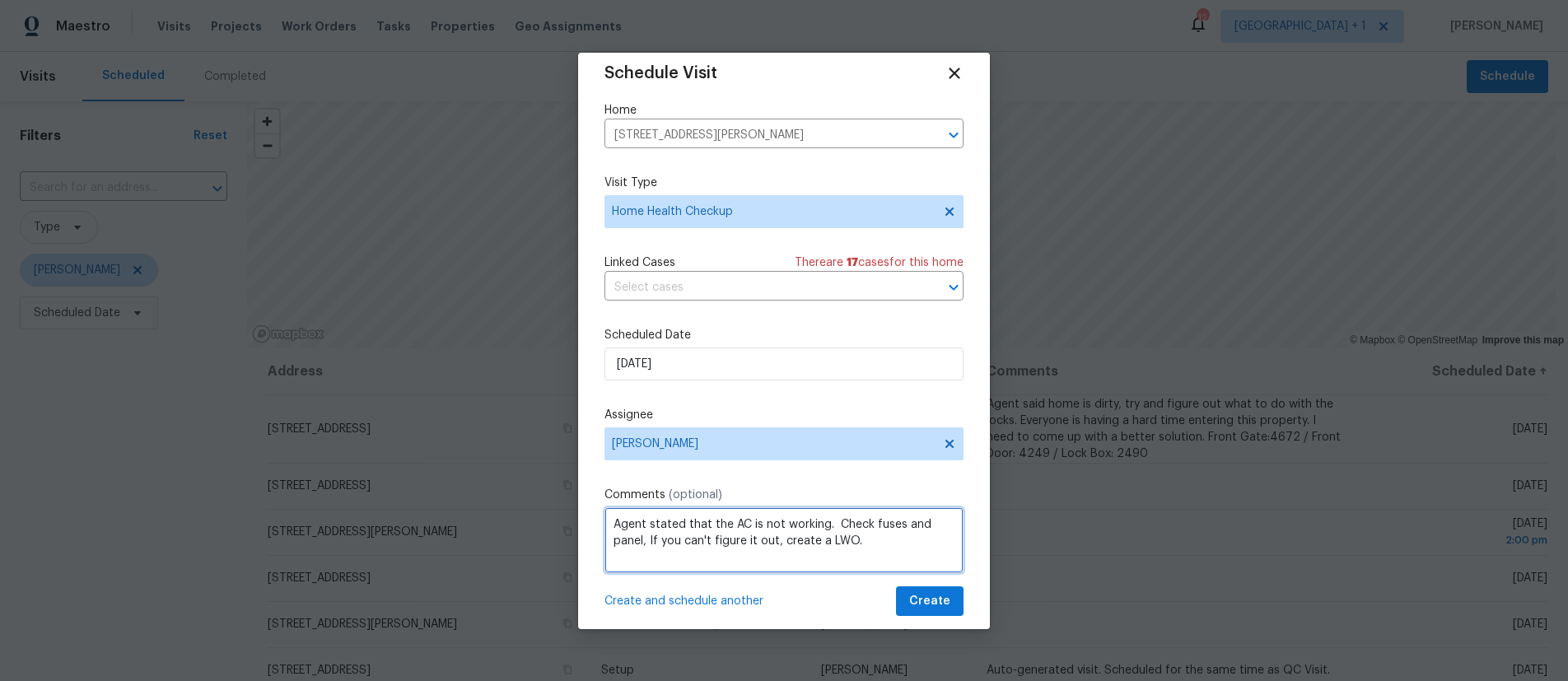
scroll to position [17, 0]
type textarea "Agent stated that the AC is not working. Check fuses and panel, If you can't fi…"
click at [933, 594] on span "Create" at bounding box center [929, 601] width 41 height 21
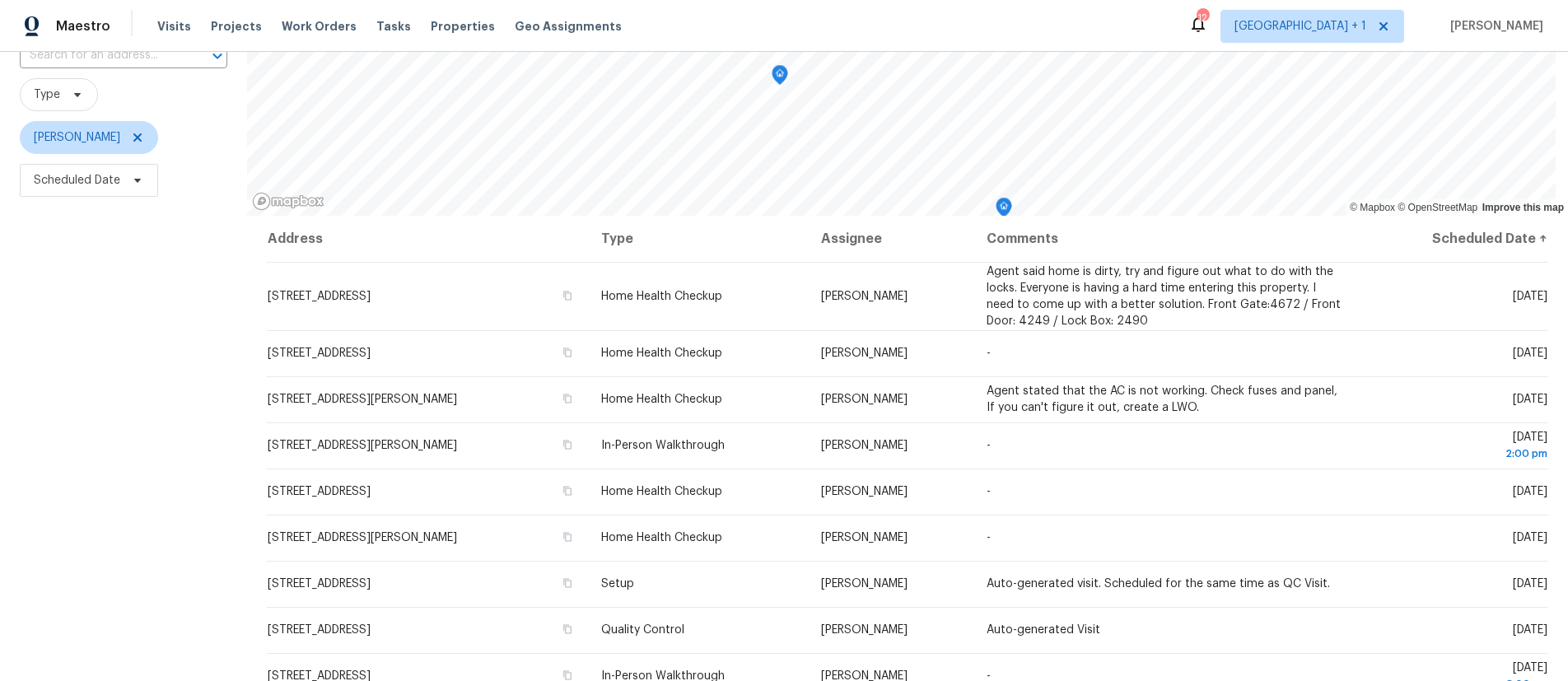
scroll to position [0, 0]
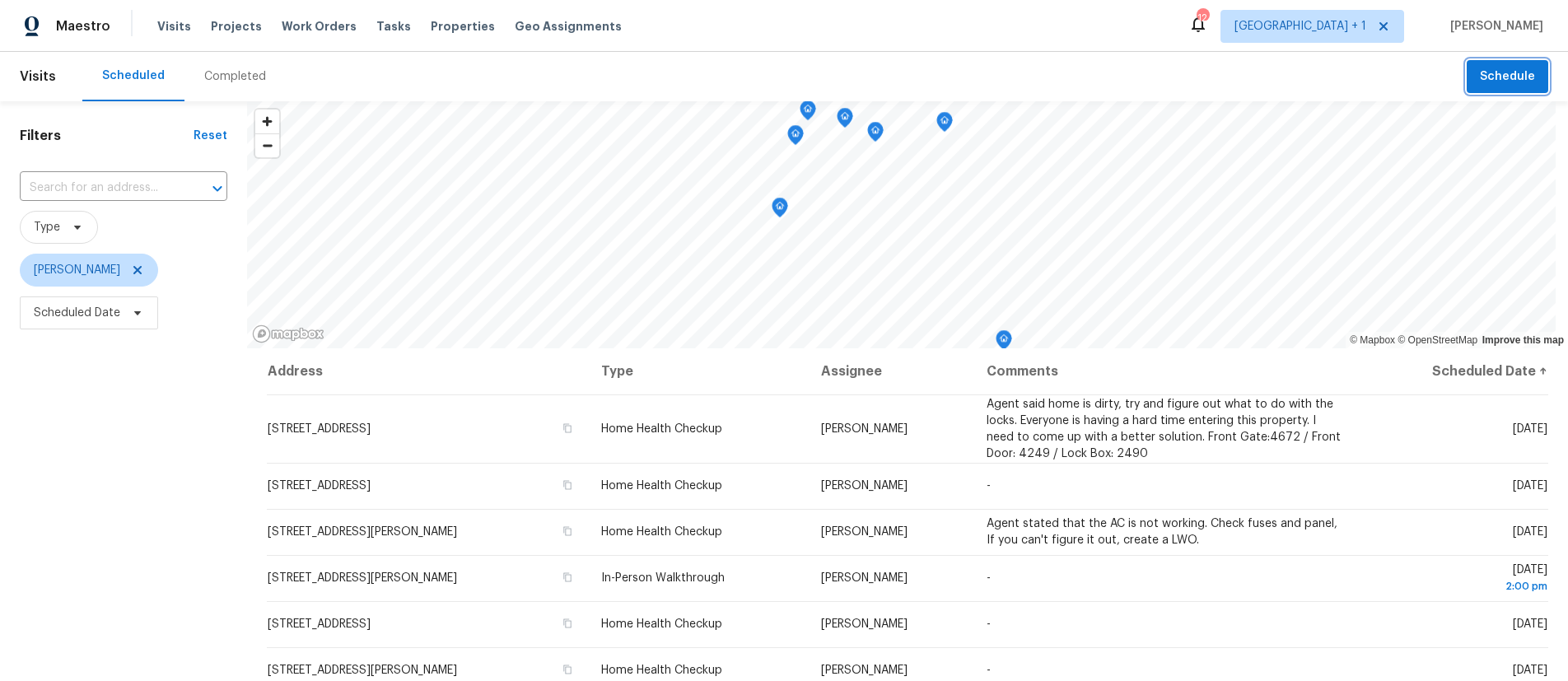
click at [1499, 76] on span "Schedule" at bounding box center [1507, 77] width 55 height 21
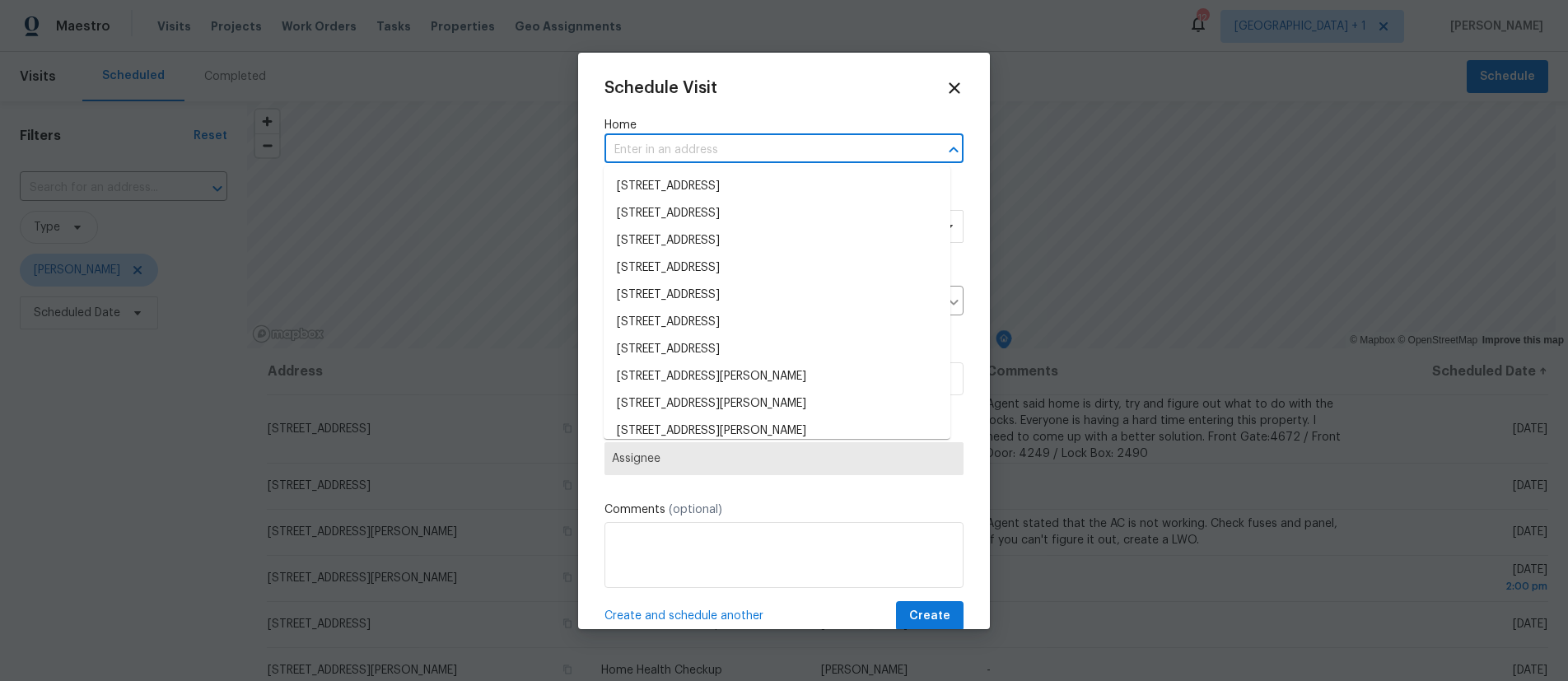
click at [756, 150] on input "text" at bounding box center [761, 149] width 313 height 25
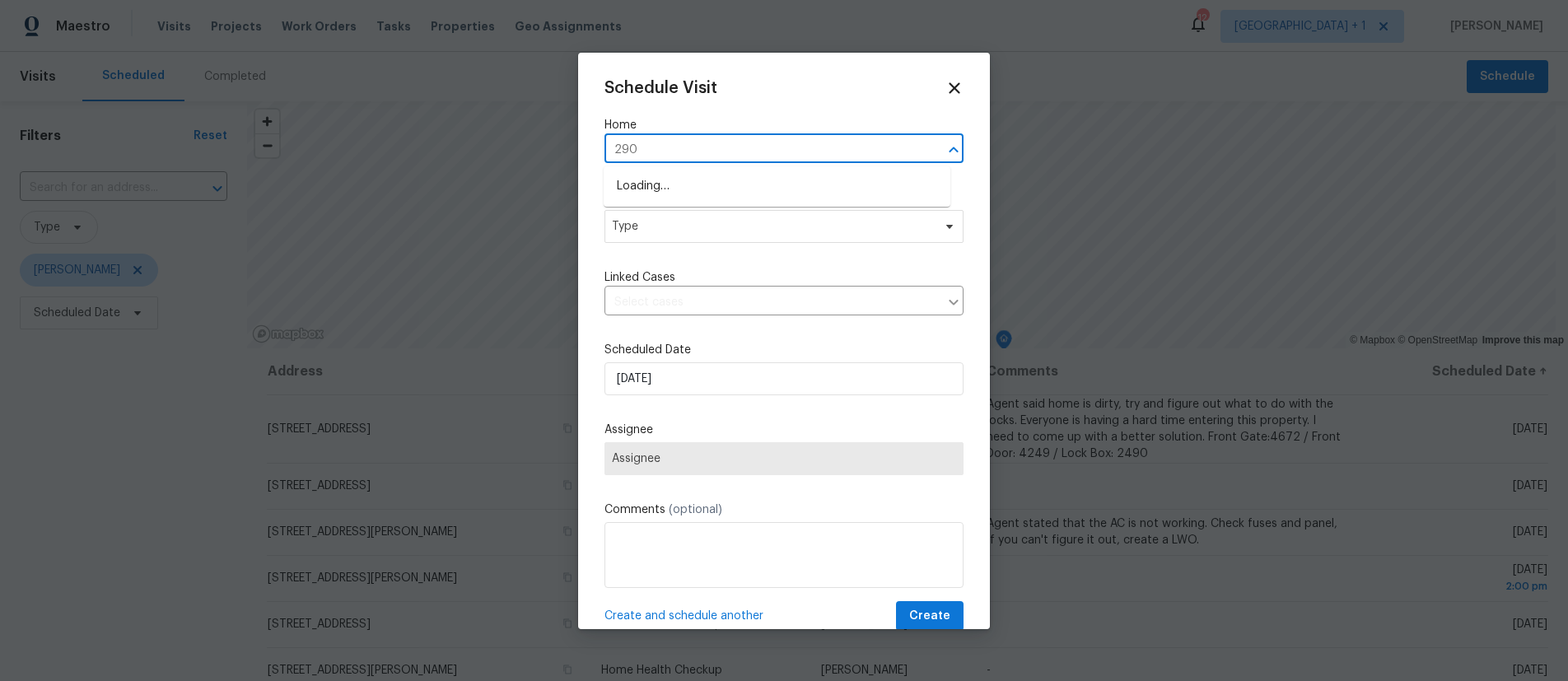
type input "2909"
click at [686, 258] on li "[STREET_ADDRESS]" at bounding box center [777, 268] width 347 height 27
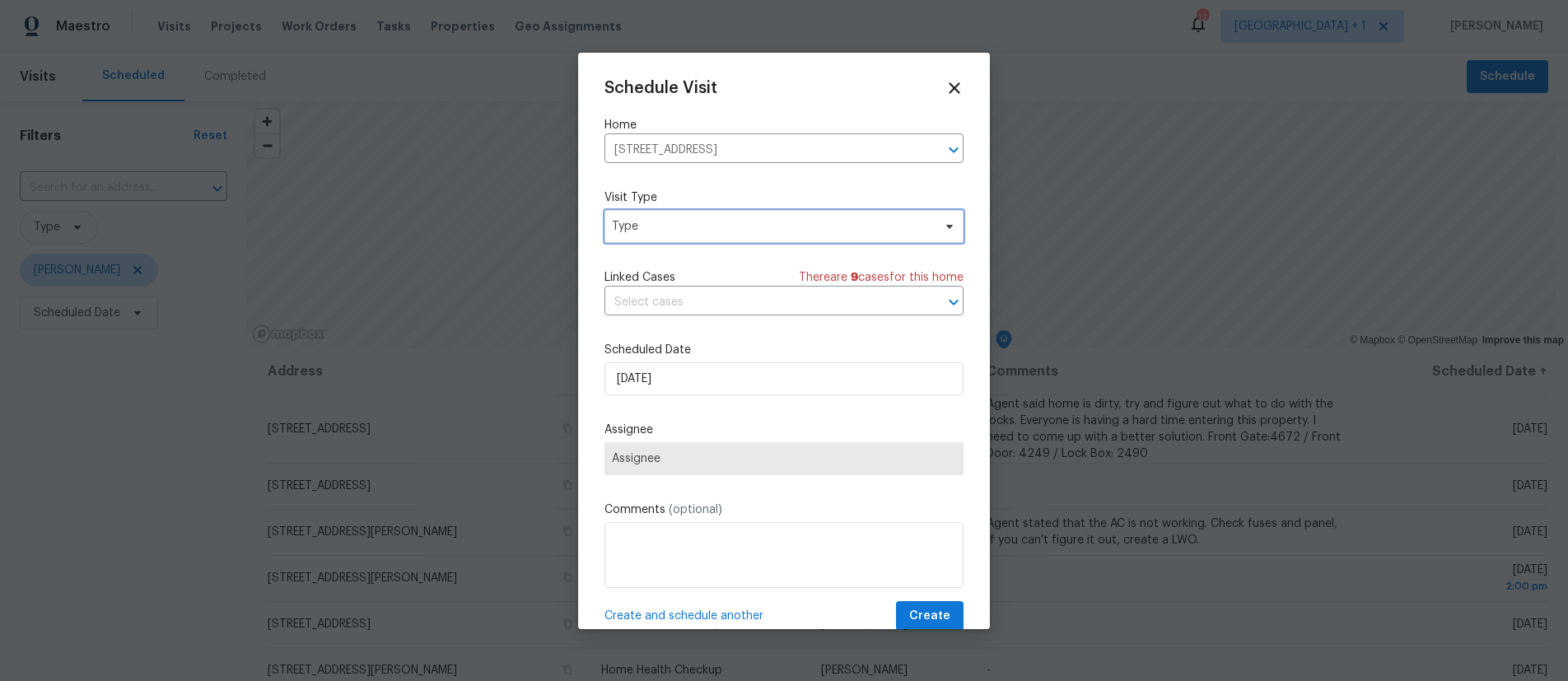
click at [675, 225] on span "Type" at bounding box center [772, 226] width 321 height 17
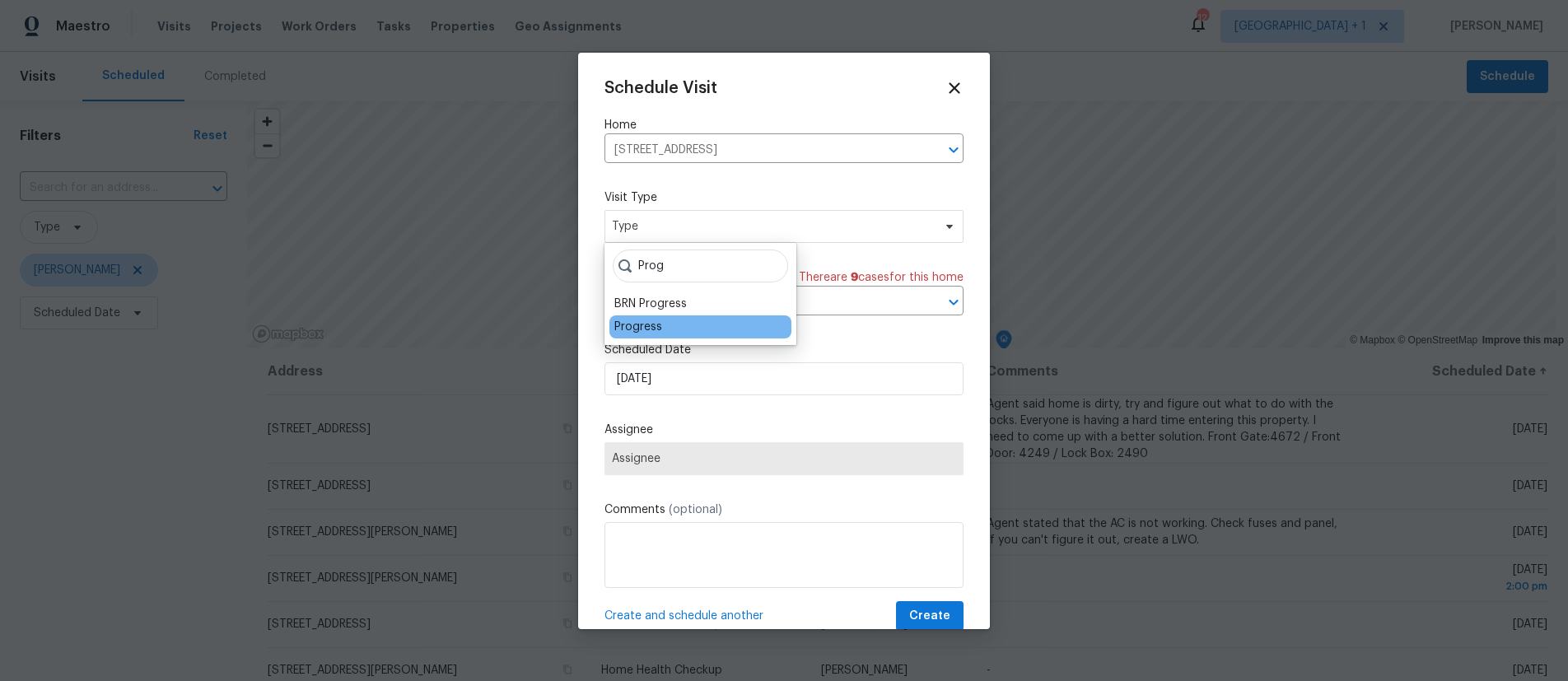
type input "Prog"
click at [659, 322] on div "Progress" at bounding box center [638, 327] width 48 height 17
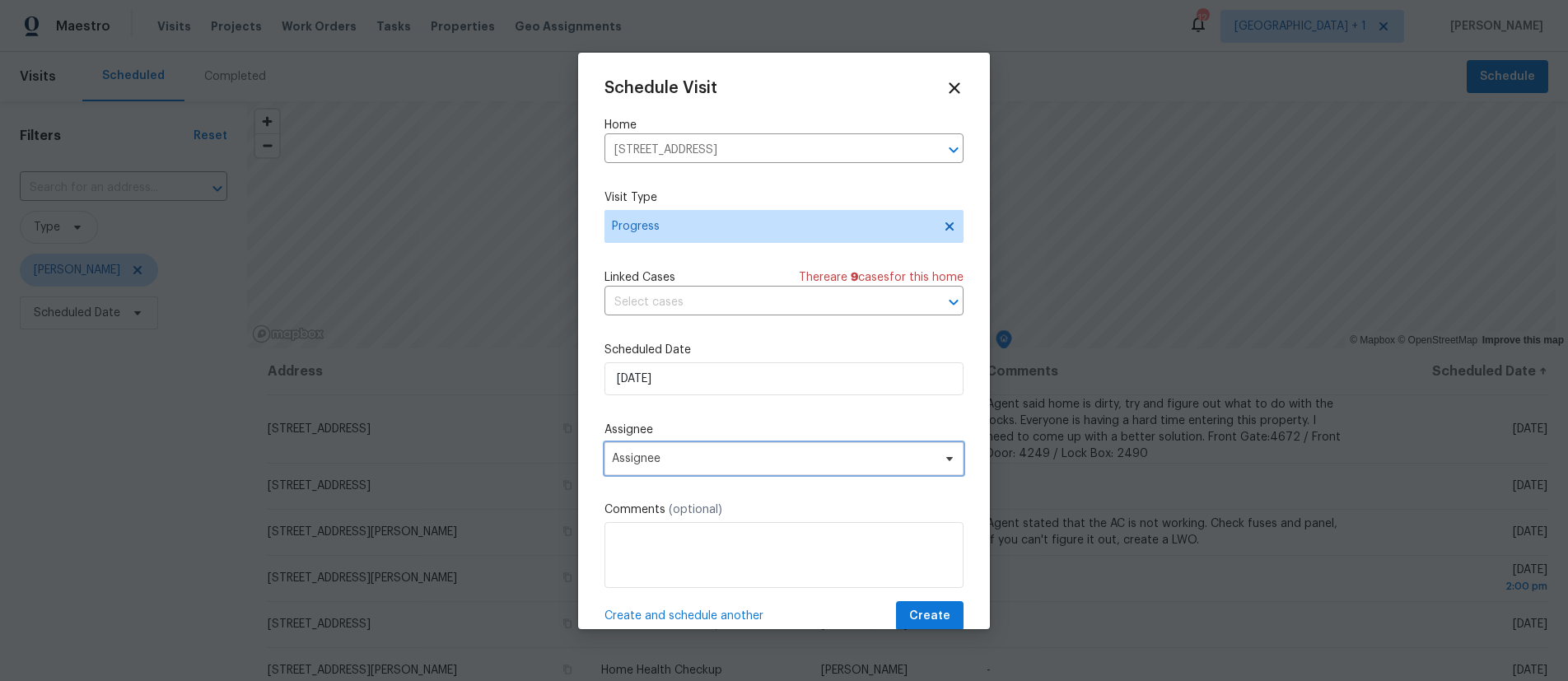
click at [669, 459] on span "Assignee" at bounding box center [773, 458] width 323 height 13
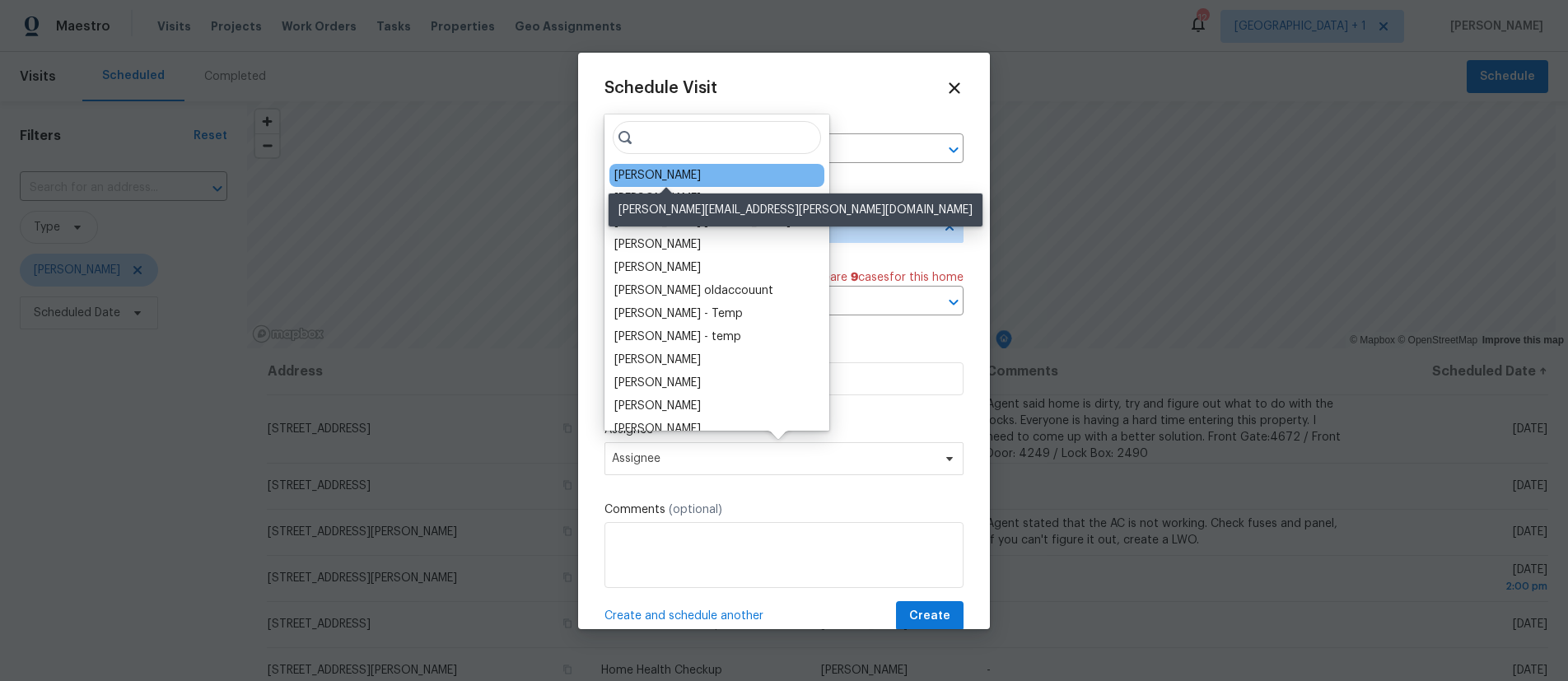
click at [696, 171] on div "[PERSON_NAME]" at bounding box center [657, 175] width 87 height 17
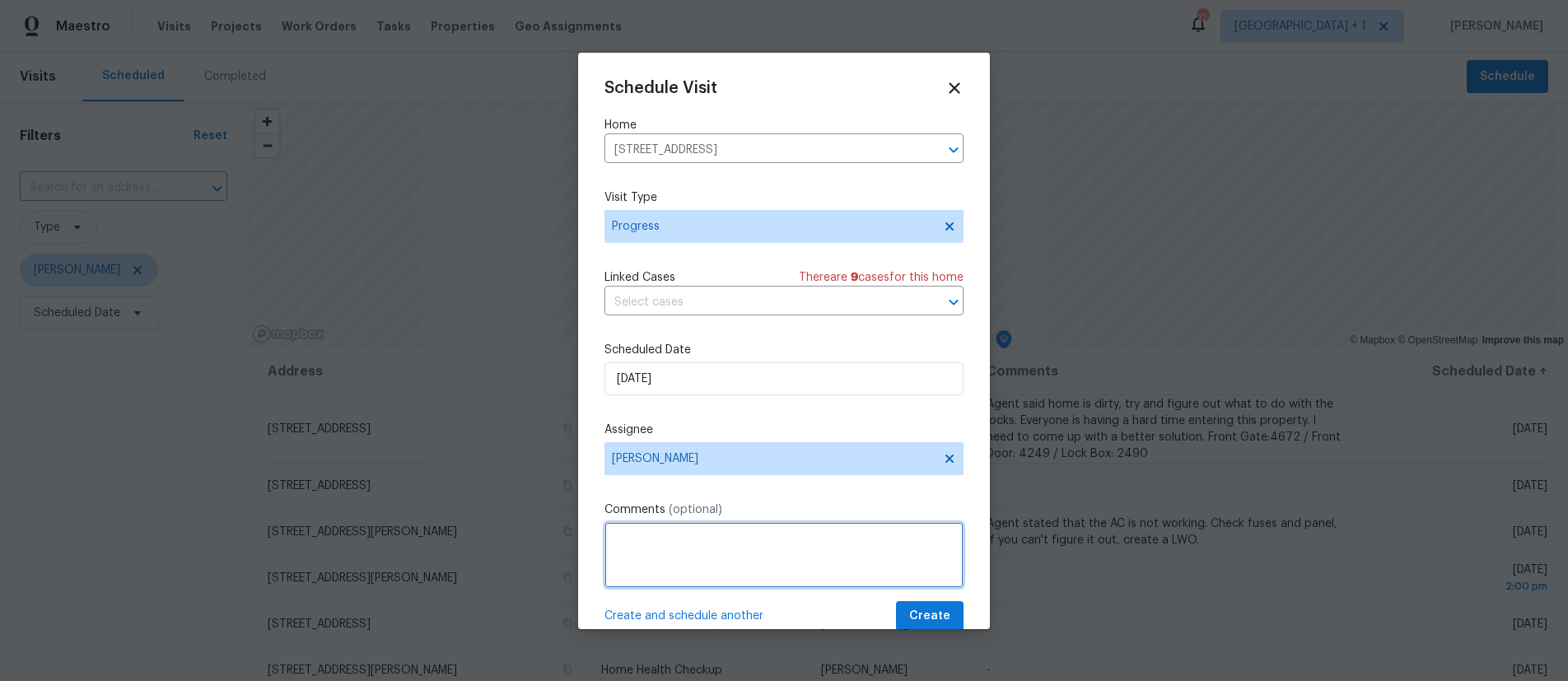
click at [663, 546] on textarea at bounding box center [784, 554] width 359 height 66
type textarea "Check on the progress, find out when [PERSON_NAME] thinks they will be done."
drag, startPoint x: 931, startPoint y: 615, endPoint x: 774, endPoint y: 448, distance: 229.2
click at [776, 453] on div "Schedule Visit Home [STREET_ADDRESS] ​ Visit Type Progress Linked Cases There a…" at bounding box center [784, 355] width 359 height 552
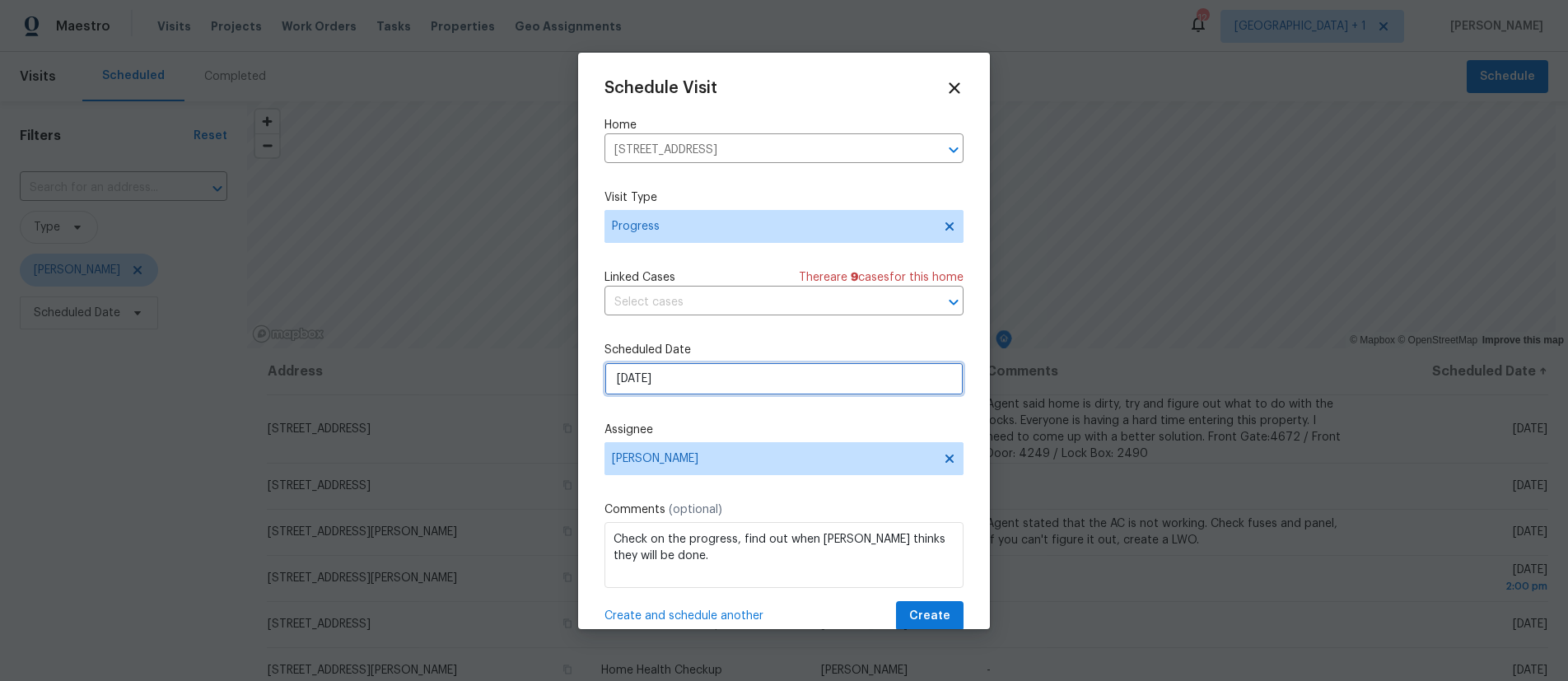
click at [729, 372] on input "[DATE]" at bounding box center [784, 379] width 359 height 33
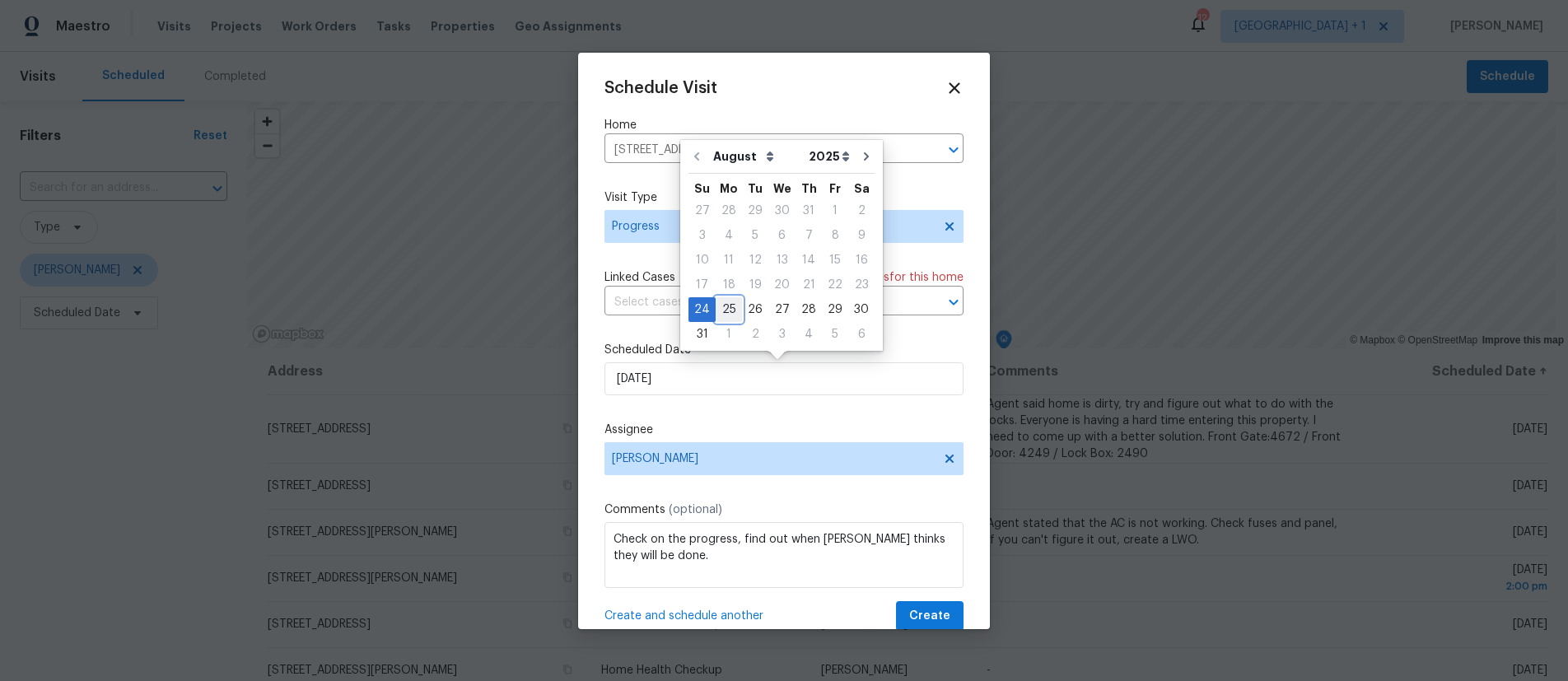
click at [720, 312] on div "25" at bounding box center [729, 309] width 26 height 23
type input "[DATE]"
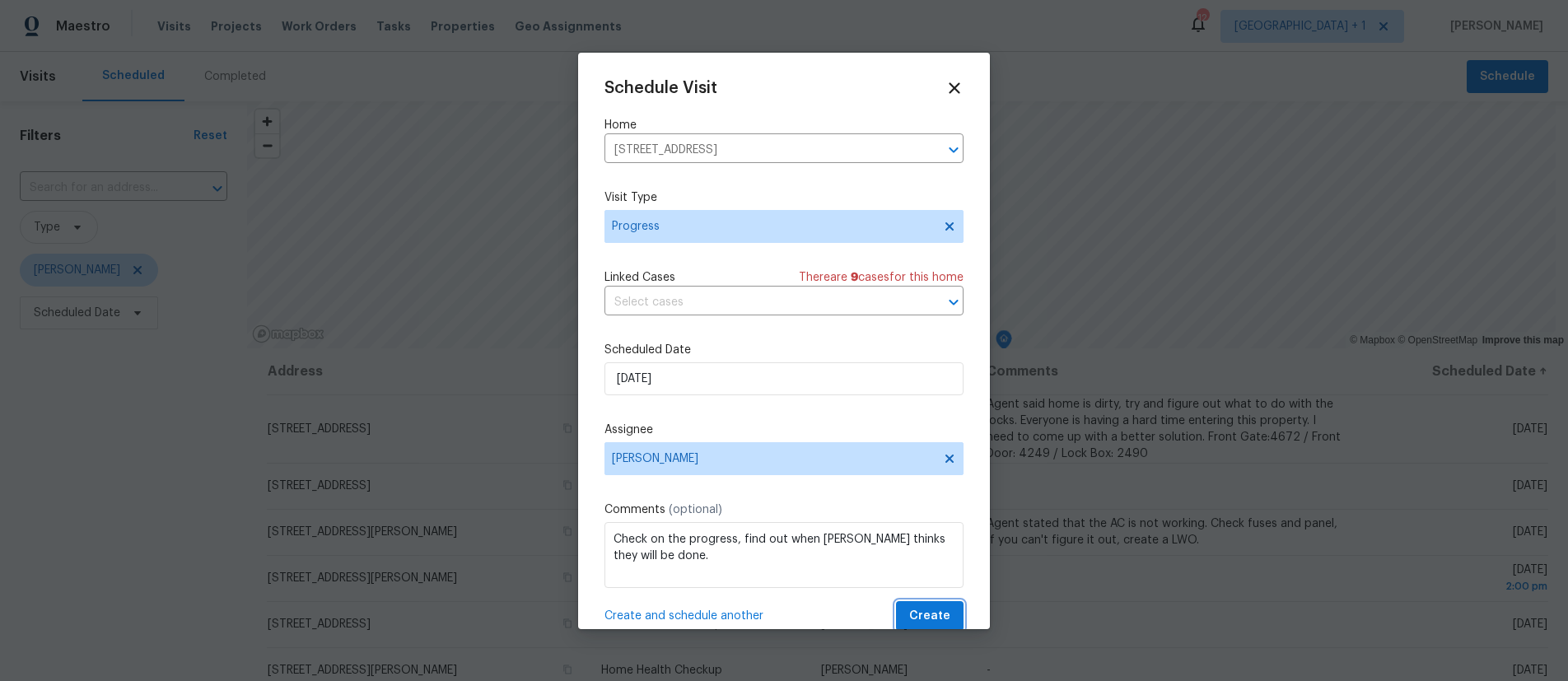
click at [911, 622] on span "Create" at bounding box center [929, 617] width 41 height 21
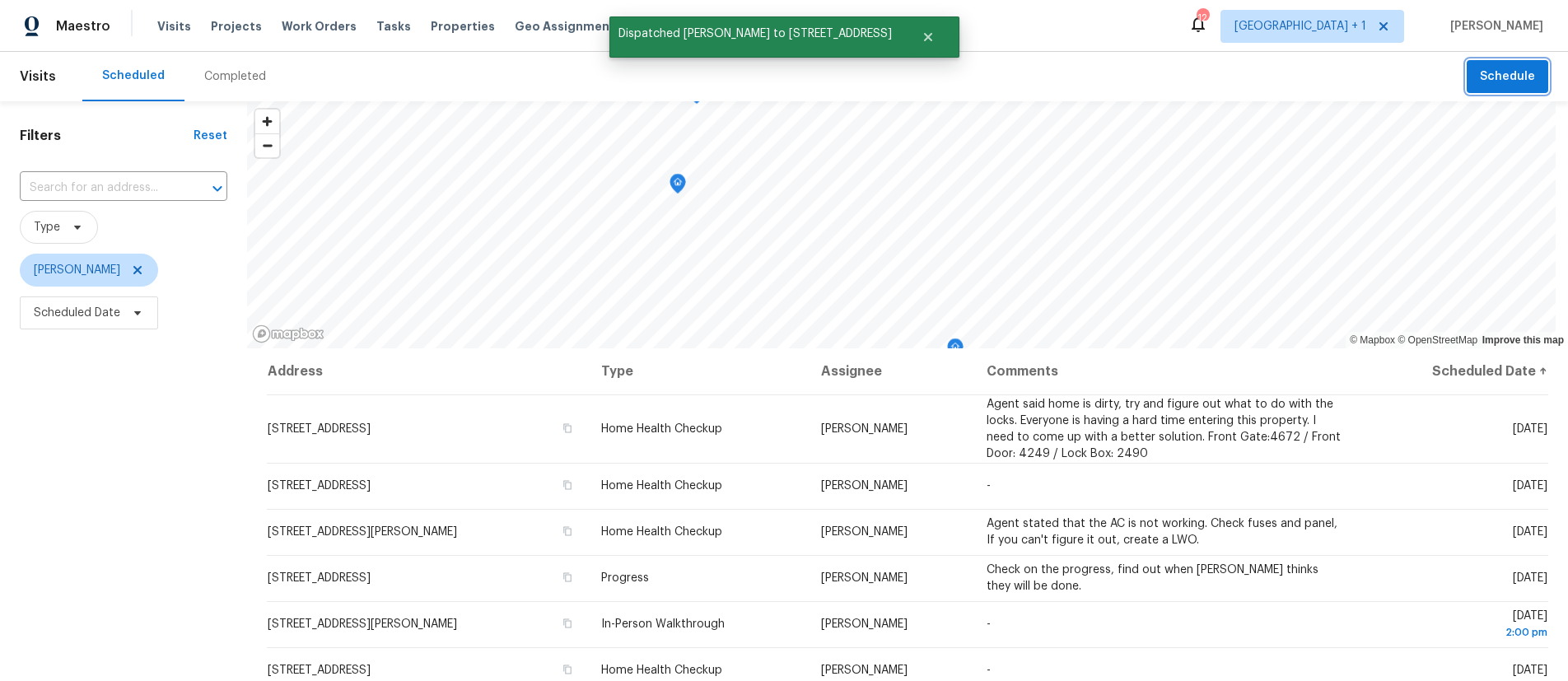
click at [1480, 78] on span "Schedule" at bounding box center [1507, 77] width 55 height 21
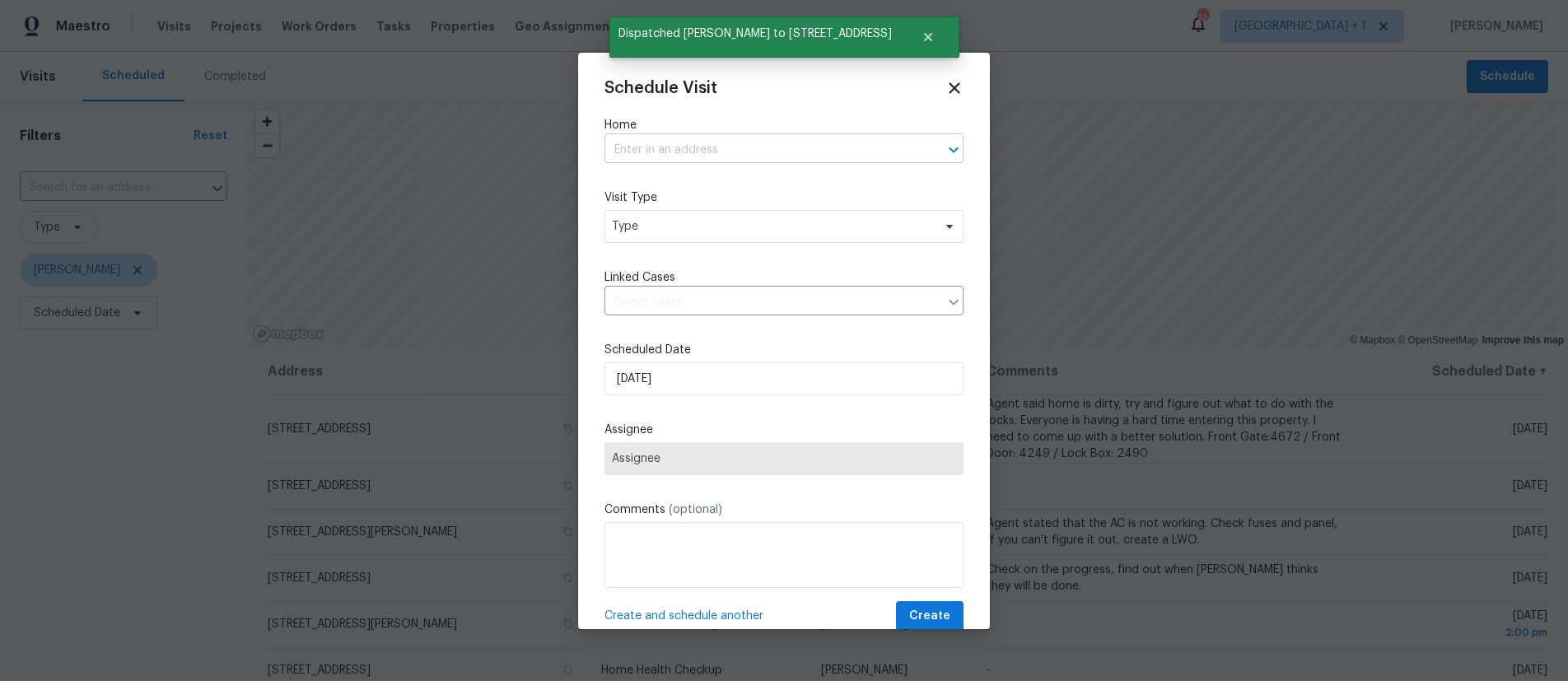
click at [672, 150] on input "text" at bounding box center [761, 149] width 313 height 25
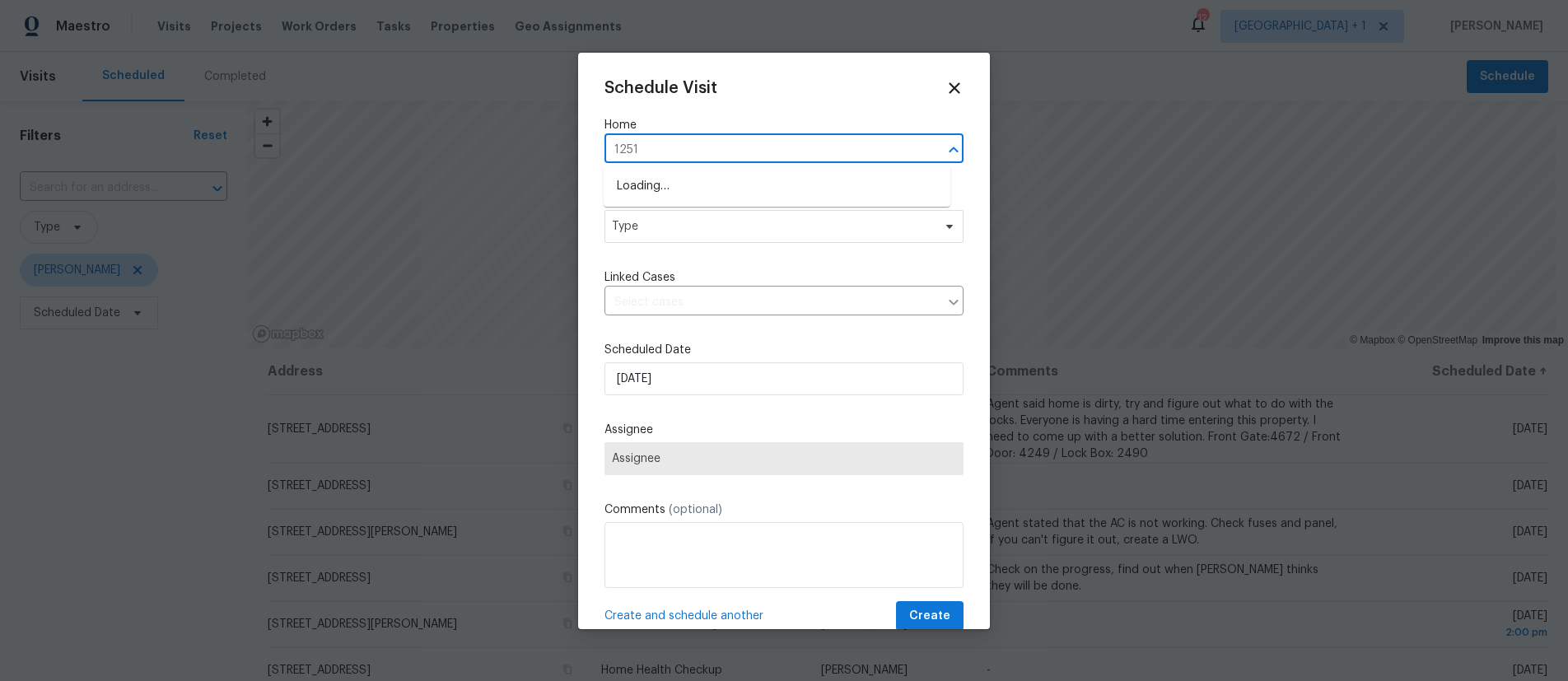
type input "12515"
click at [750, 193] on li "[STREET_ADDRESS]" at bounding box center [777, 186] width 347 height 27
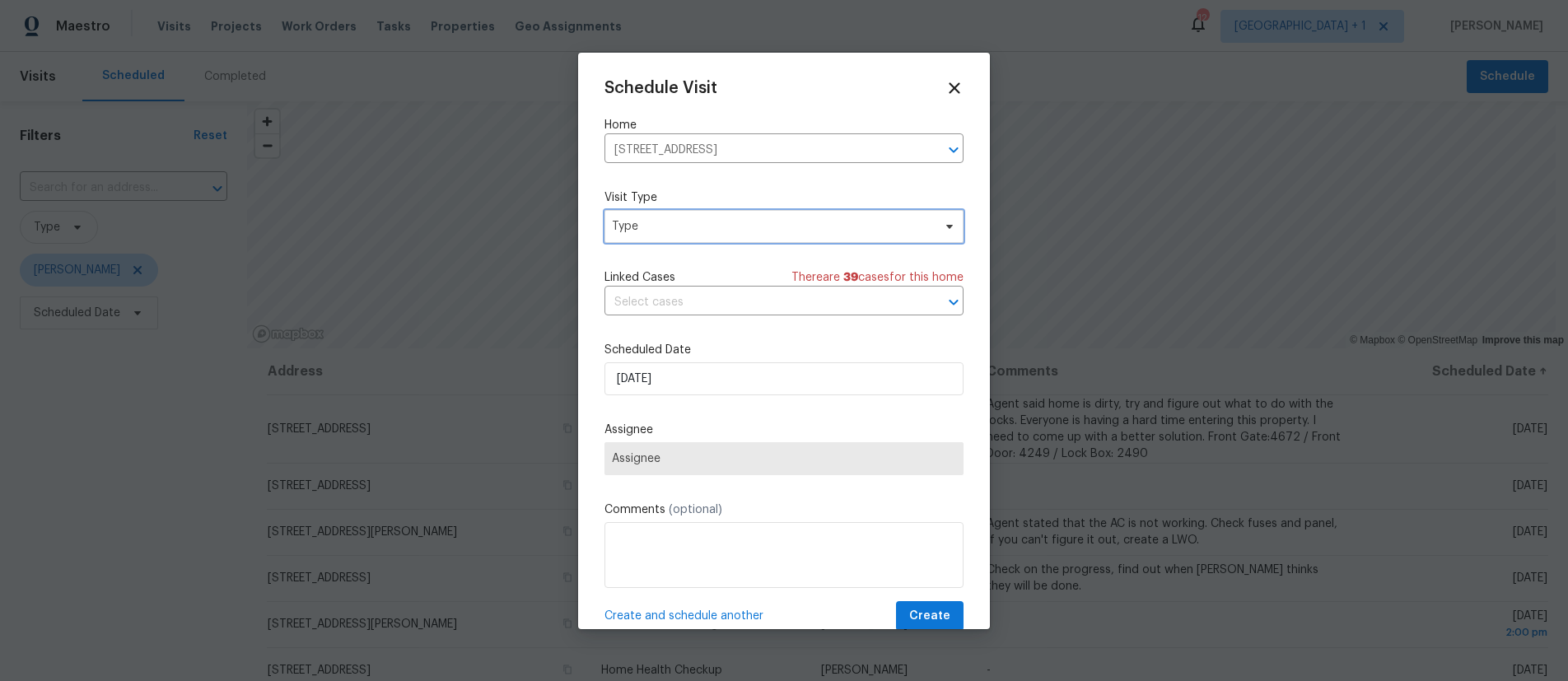
click at [713, 224] on span "Type" at bounding box center [772, 226] width 321 height 17
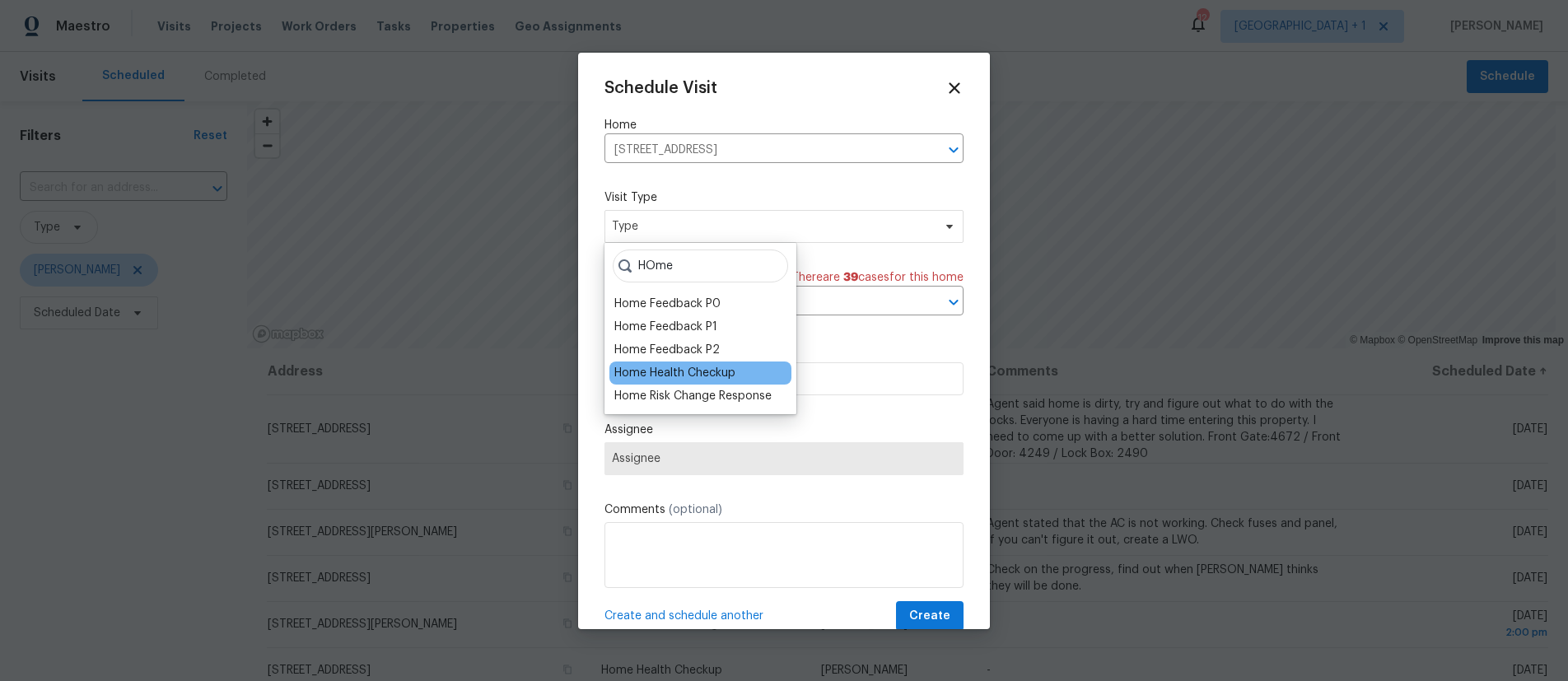
type input "HOme"
click at [703, 365] on div "Home Health Checkup" at bounding box center [675, 372] width 121 height 17
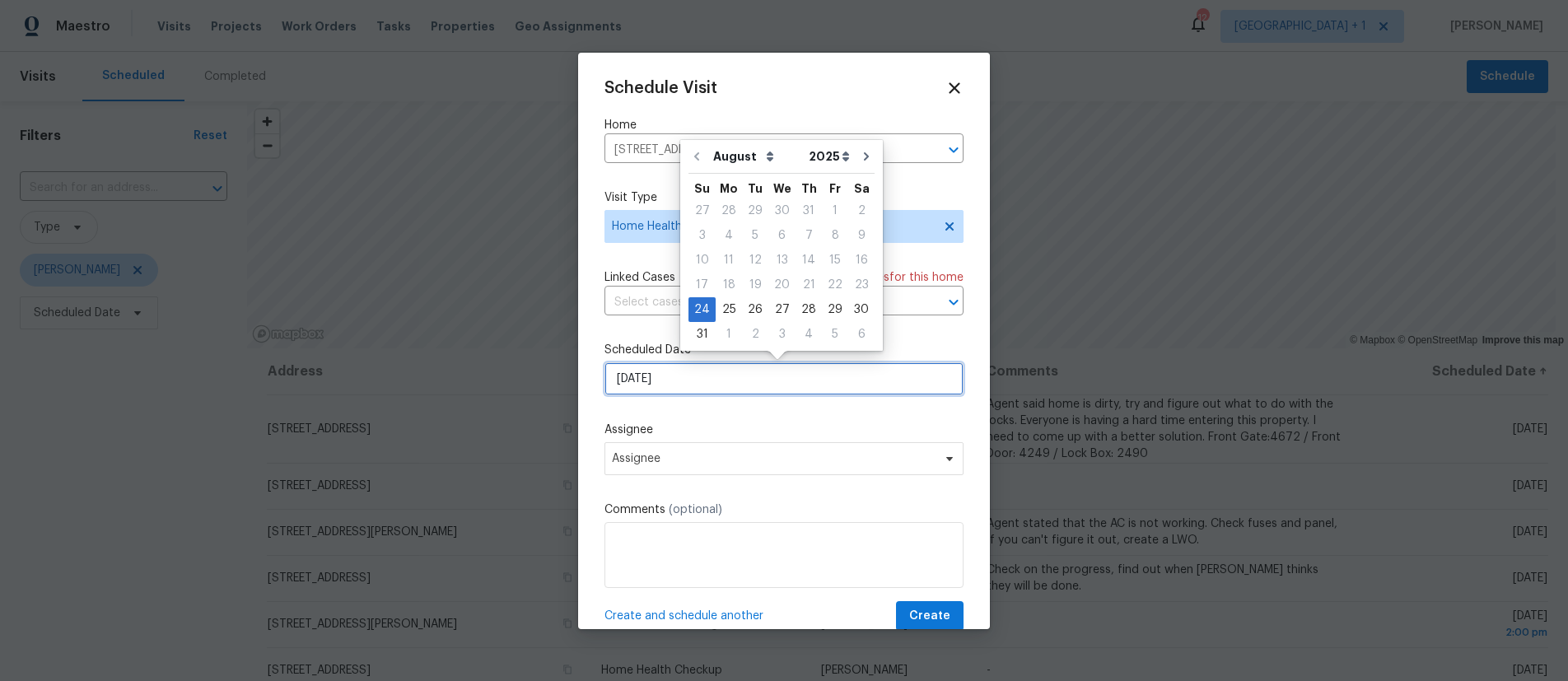
click at [690, 373] on input "[DATE]" at bounding box center [784, 379] width 359 height 33
click at [733, 307] on div "25" at bounding box center [729, 309] width 26 height 23
type input "[DATE]"
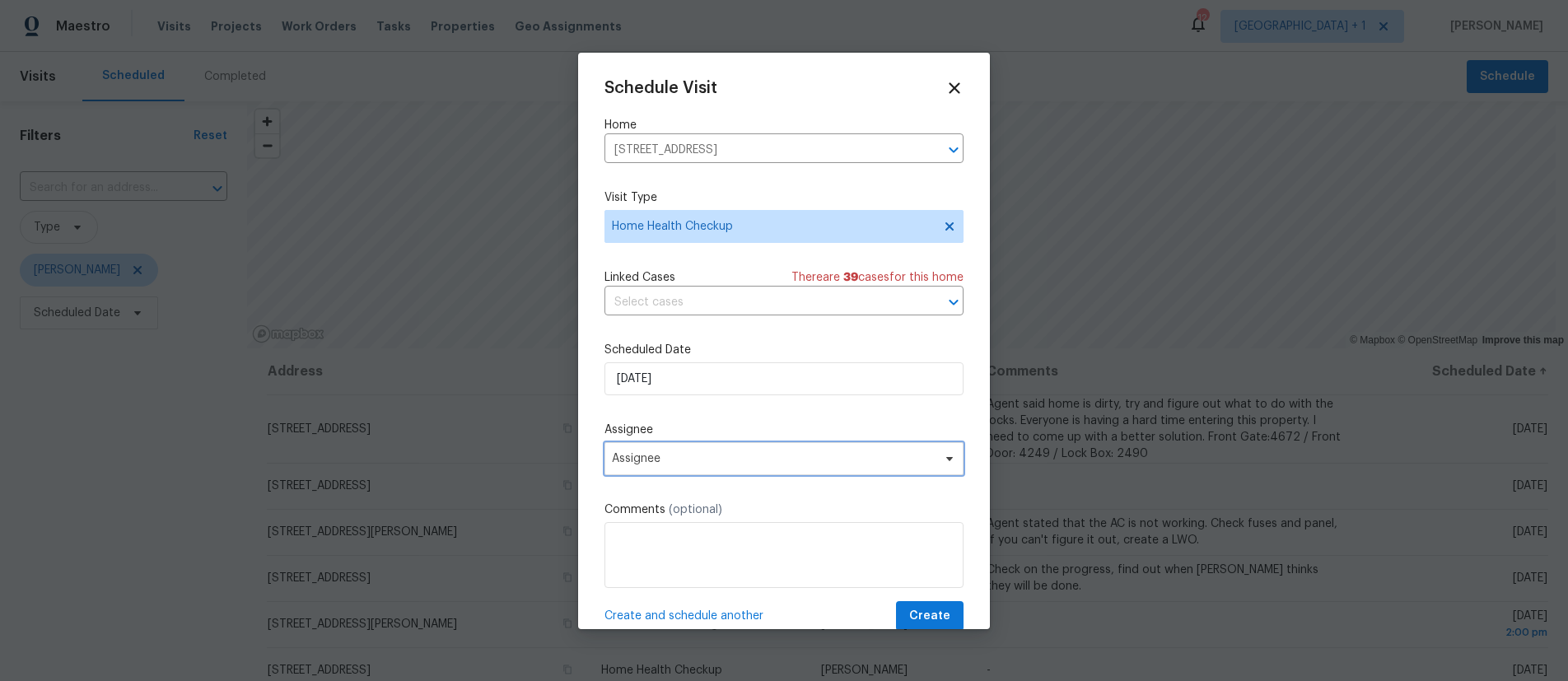
click at [693, 459] on span "Assignee" at bounding box center [773, 458] width 323 height 13
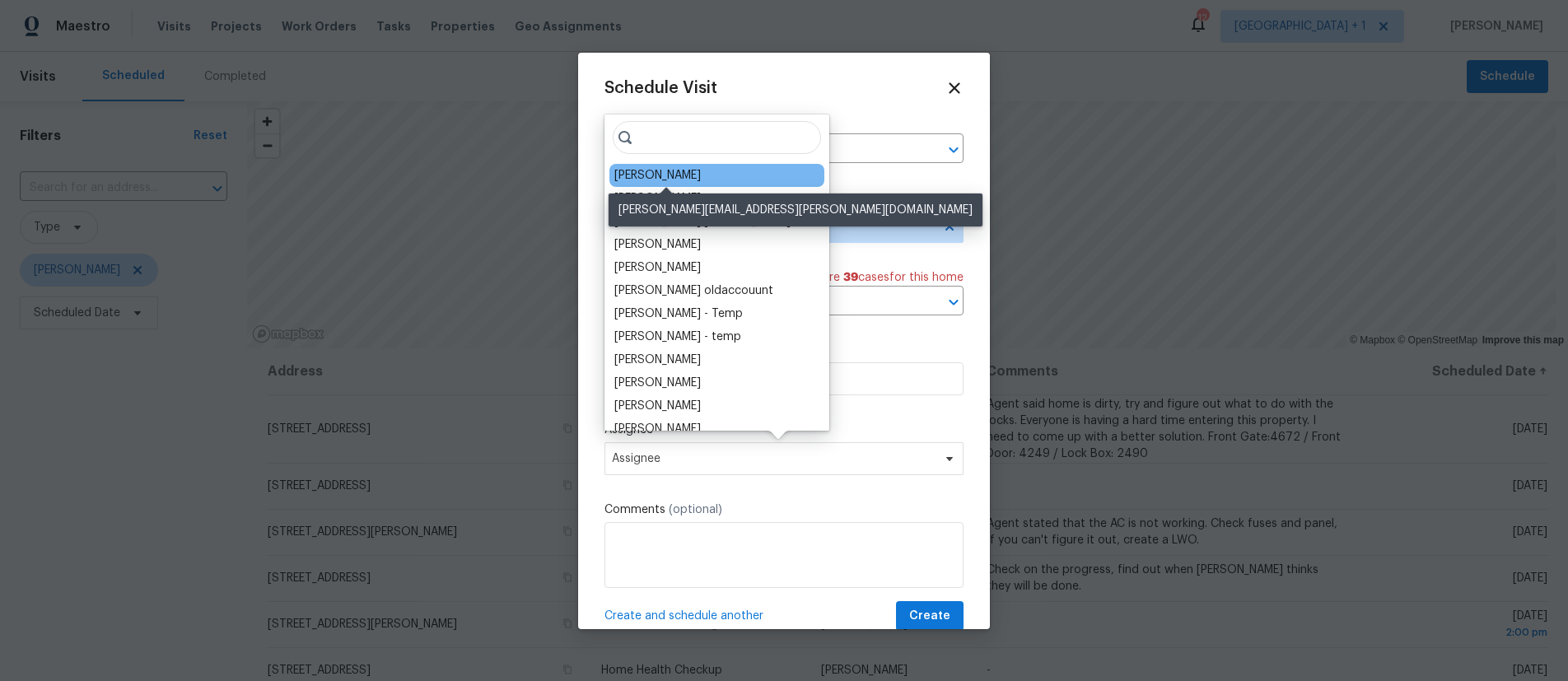
click at [679, 167] on div "[PERSON_NAME]" at bounding box center [657, 175] width 87 height 17
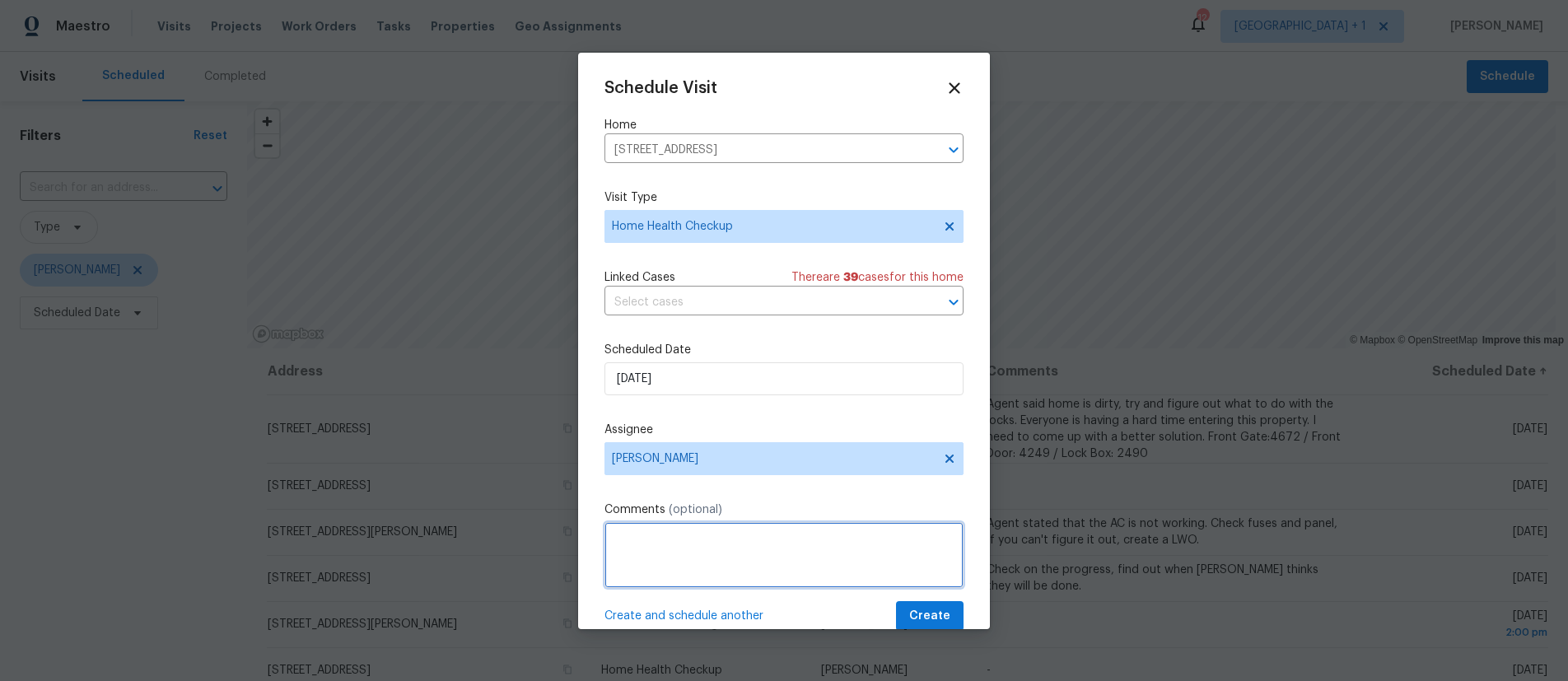
click at [660, 547] on textarea at bounding box center [784, 554] width 359 height 66
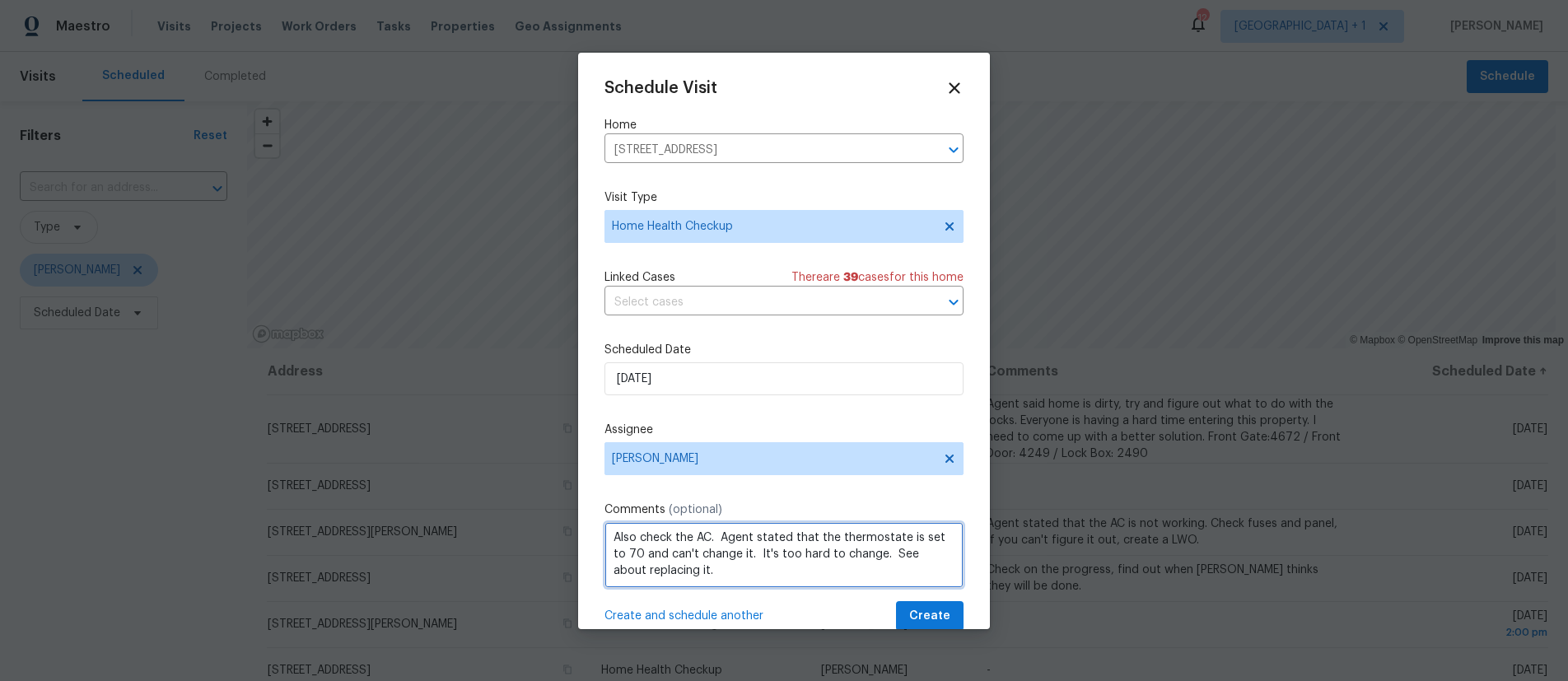
type textarea "Also check the AC. Agent stated that the thermostate is set to 70 and can't cha…"
click at [909, 608] on span "Create" at bounding box center [929, 617] width 41 height 21
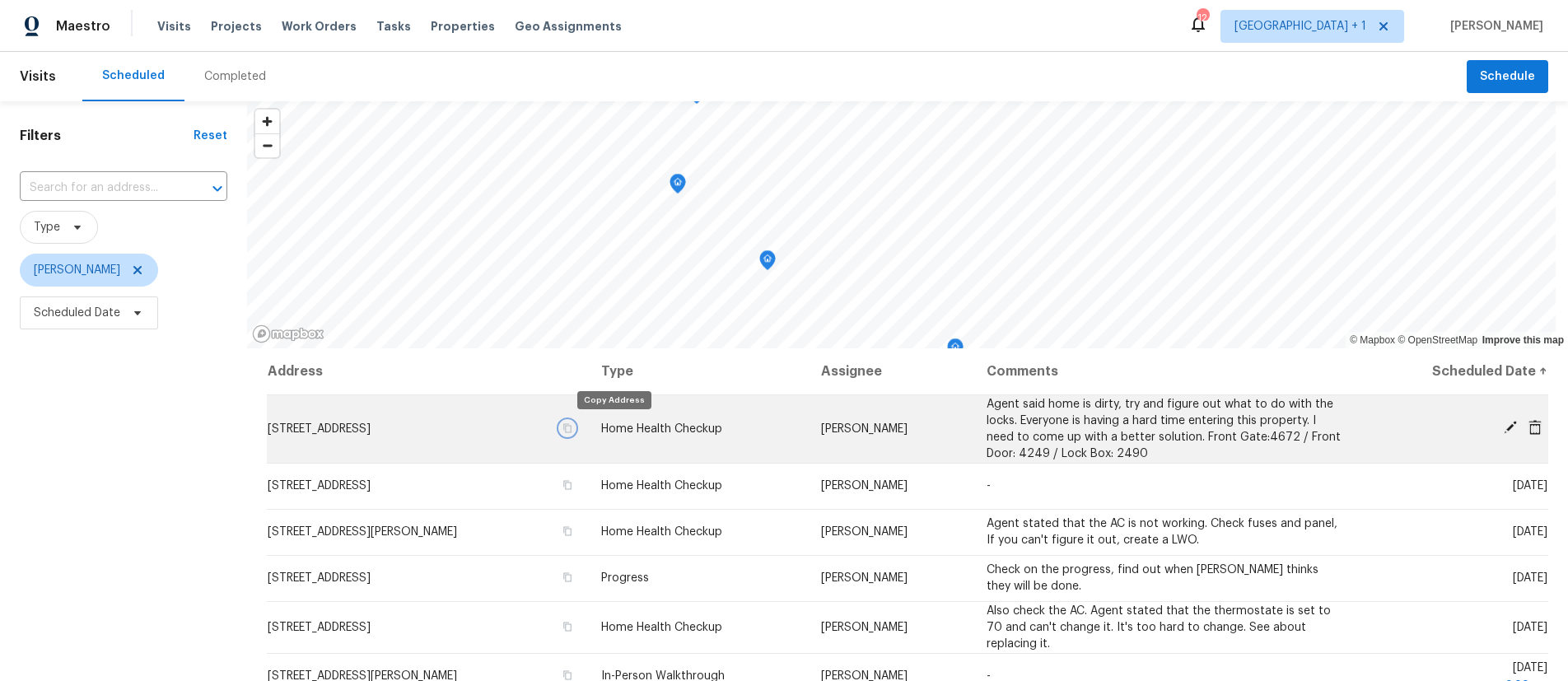
click at [572, 428] on icon "button" at bounding box center [567, 427] width 10 height 10
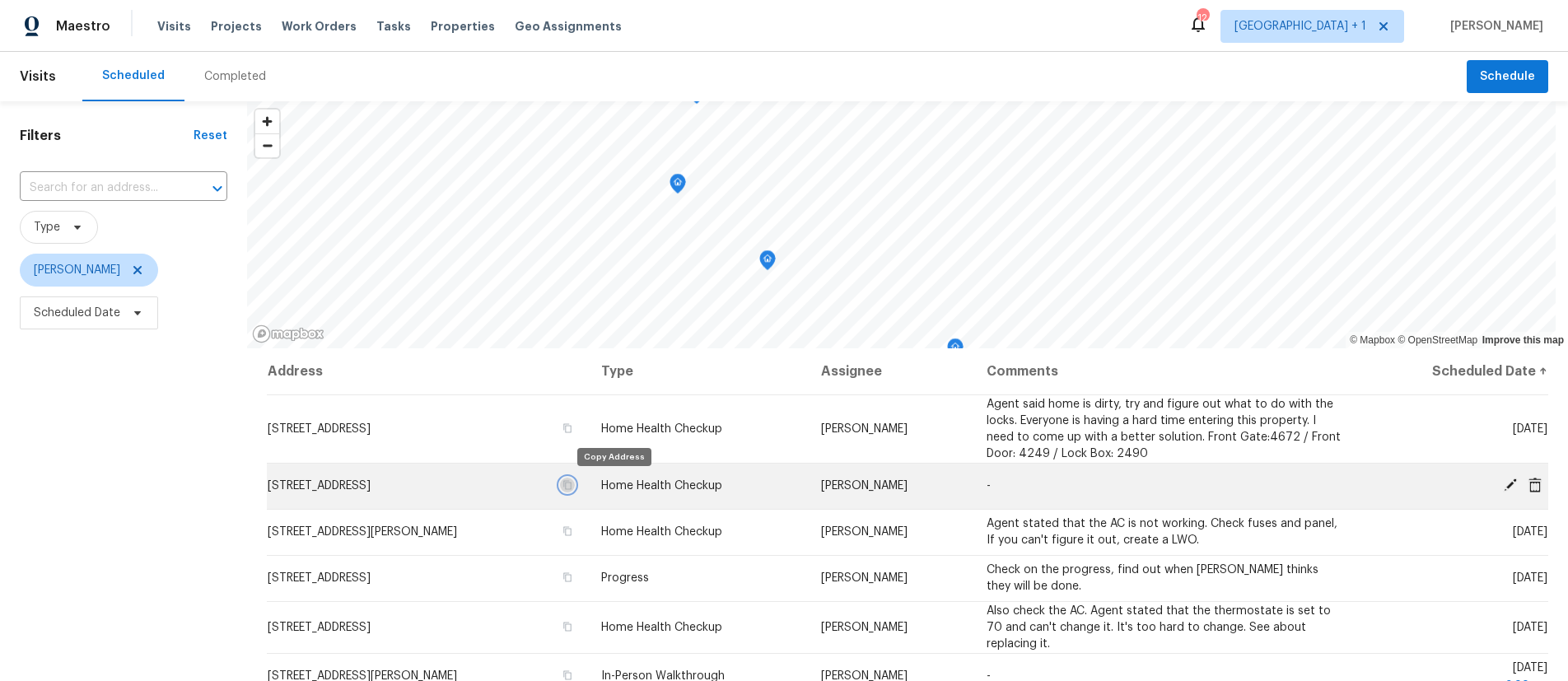
click at [572, 488] on icon "button" at bounding box center [567, 485] width 8 height 9
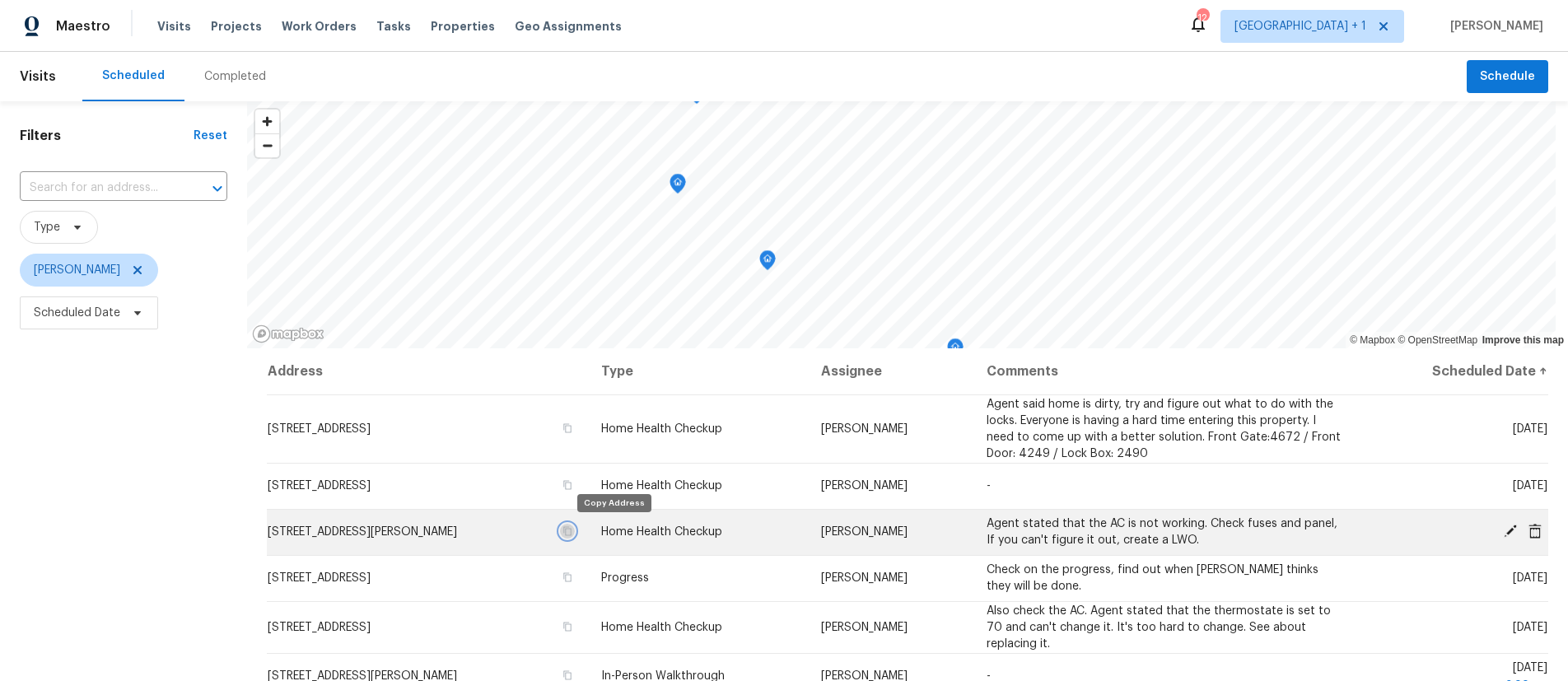
click at [572, 532] on icon "button" at bounding box center [567, 532] width 8 height 9
click at [572, 532] on icon "button" at bounding box center [567, 531] width 10 height 10
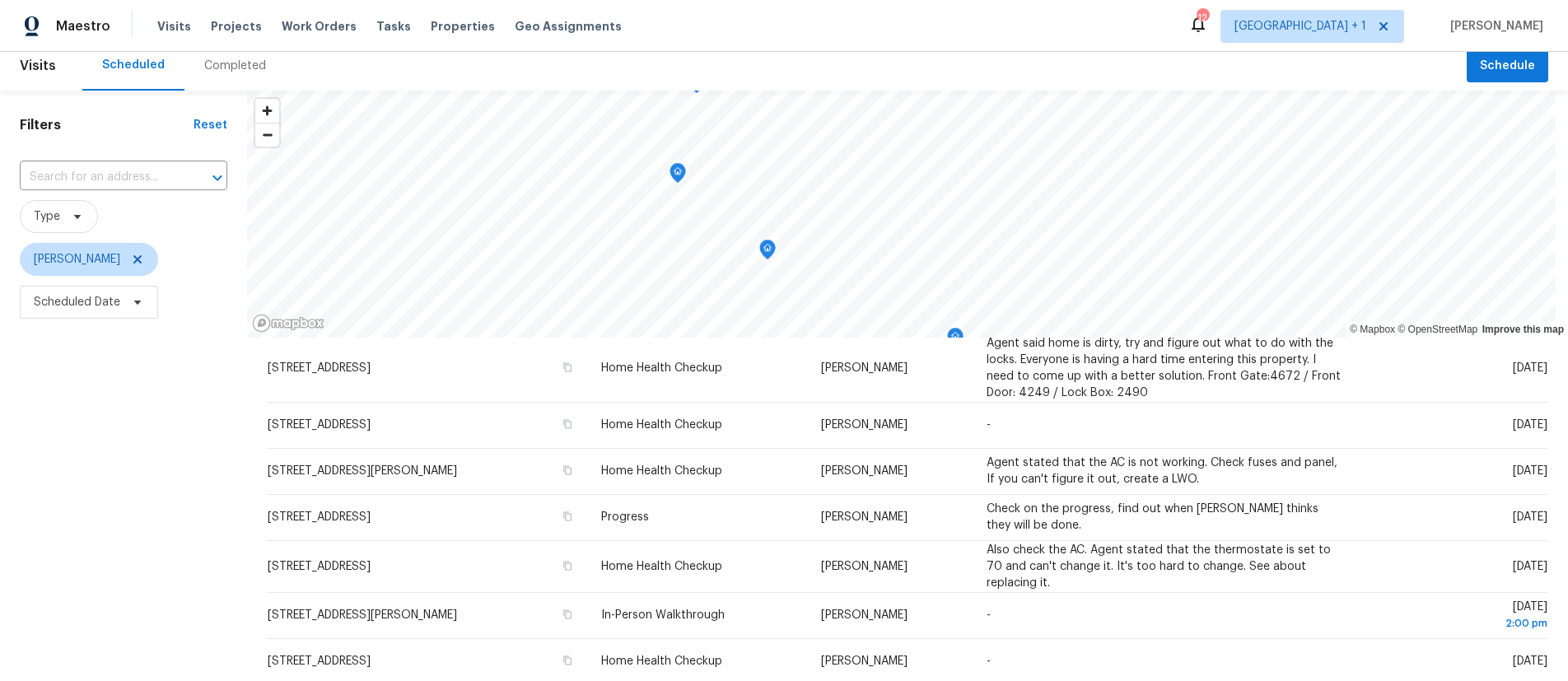
scroll to position [12, 0]
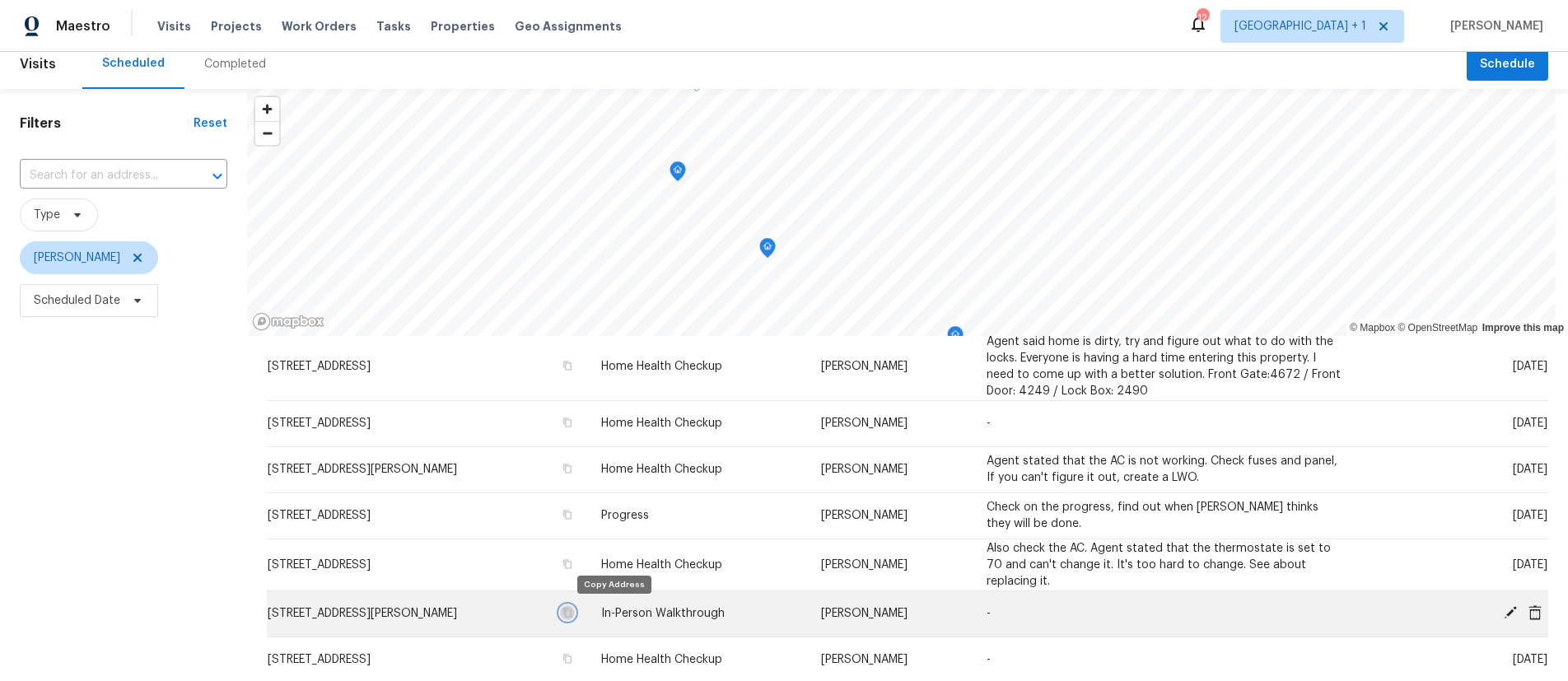
click at [572, 614] on icon "button" at bounding box center [567, 612] width 10 height 10
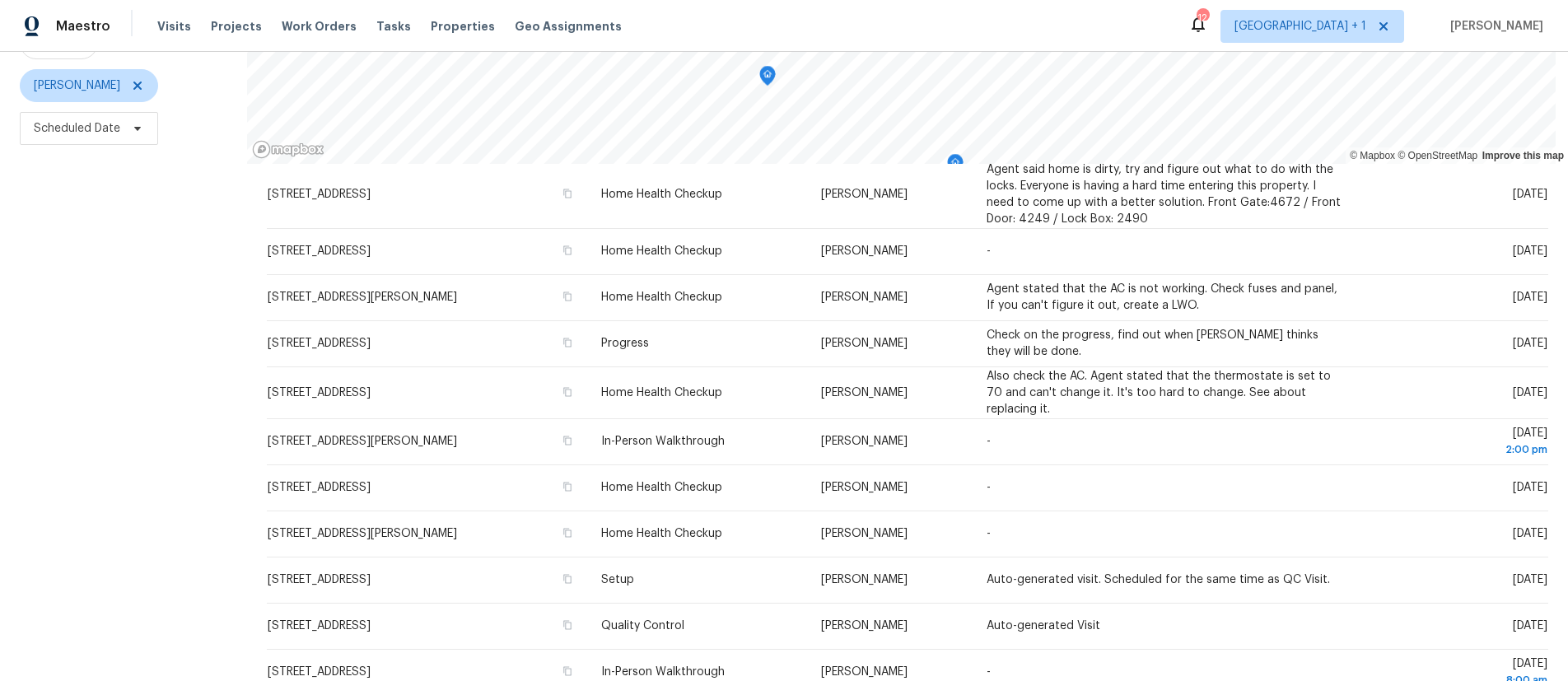
scroll to position [195, 0]
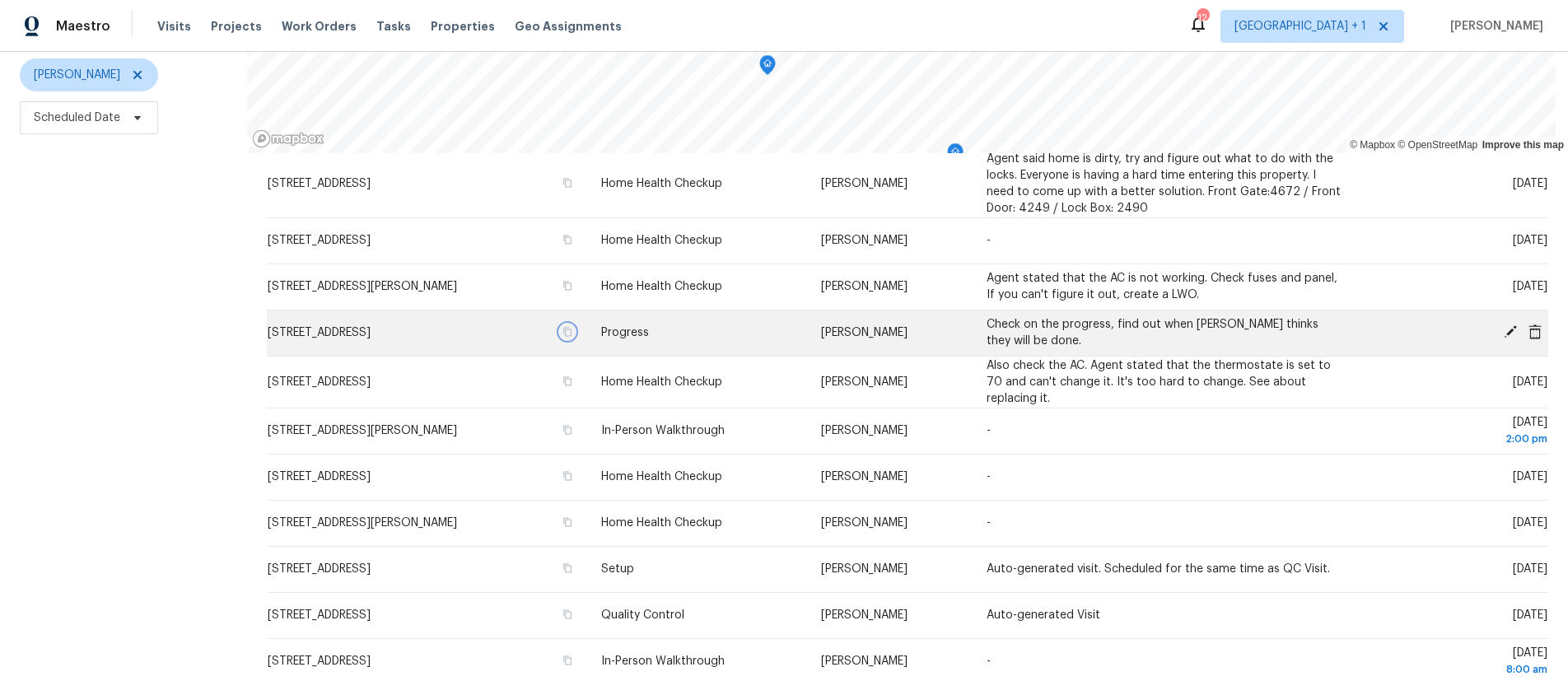
click at [572, 336] on icon "button" at bounding box center [567, 332] width 8 height 9
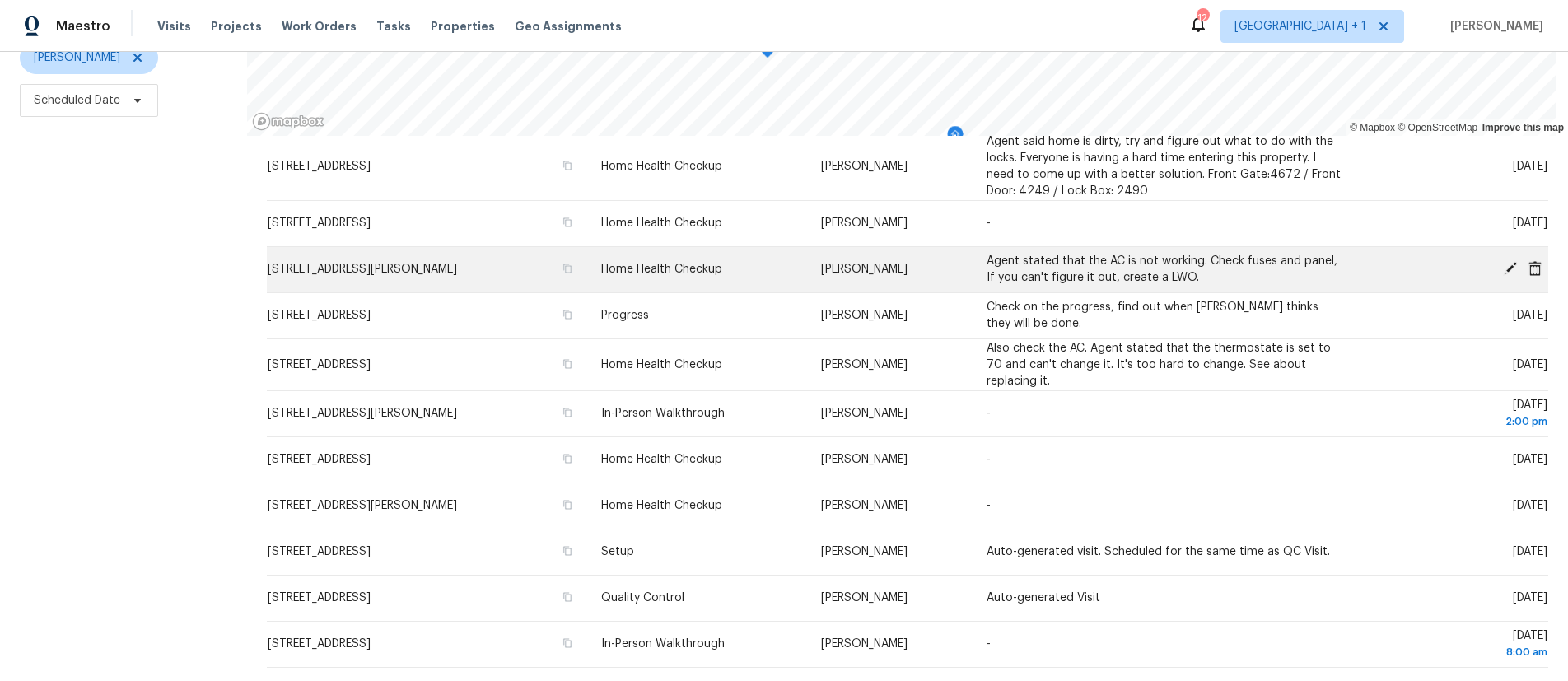
scroll to position [225, 0]
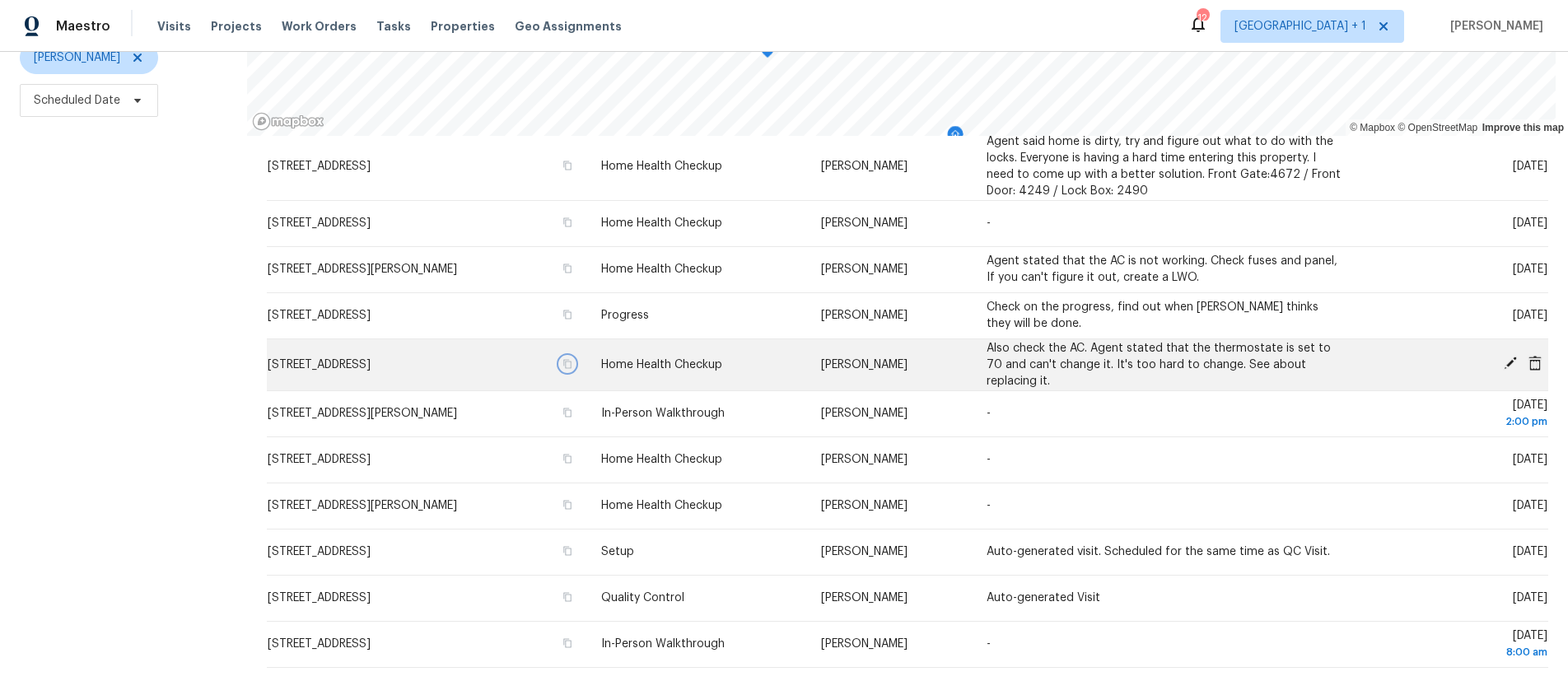
click at [572, 359] on icon "button" at bounding box center [567, 364] width 10 height 10
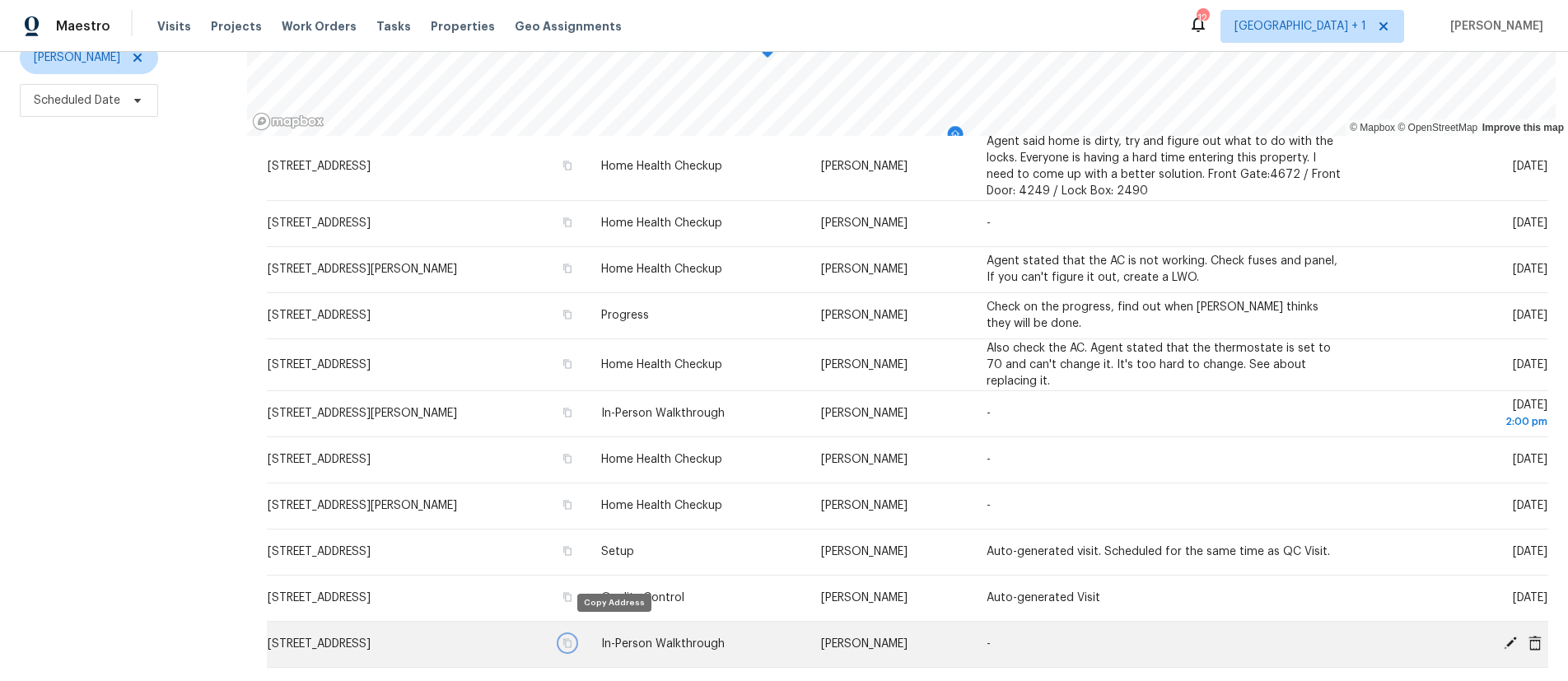
click at [572, 638] on icon "button" at bounding box center [567, 643] width 10 height 10
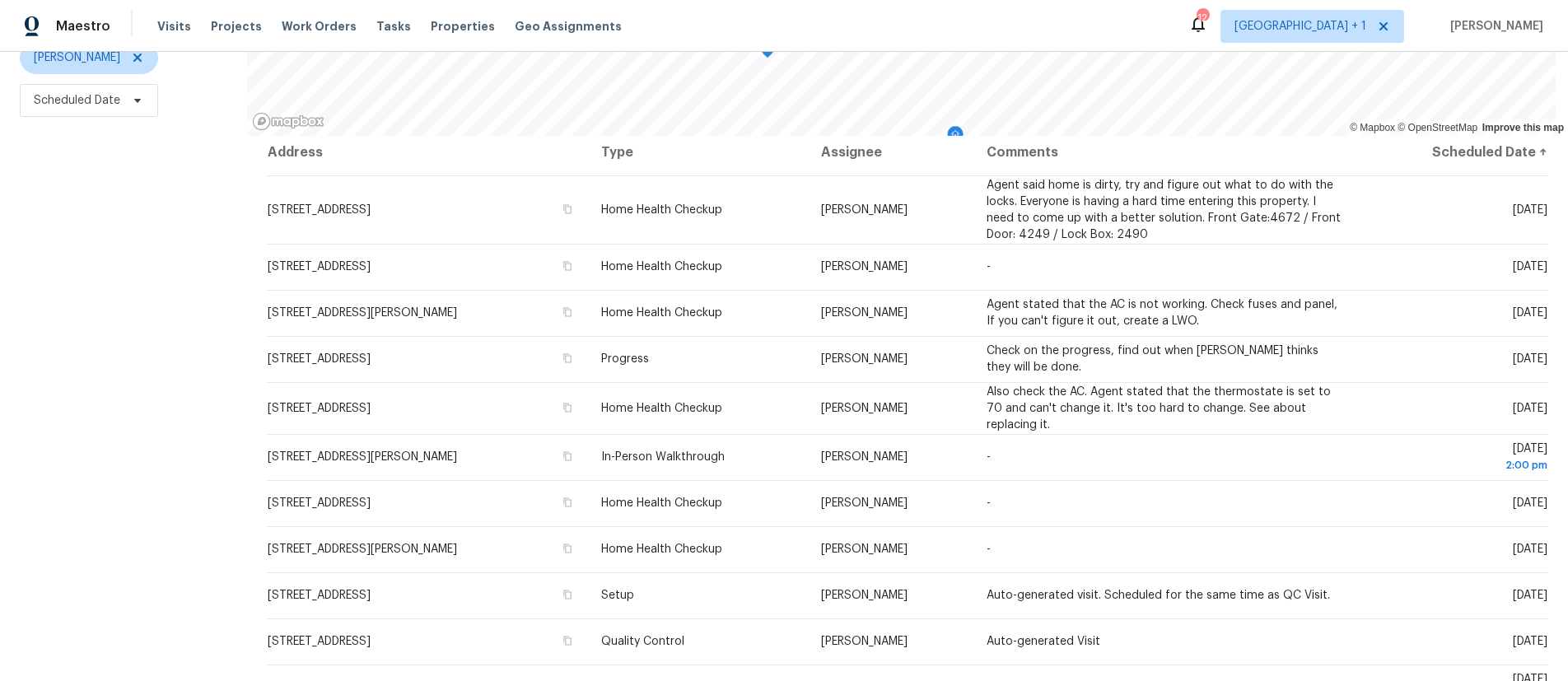
scroll to position [0, 0]
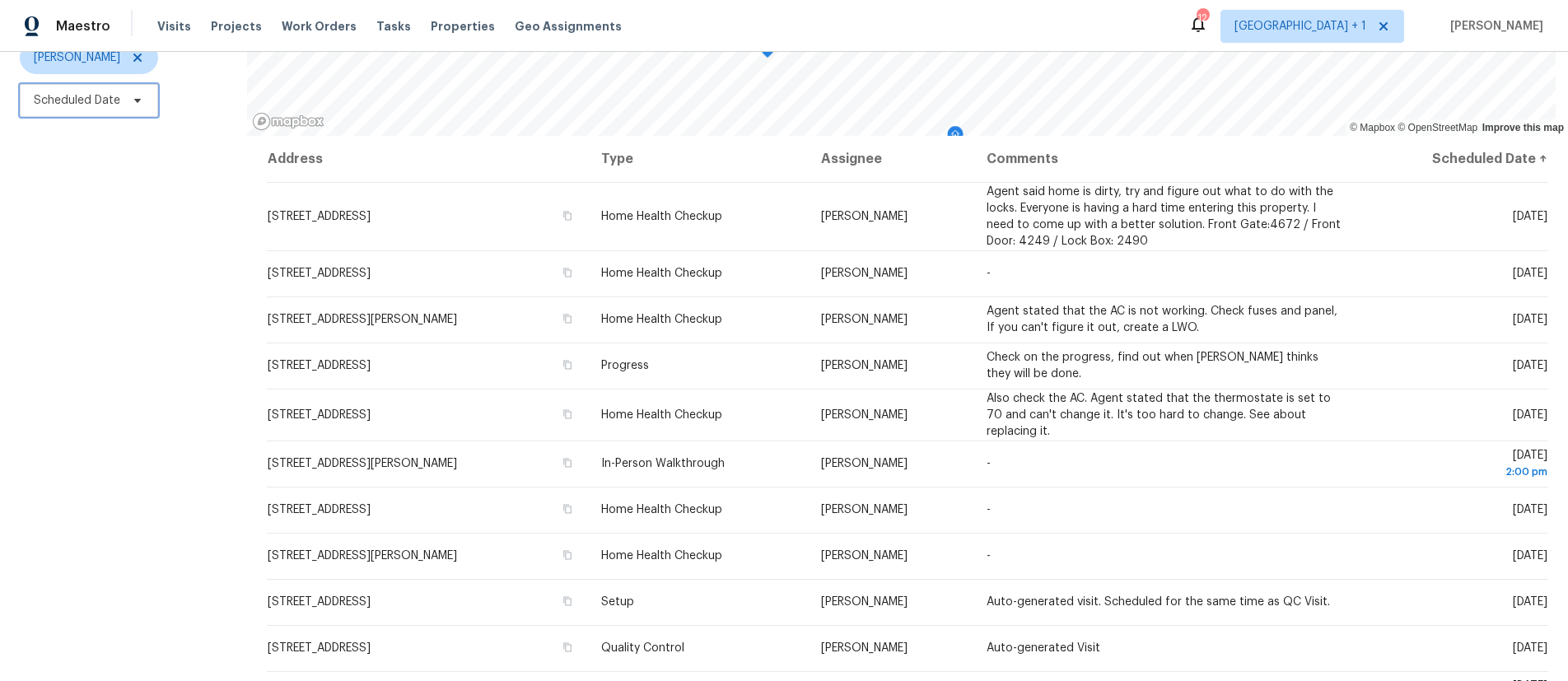
click at [89, 96] on span "Scheduled Date" at bounding box center [89, 101] width 138 height 33
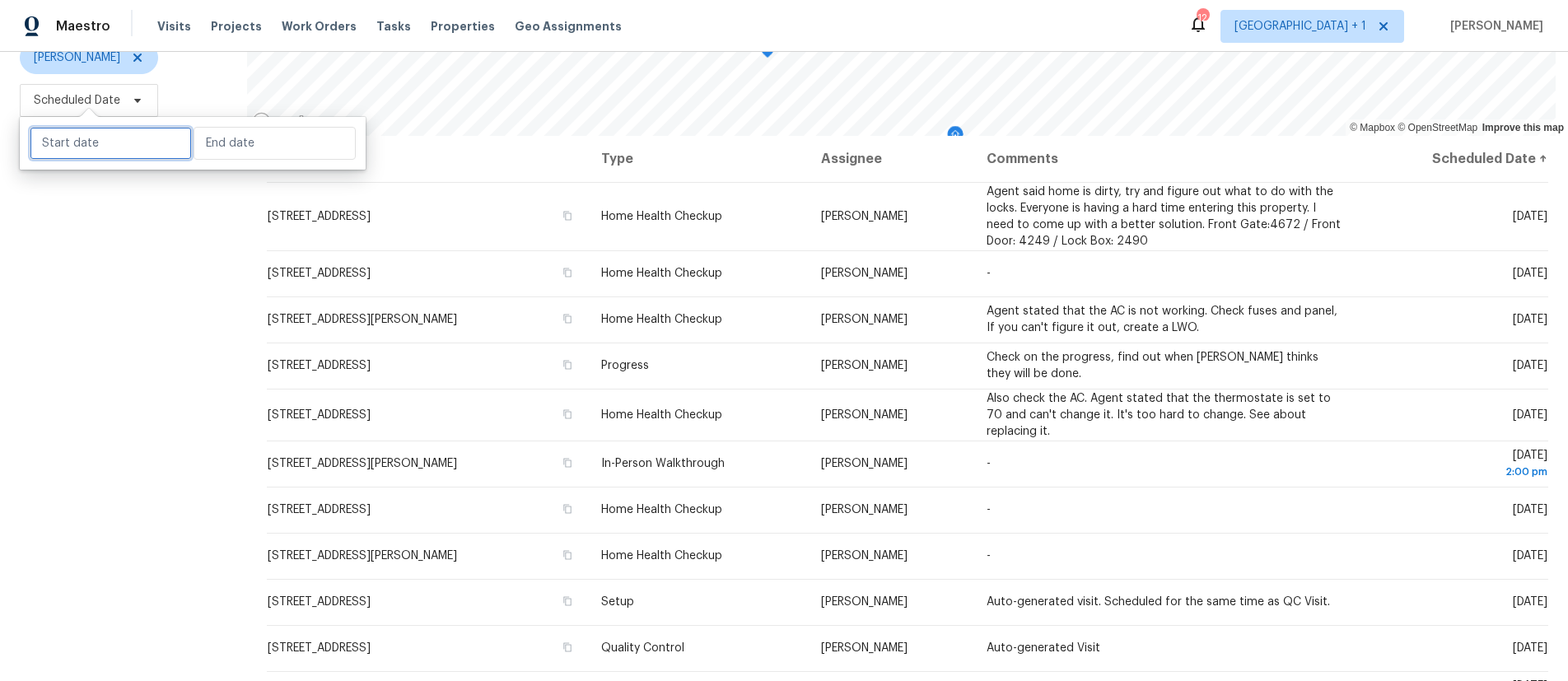
click at [90, 155] on input "text" at bounding box center [111, 143] width 163 height 33
select select "7"
select select "2025"
select select "8"
select select "2025"
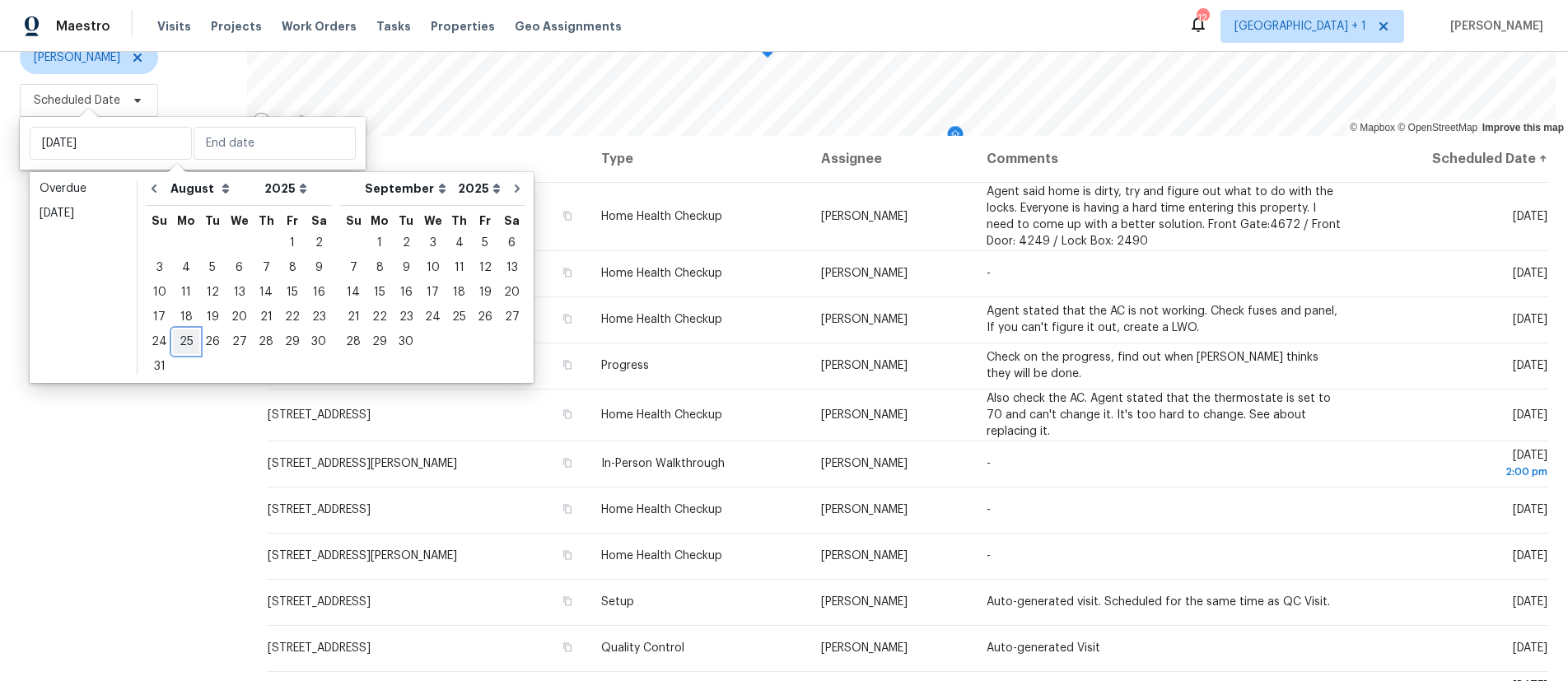
click at [191, 338] on div "25" at bounding box center [186, 342] width 26 height 23
type input "[DATE]"
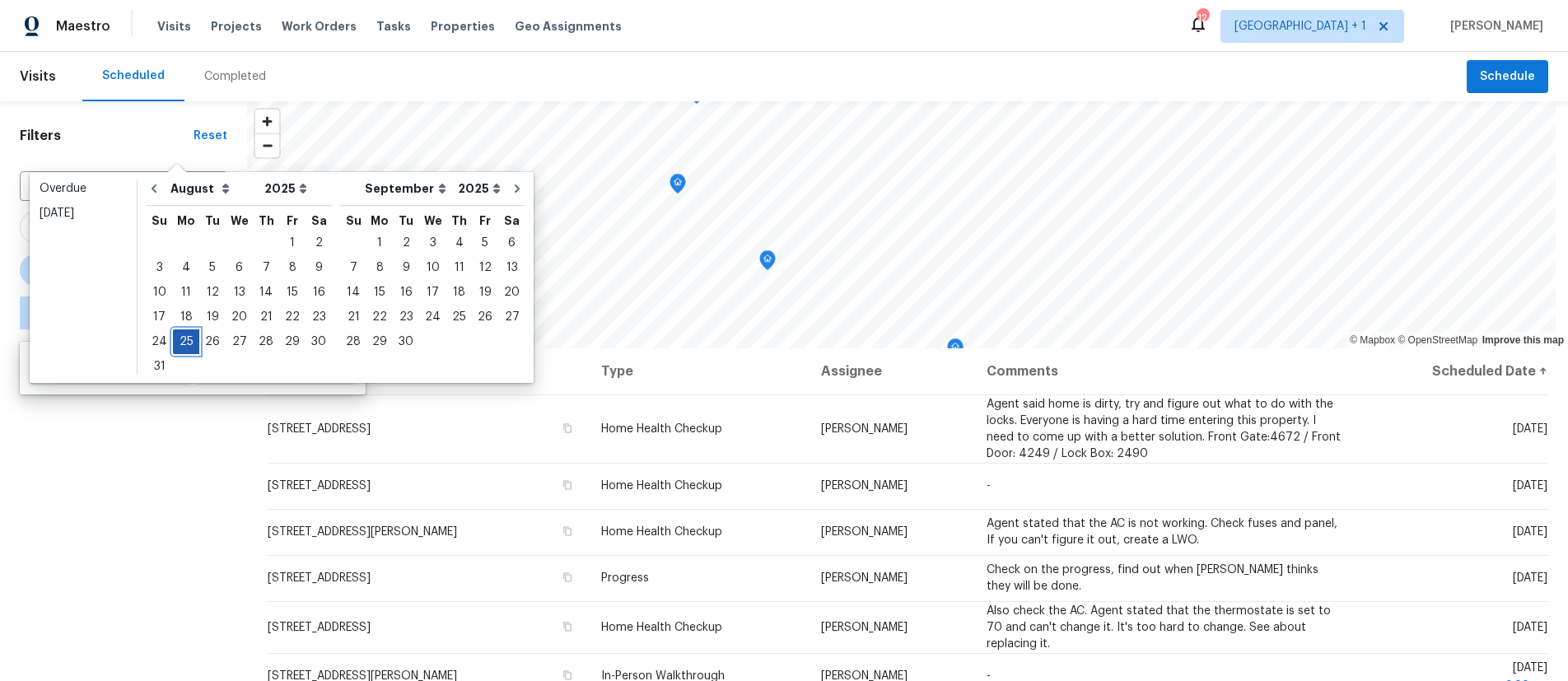
click at [191, 337] on div "25" at bounding box center [186, 342] width 26 height 23
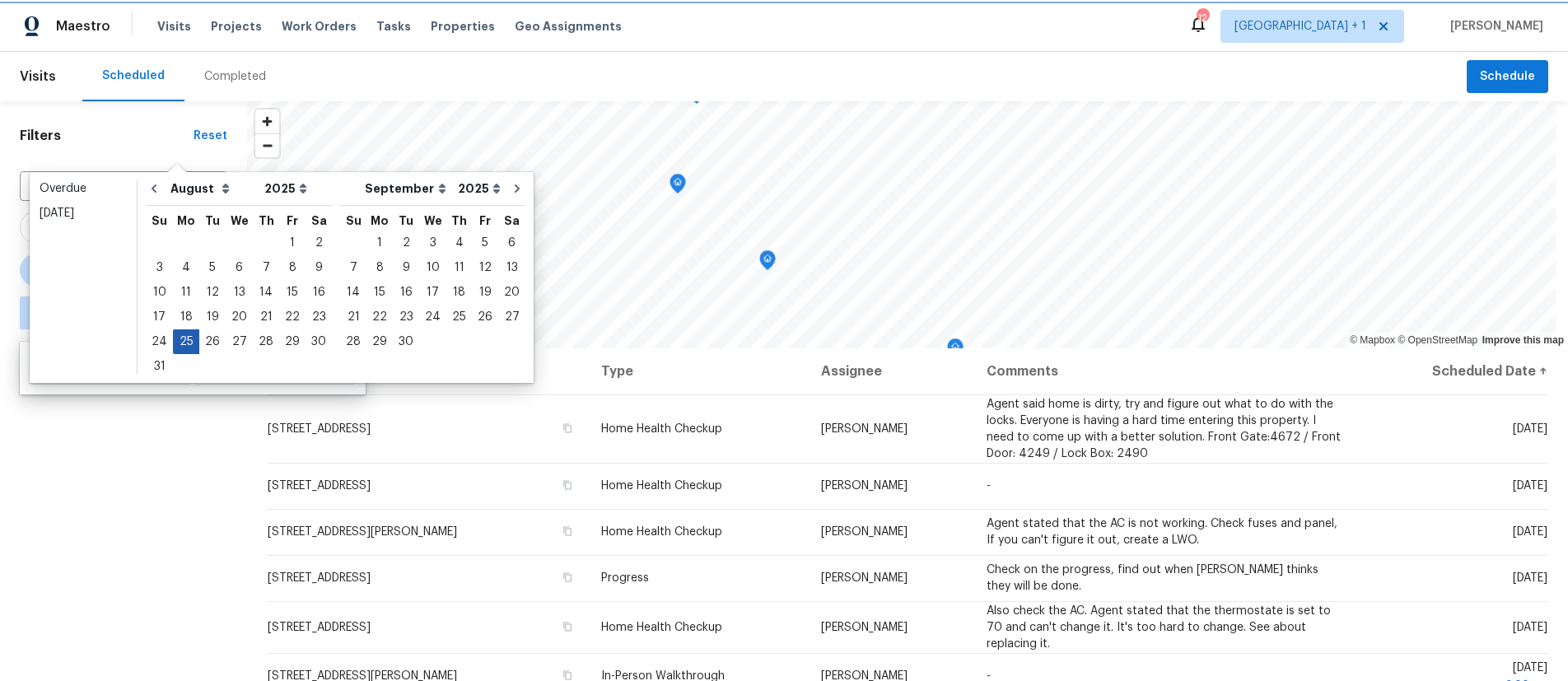
type input "[DATE]"
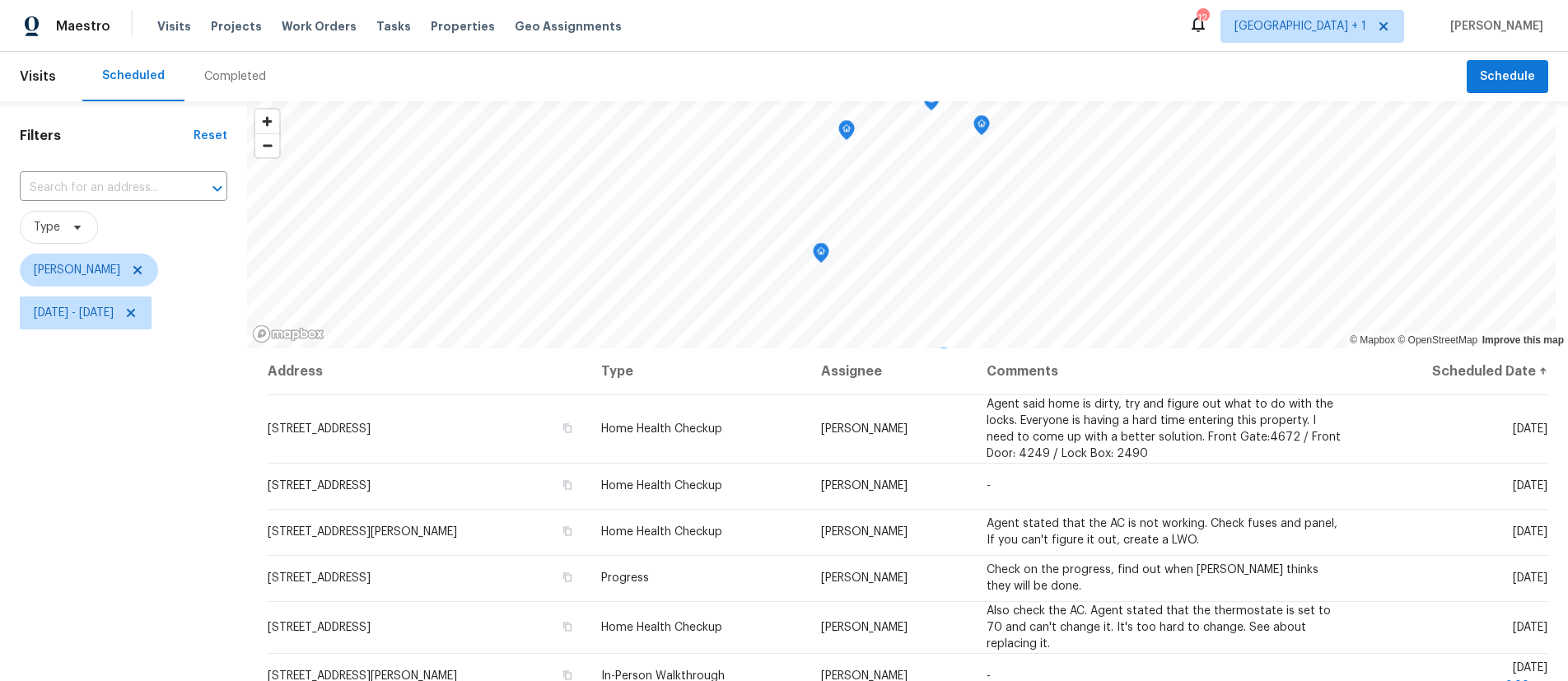
click at [74, 462] on div "Filters Reset ​ Type [PERSON_NAME][DATE] - [DATE]" at bounding box center [123, 497] width 247 height 793
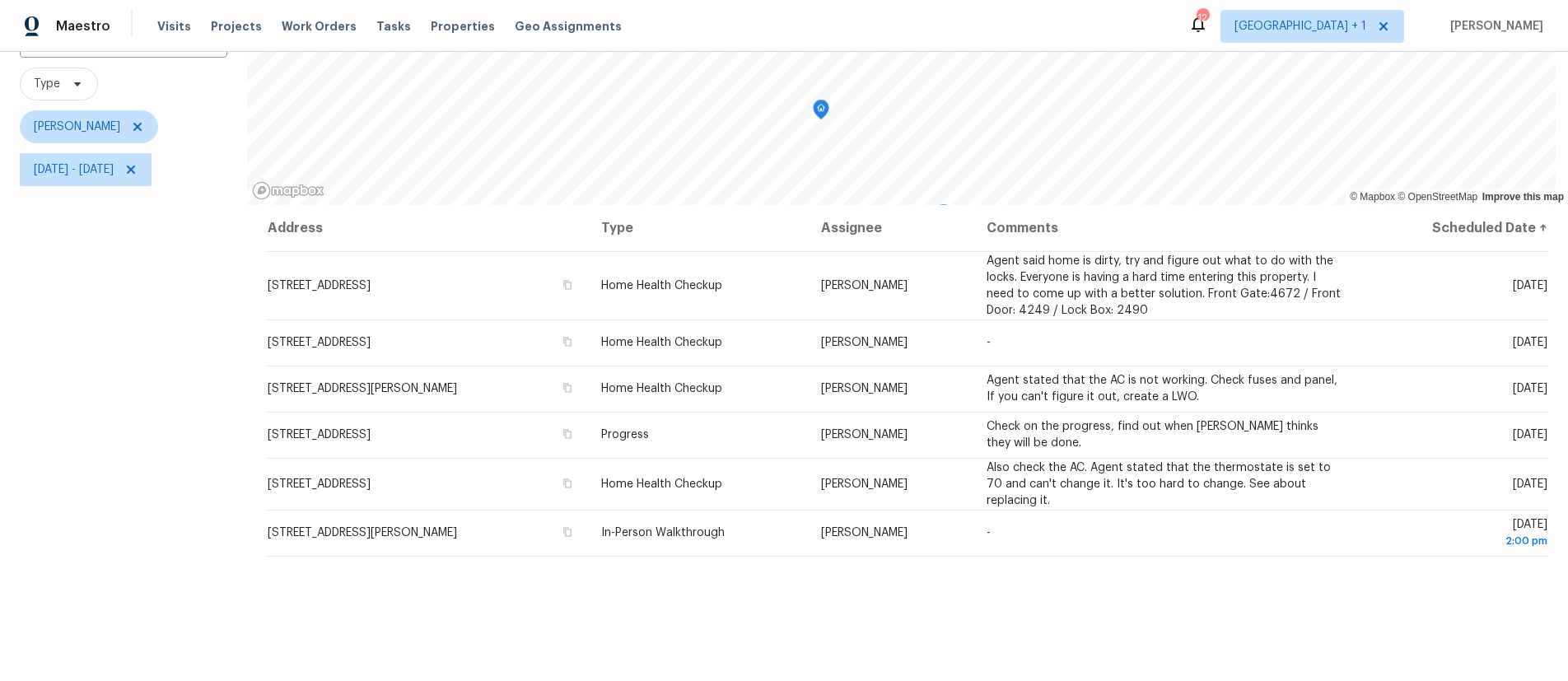
scroll to position [225, 0]
